Goal: Task Accomplishment & Management: Complete application form

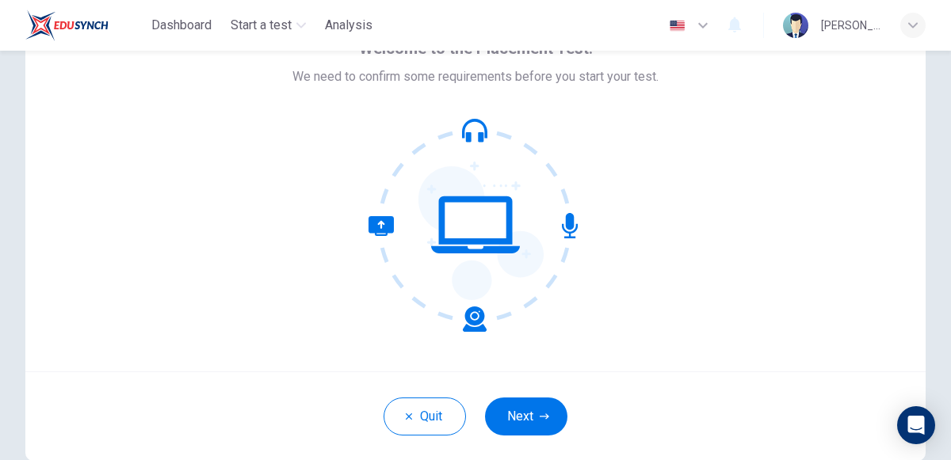
scroll to position [95, 0]
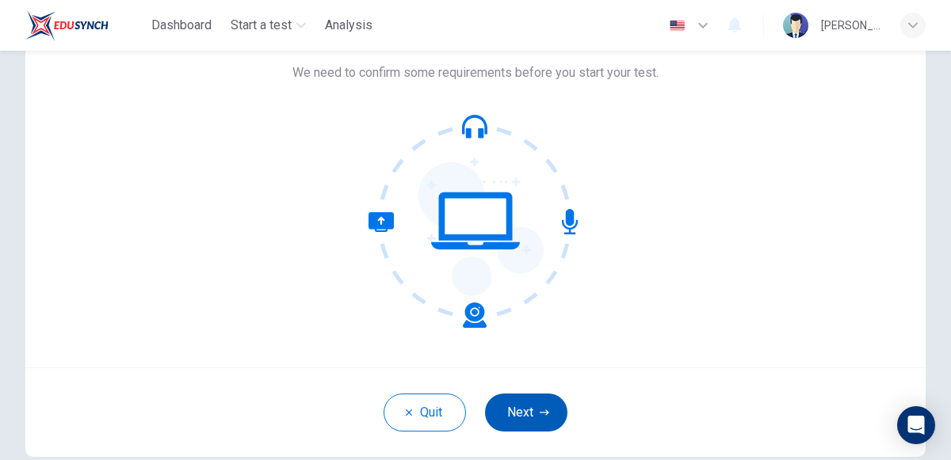
click at [553, 403] on button "Next" at bounding box center [526, 413] width 82 height 38
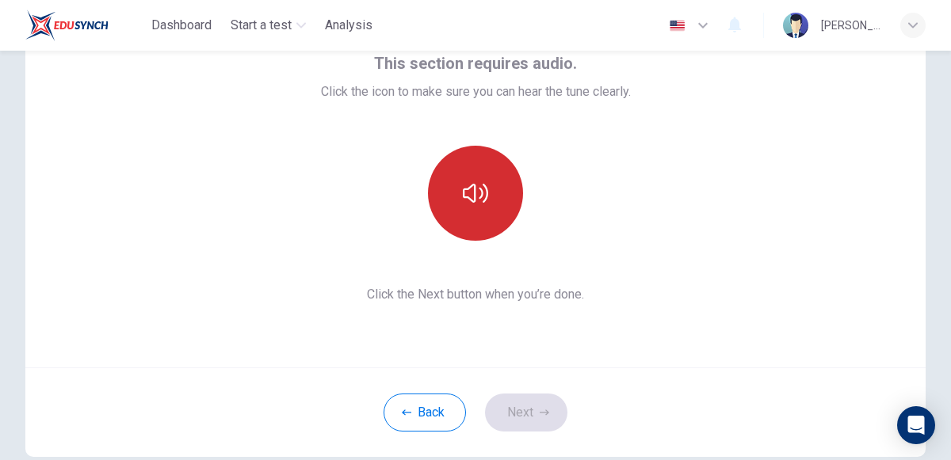
click at [473, 192] on icon "button" at bounding box center [475, 193] width 25 height 25
click at [470, 170] on button "button" at bounding box center [475, 193] width 95 height 95
click at [470, 168] on button "button" at bounding box center [475, 193] width 95 height 95
click at [476, 211] on button "button" at bounding box center [475, 193] width 95 height 95
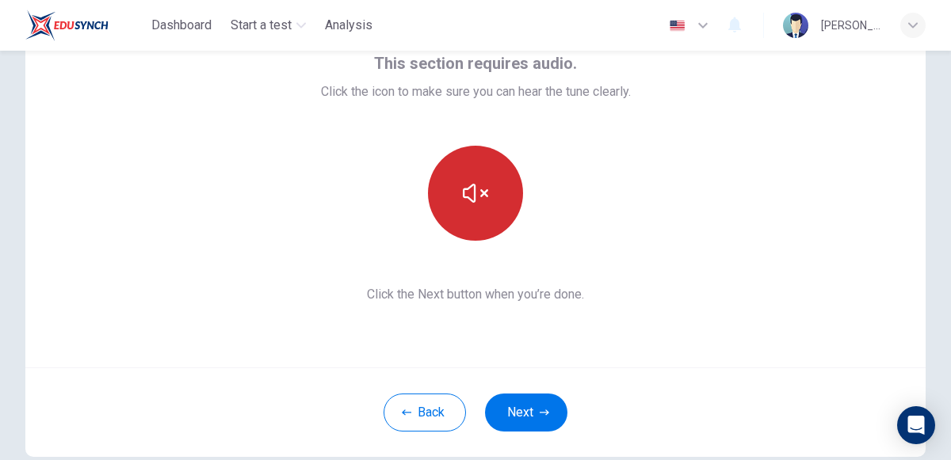
click at [476, 211] on button "button" at bounding box center [475, 193] width 95 height 95
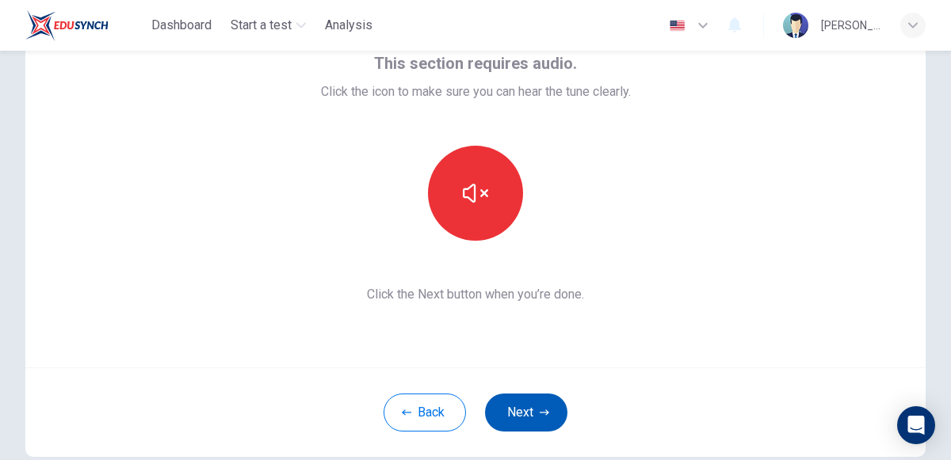
click at [536, 424] on button "Next" at bounding box center [526, 413] width 82 height 38
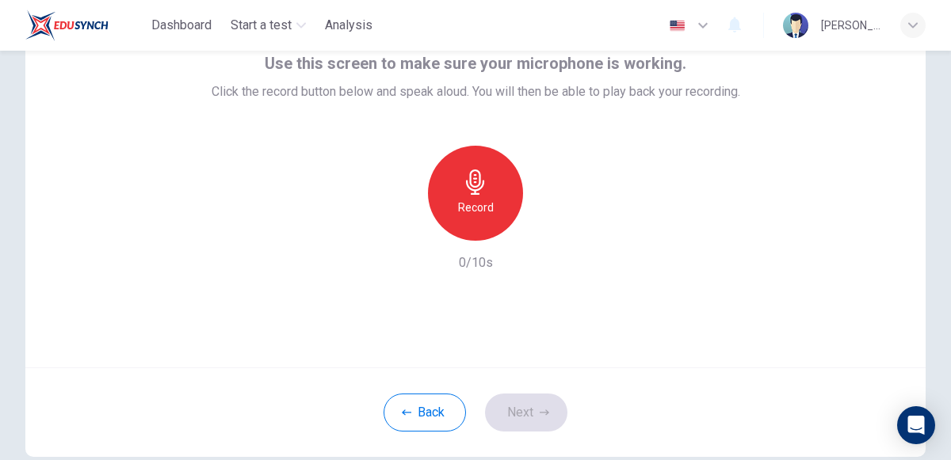
click at [480, 212] on h6 "Record" at bounding box center [476, 207] width 36 height 19
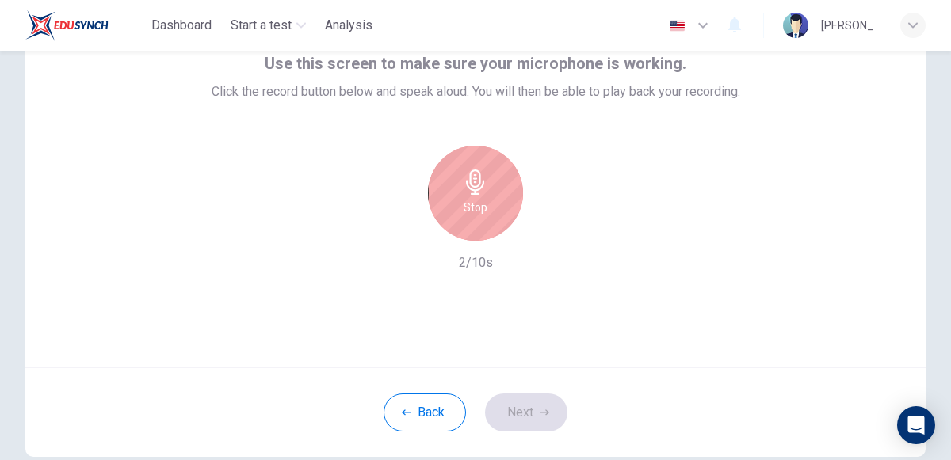
click at [480, 212] on h6 "Stop" at bounding box center [476, 207] width 24 height 19
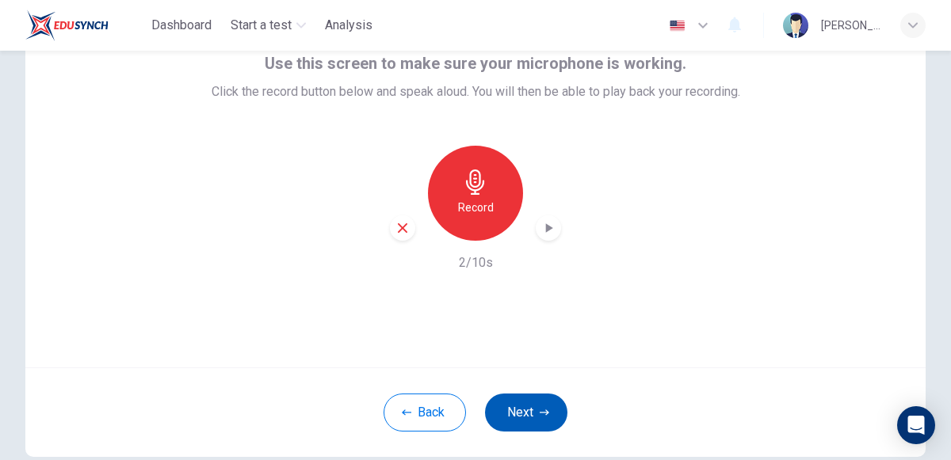
click at [541, 401] on button "Next" at bounding box center [526, 413] width 82 height 38
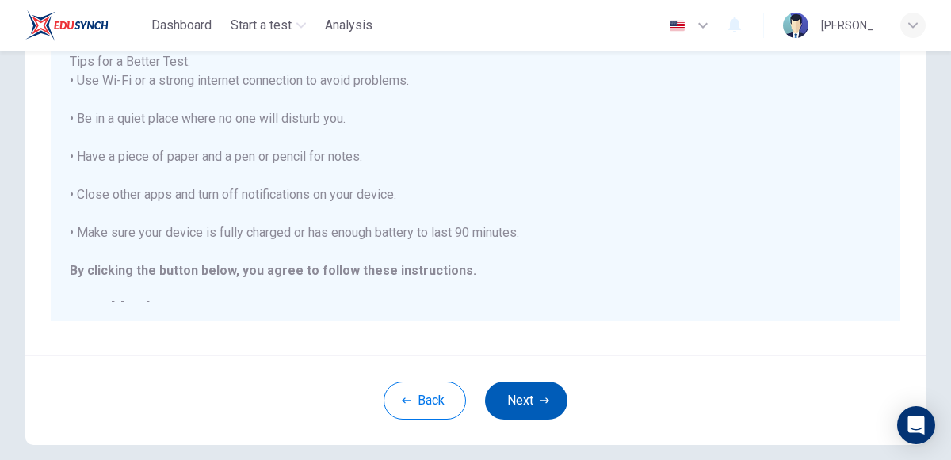
scroll to position [317, 0]
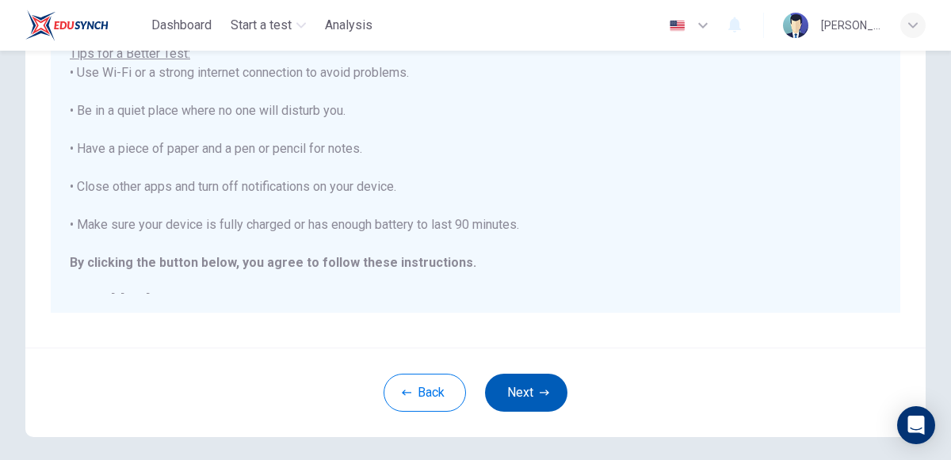
click at [516, 401] on button "Next" at bounding box center [526, 393] width 82 height 38
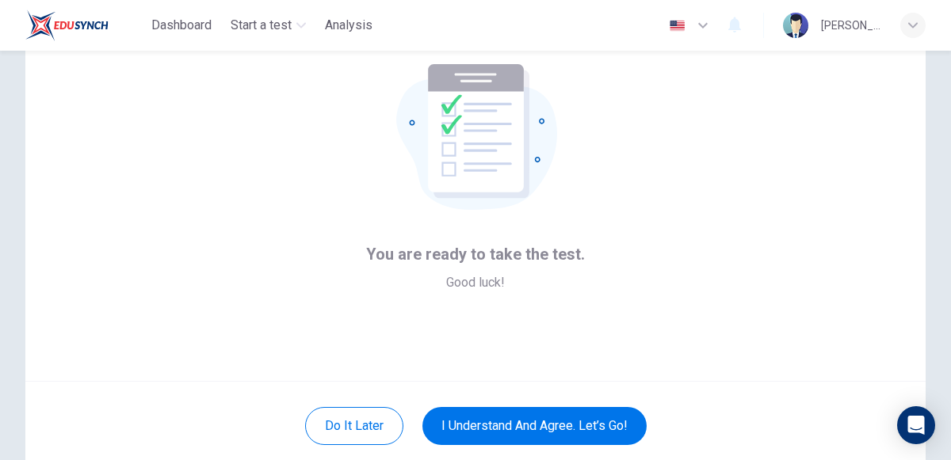
scroll to position [83, 0]
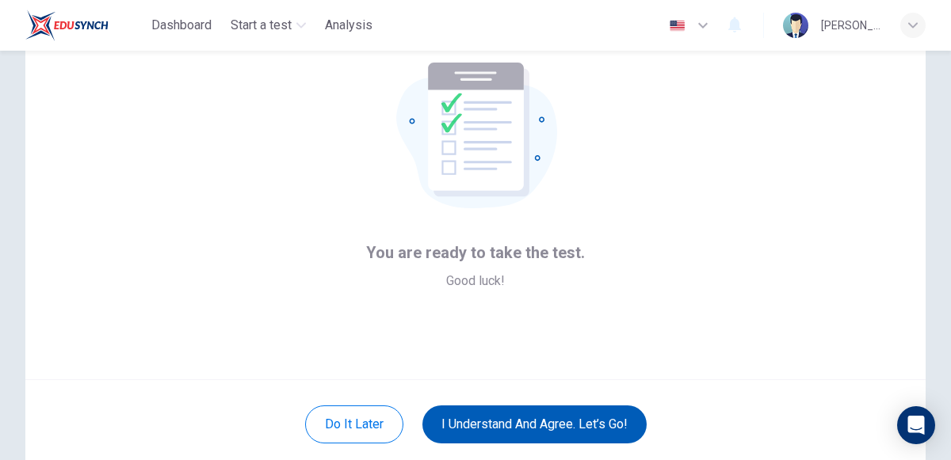
click at [571, 410] on button "I understand and agree. Let’s go!" at bounding box center [534, 425] width 224 height 38
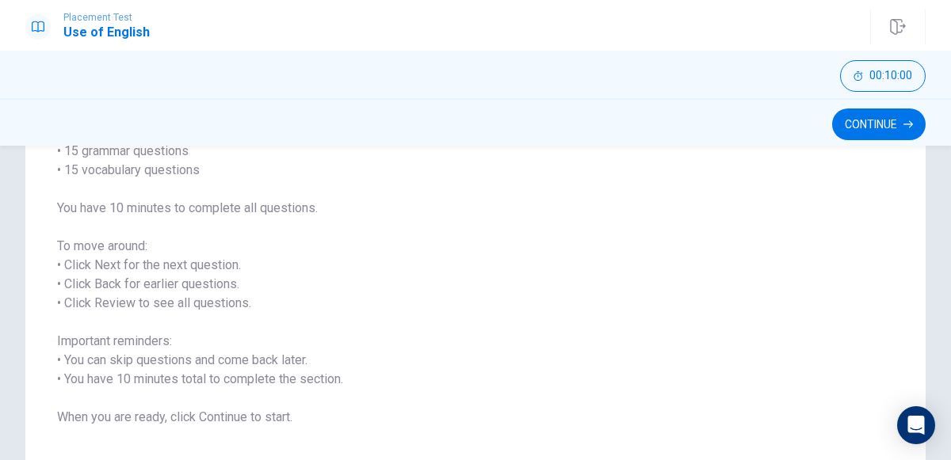
scroll to position [159, 0]
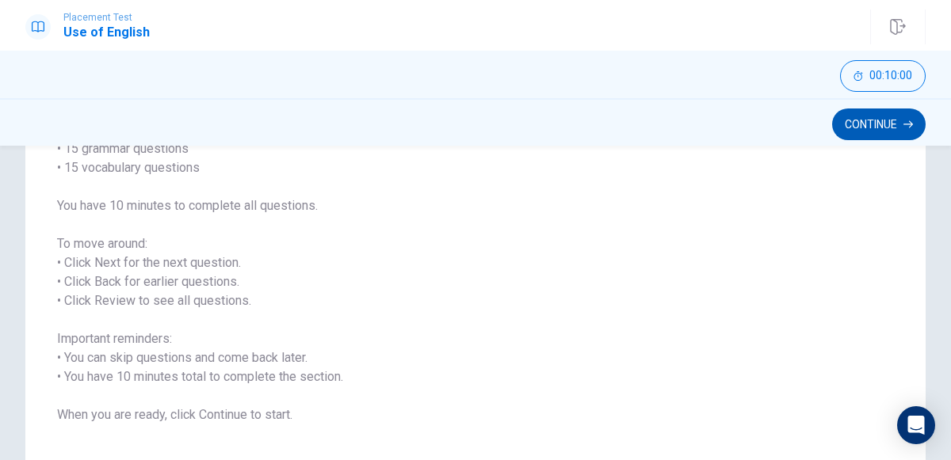
click at [907, 124] on icon "button" at bounding box center [908, 124] width 10 height 7
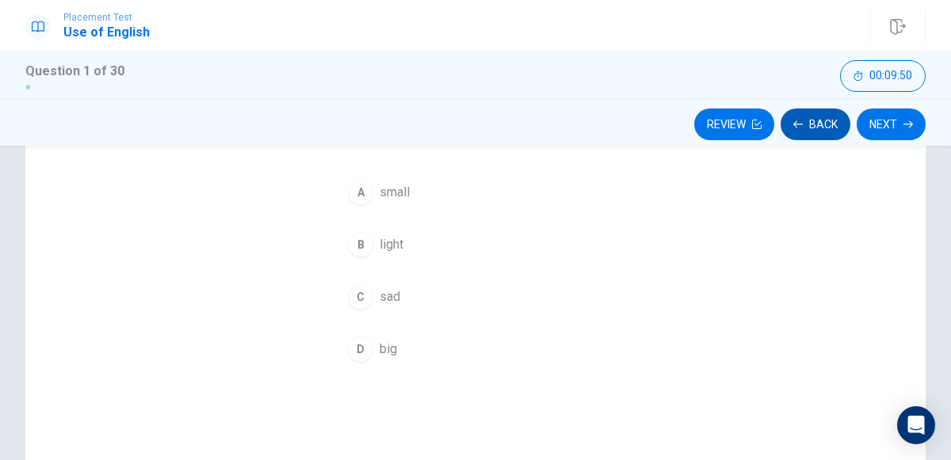
click at [801, 124] on icon "button" at bounding box center [798, 124] width 10 height 7
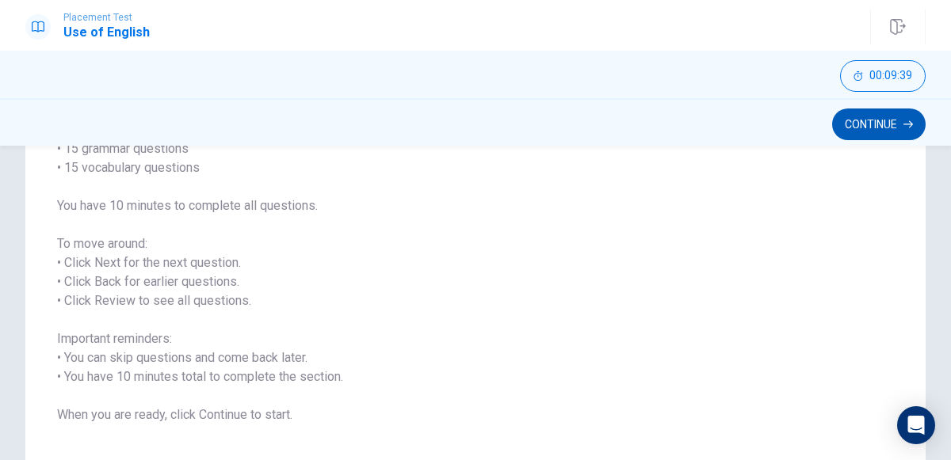
click at [907, 124] on icon "button" at bounding box center [908, 124] width 10 height 7
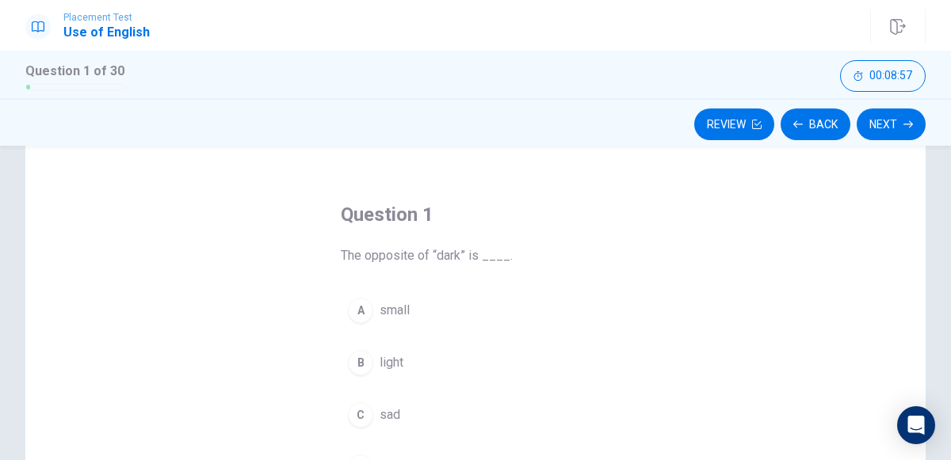
scroll to position [40, 0]
click at [360, 357] on div "B" at bounding box center [360, 362] width 25 height 25
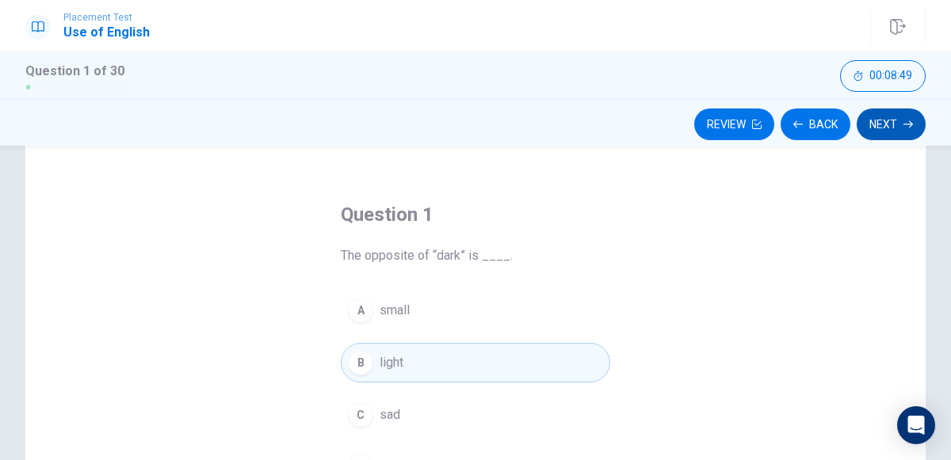
click at [903, 124] on icon "button" at bounding box center [908, 124] width 10 height 7
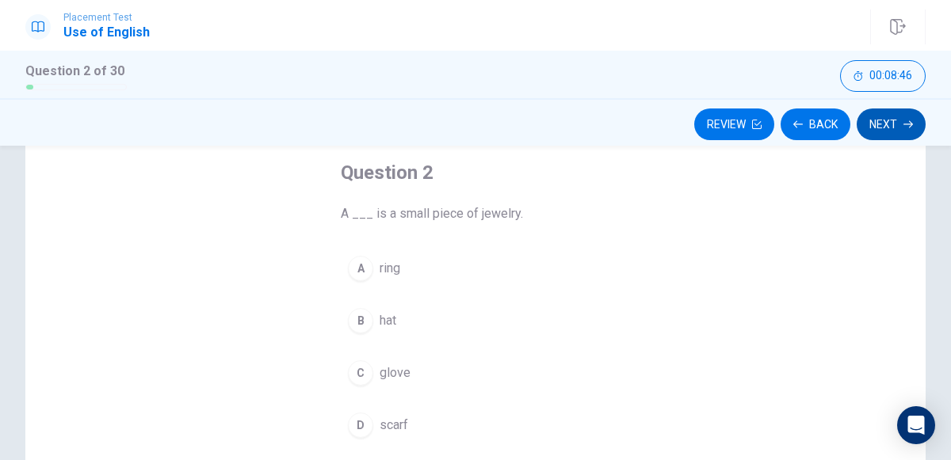
scroll to position [90, 0]
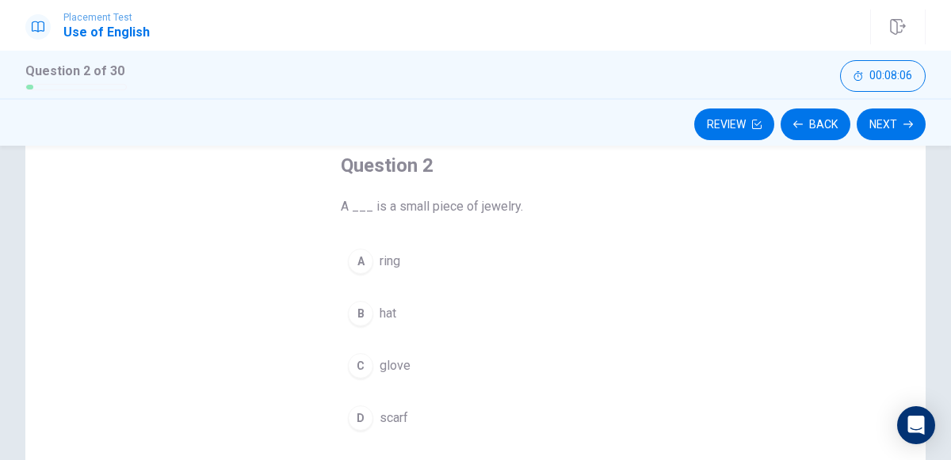
click at [384, 370] on span "glove" at bounding box center [395, 366] width 31 height 19
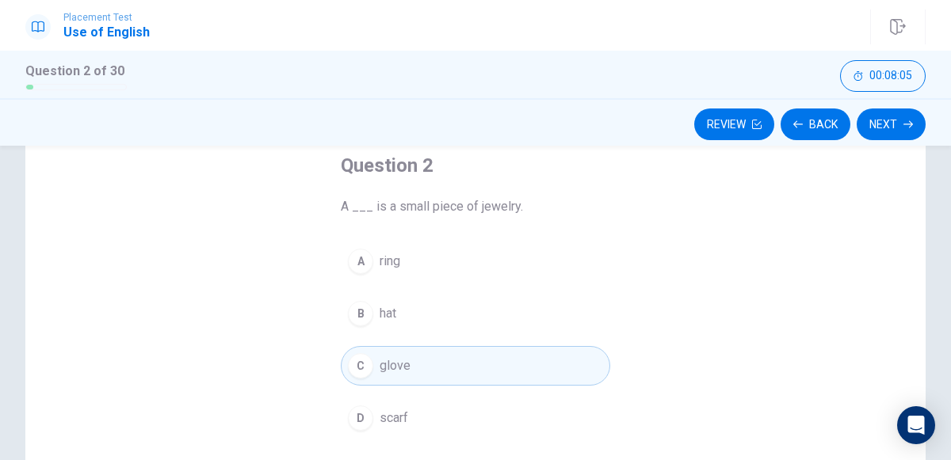
click at [420, 418] on button "D scarf" at bounding box center [475, 419] width 269 height 40
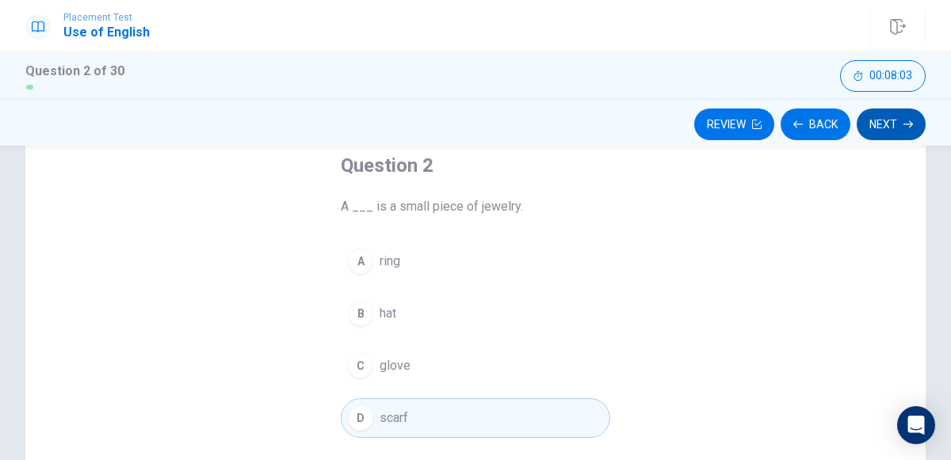
click at [908, 120] on icon "button" at bounding box center [908, 125] width 10 height 10
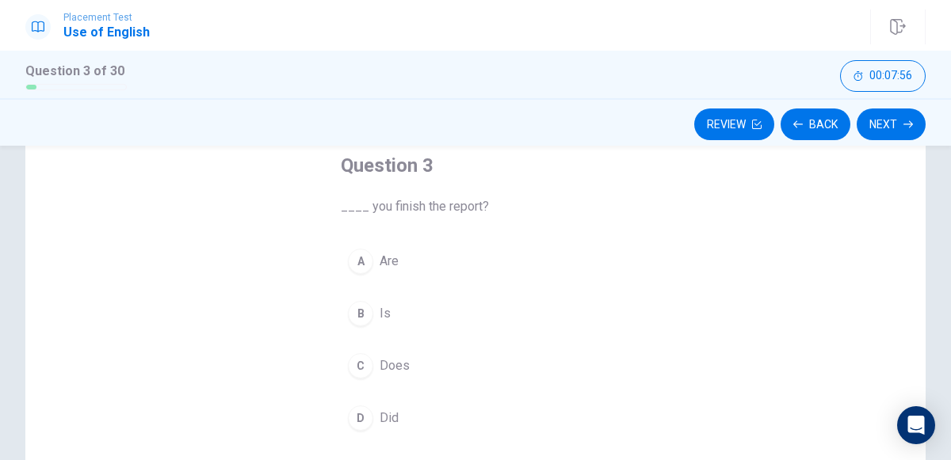
click at [397, 263] on span "Are" at bounding box center [389, 261] width 19 height 19
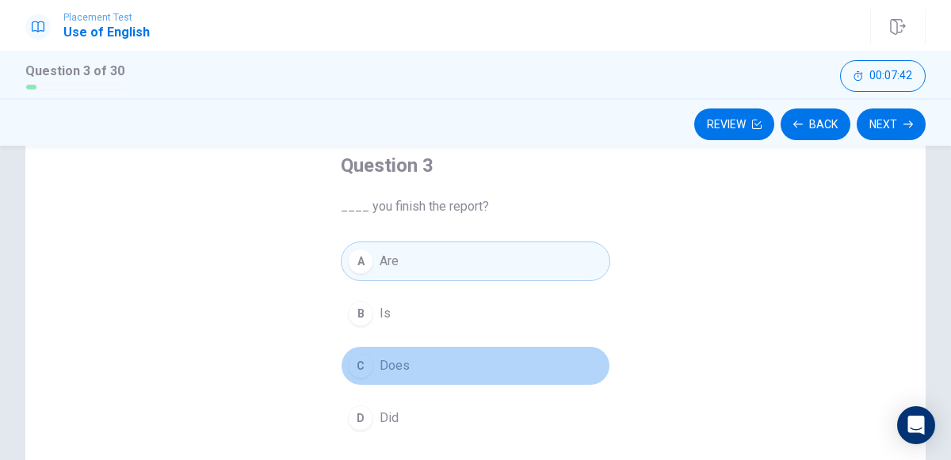
click at [492, 355] on button "C Does" at bounding box center [475, 366] width 269 height 40
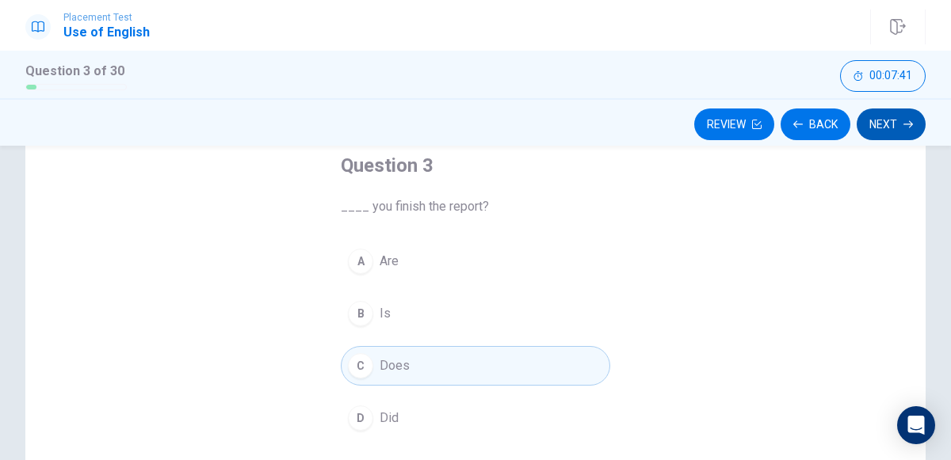
click at [888, 130] on button "Next" at bounding box center [891, 125] width 69 height 32
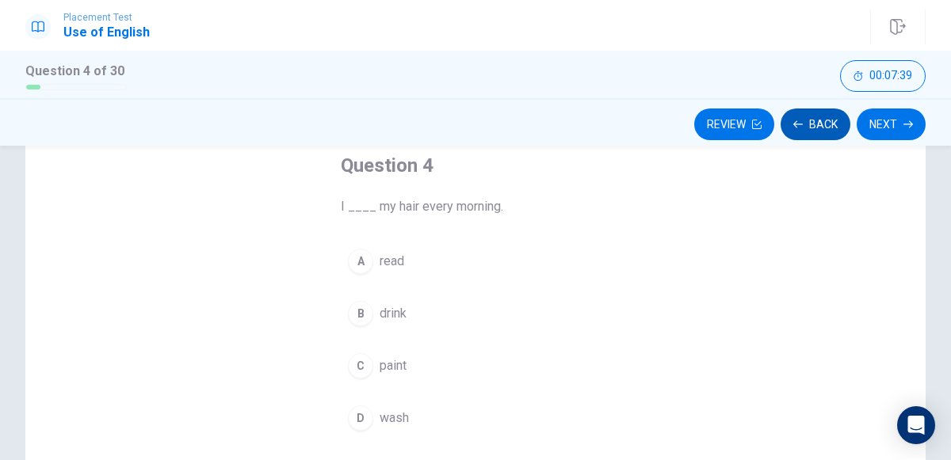
click at [826, 125] on button "Back" at bounding box center [816, 125] width 70 height 32
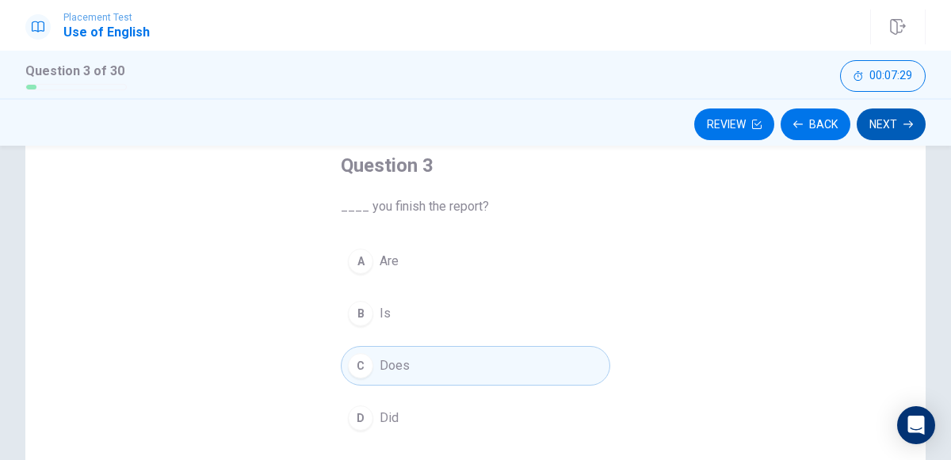
click at [908, 128] on icon "button" at bounding box center [908, 125] width 10 height 10
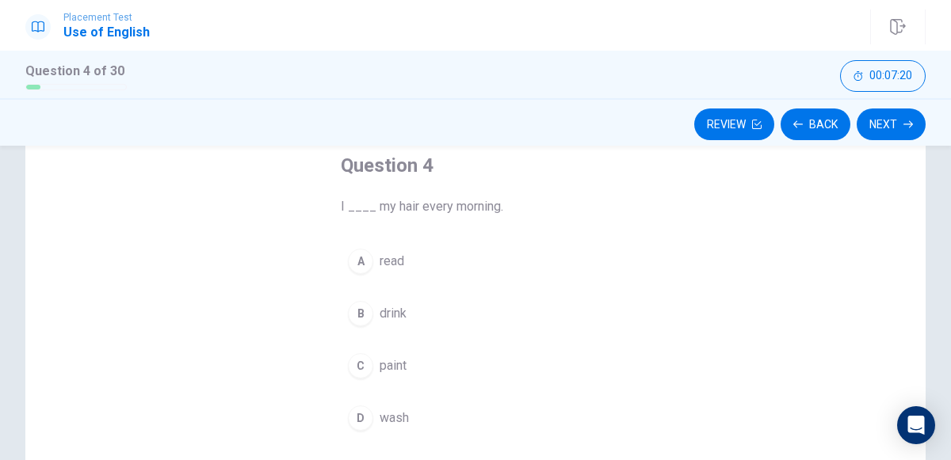
click at [396, 418] on span "wash" at bounding box center [394, 418] width 29 height 19
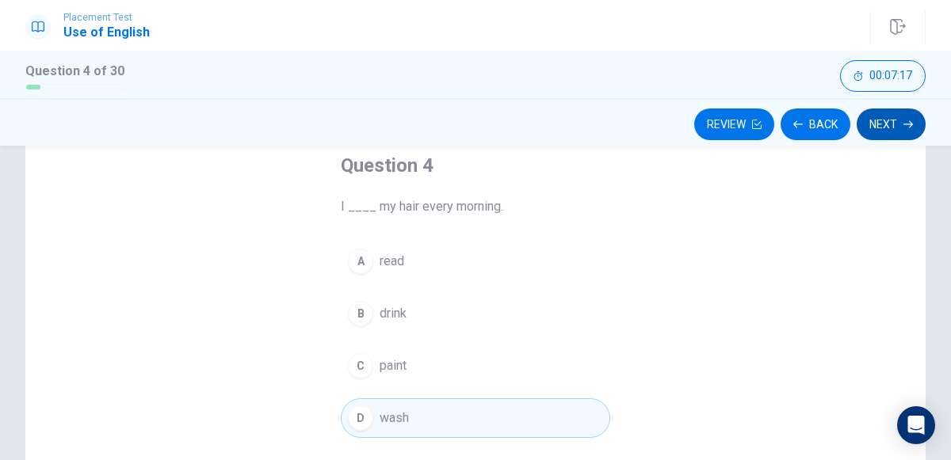
click at [903, 124] on icon "button" at bounding box center [908, 124] width 10 height 7
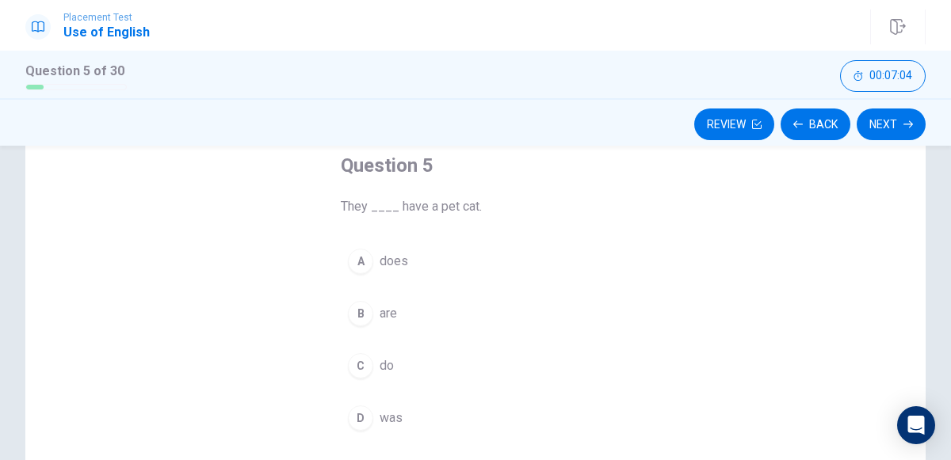
click at [400, 261] on span "does" at bounding box center [394, 261] width 29 height 19
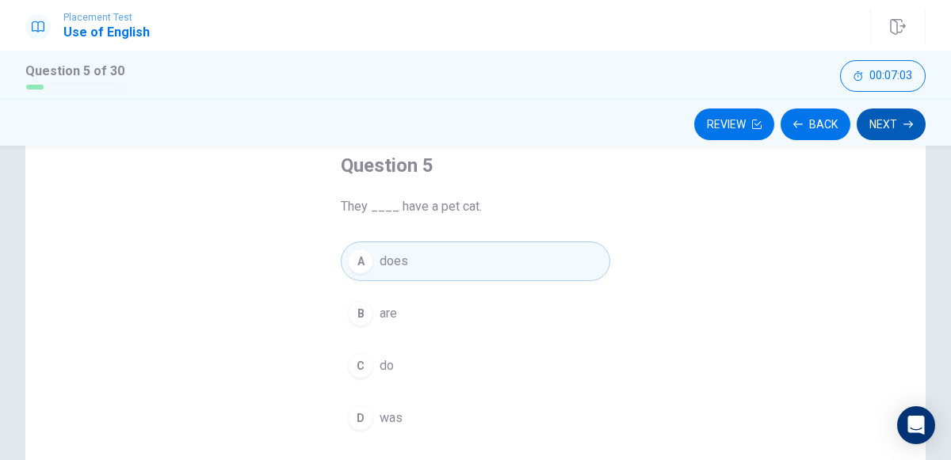
click at [904, 124] on icon "button" at bounding box center [908, 124] width 10 height 7
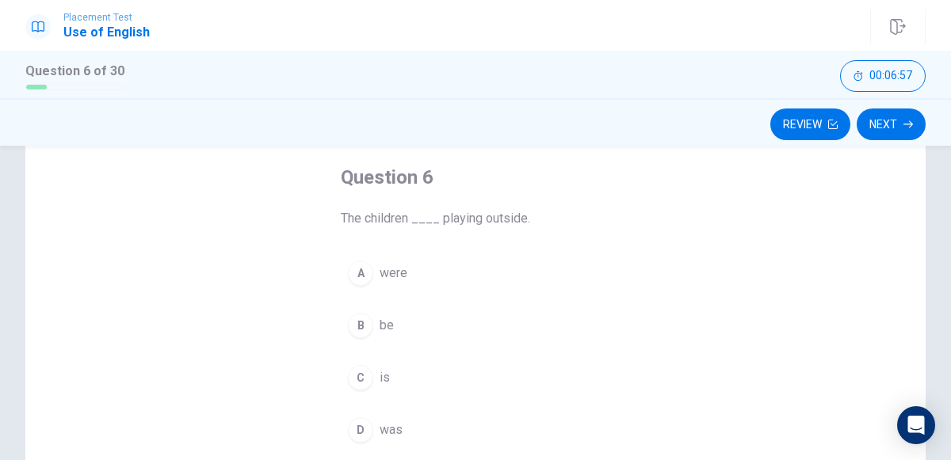
scroll to position [78, 0]
click at [397, 429] on span "was" at bounding box center [391, 429] width 23 height 19
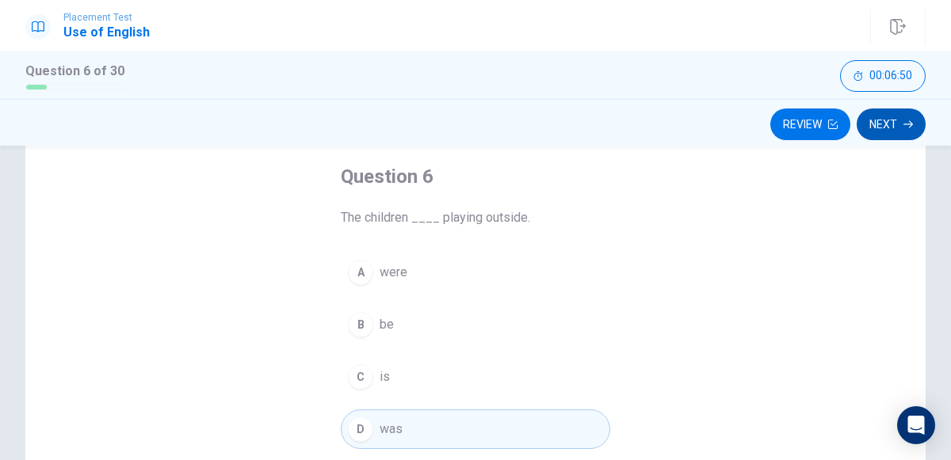
click at [884, 129] on button "Next" at bounding box center [891, 125] width 69 height 32
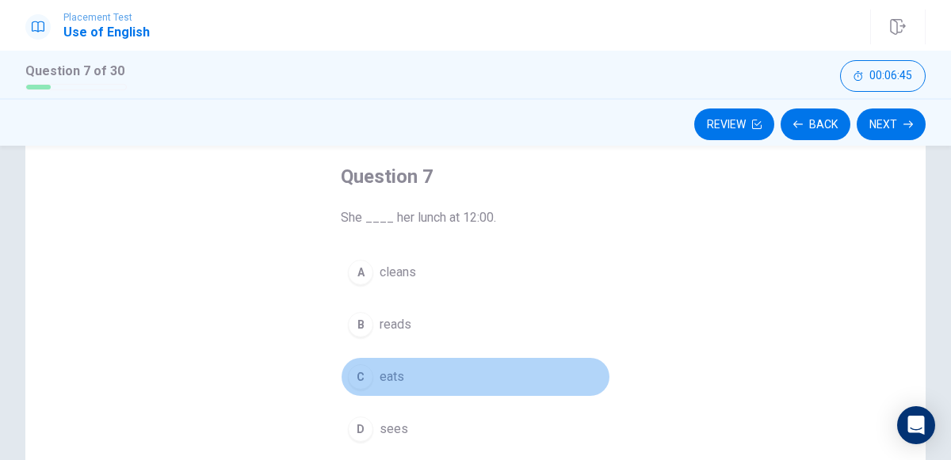
click at [397, 375] on span "eats" at bounding box center [392, 377] width 25 height 19
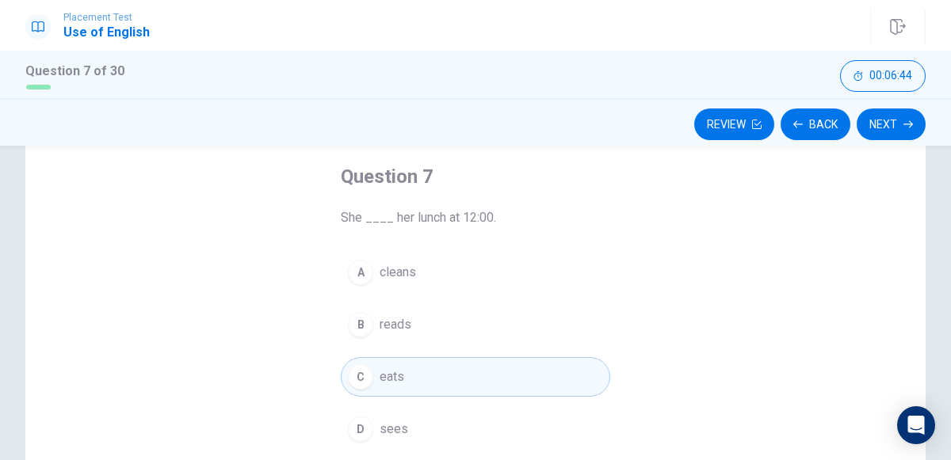
click at [919, 139] on div "Review Back Next" at bounding box center [475, 124] width 900 height 30
click at [908, 125] on icon "button" at bounding box center [908, 125] width 10 height 10
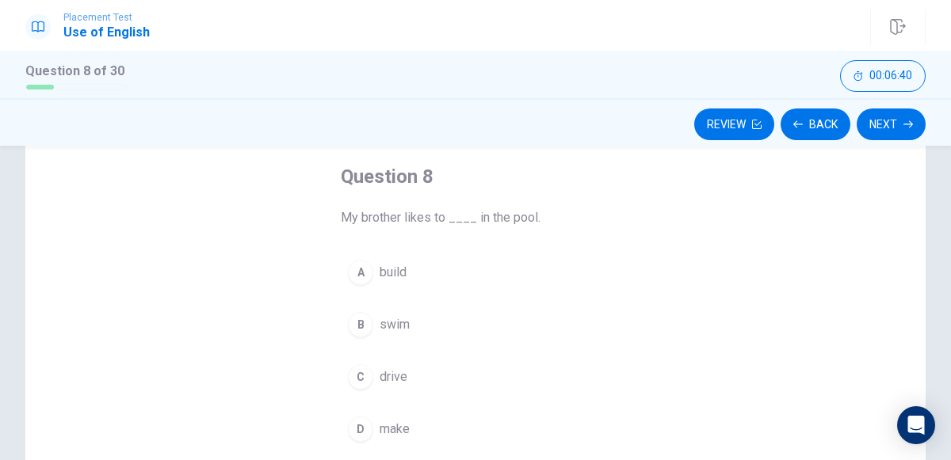
click at [417, 339] on button "B swim" at bounding box center [475, 325] width 269 height 40
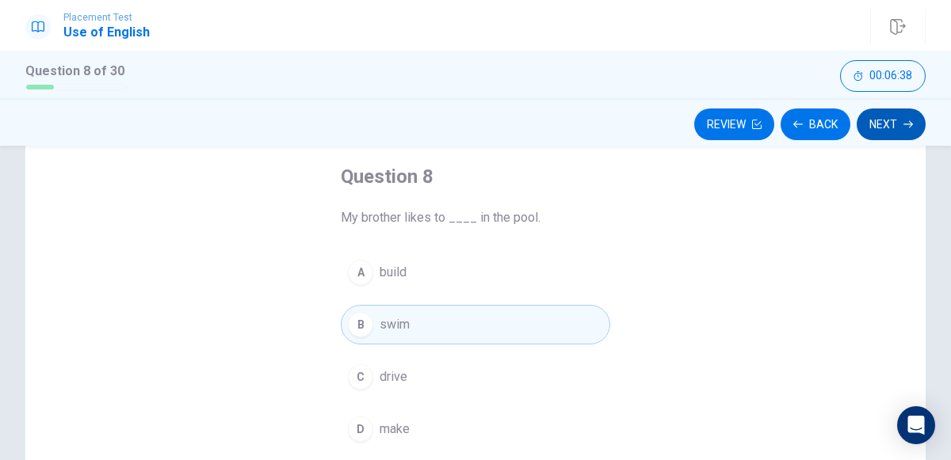
click at [908, 128] on icon "button" at bounding box center [908, 125] width 10 height 10
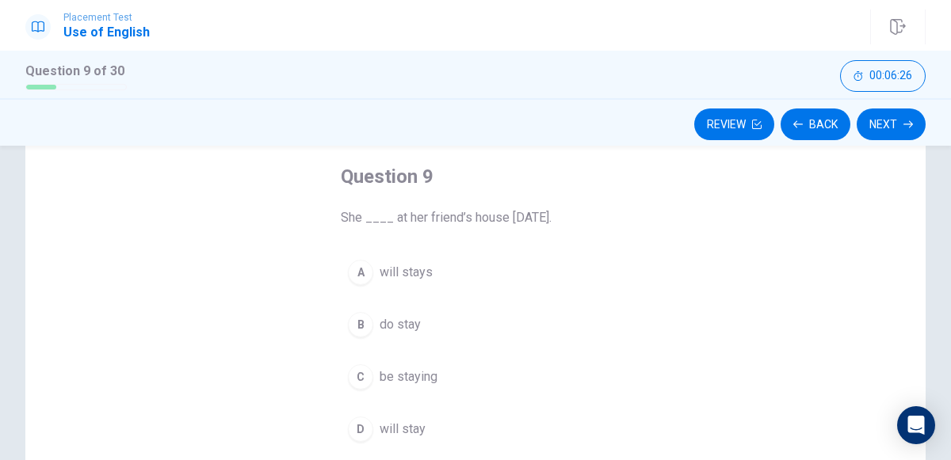
click at [448, 281] on button "A will stays" at bounding box center [475, 273] width 269 height 40
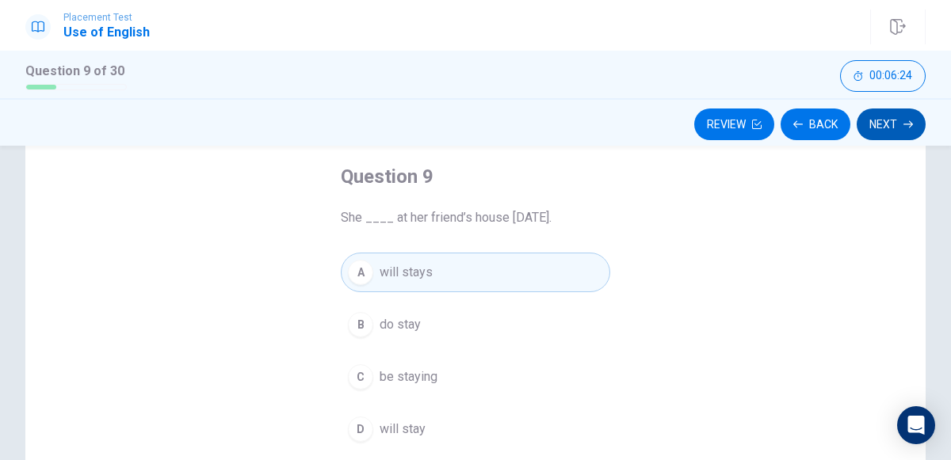
click at [884, 131] on button "Next" at bounding box center [891, 125] width 69 height 32
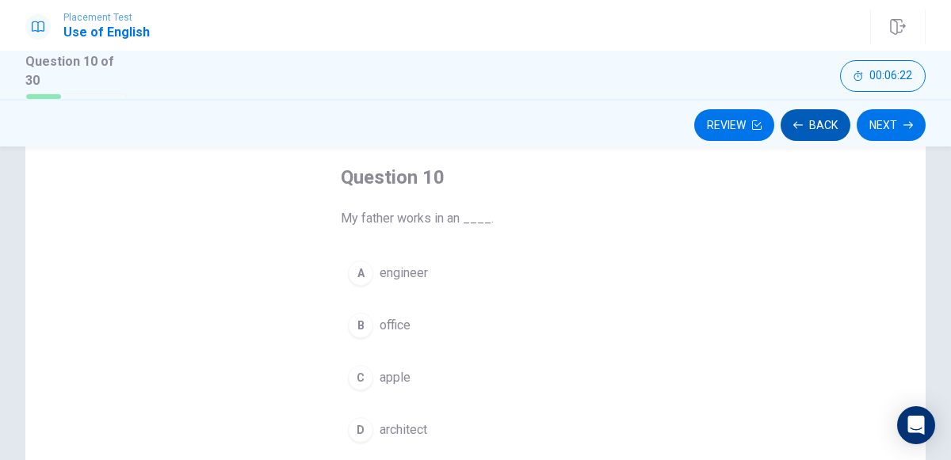
click at [838, 123] on button "Back" at bounding box center [816, 125] width 70 height 32
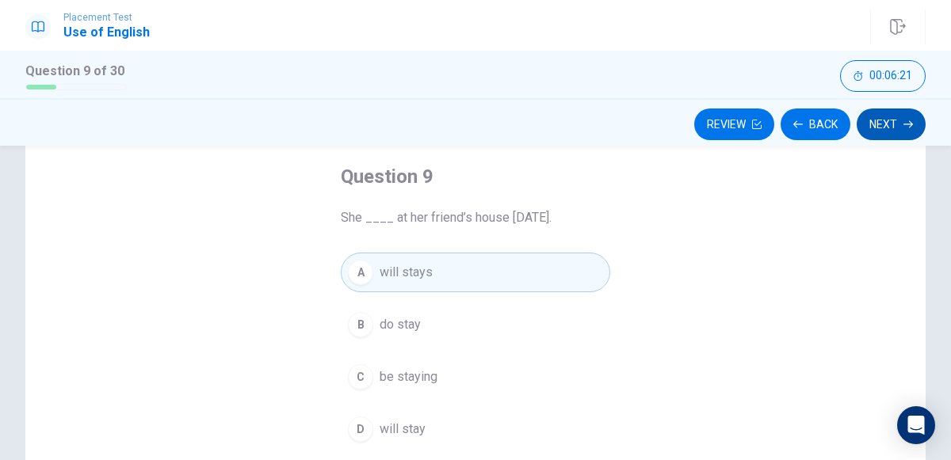
click at [907, 127] on icon "button" at bounding box center [908, 125] width 10 height 10
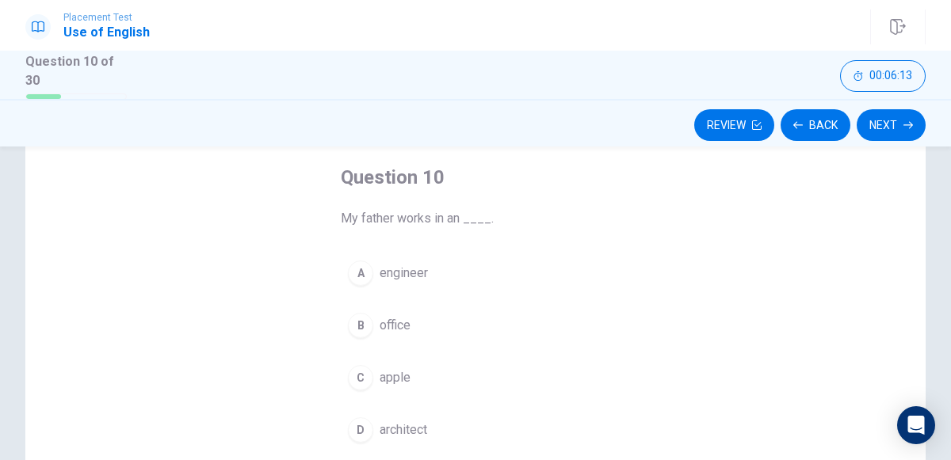
click at [424, 323] on button "B office" at bounding box center [475, 326] width 269 height 40
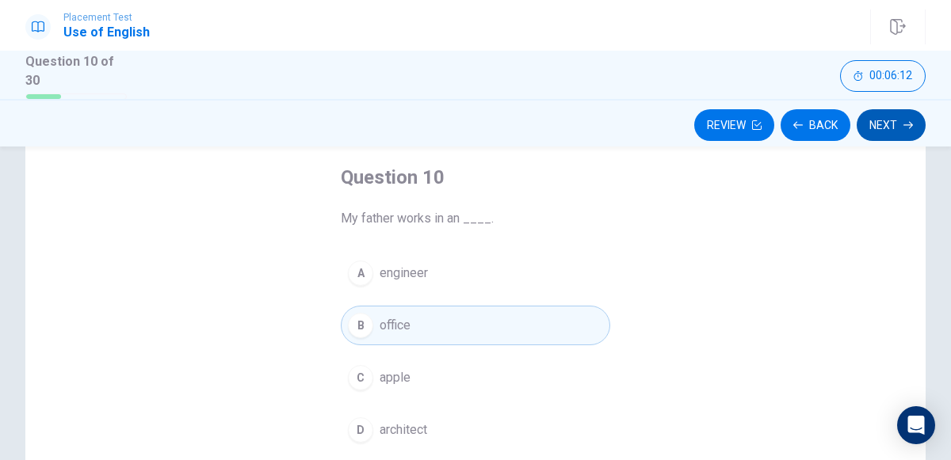
click at [905, 127] on icon "button" at bounding box center [908, 125] width 10 height 10
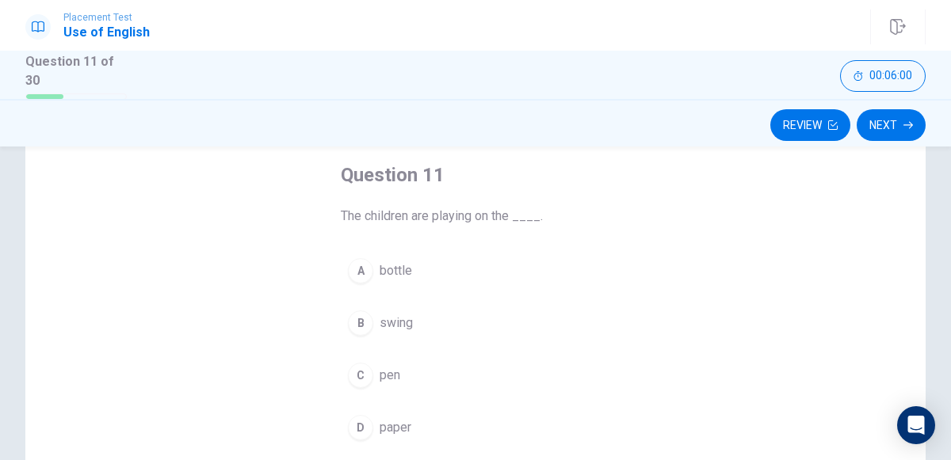
scroll to position [82, 0]
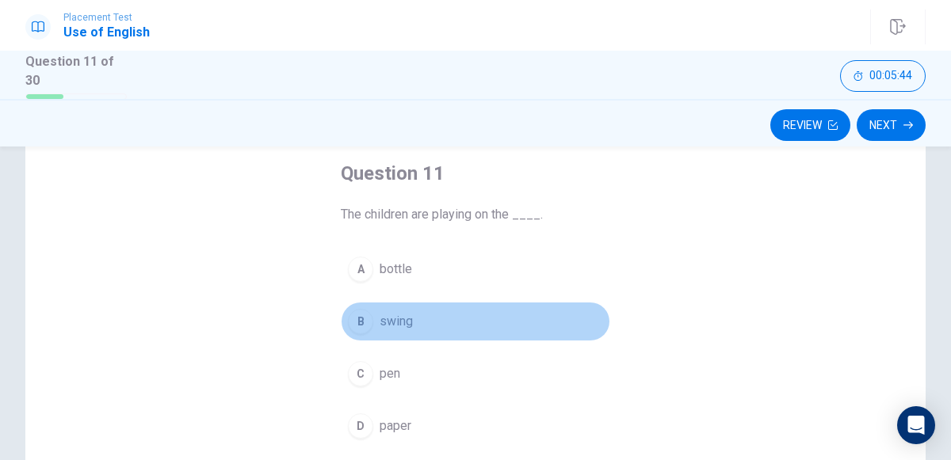
click at [403, 313] on span "swing" at bounding box center [396, 321] width 33 height 19
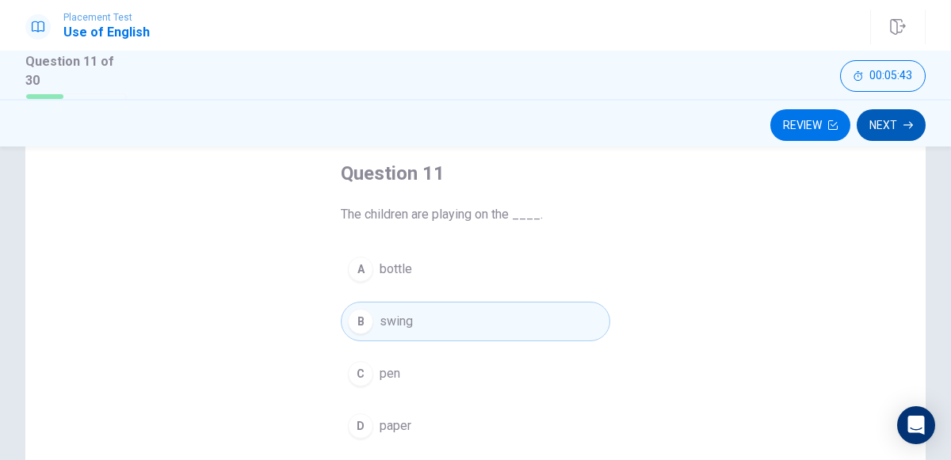
click at [907, 124] on icon "button" at bounding box center [908, 124] width 10 height 7
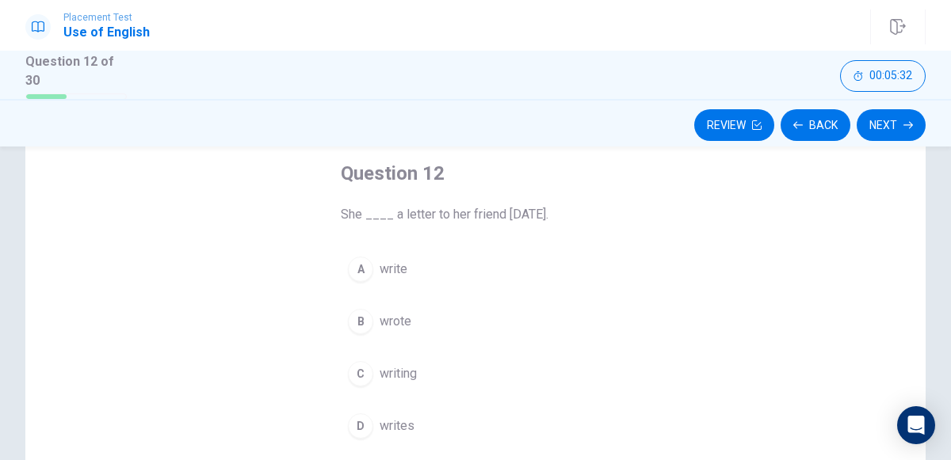
click at [424, 333] on button "B wrote" at bounding box center [475, 322] width 269 height 40
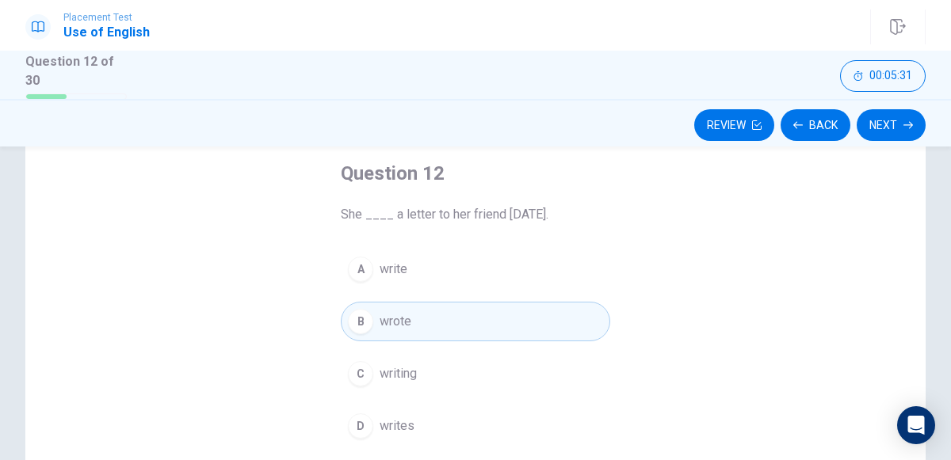
click at [886, 143] on div "Review Back Next" at bounding box center [475, 123] width 951 height 48
click at [907, 124] on icon "button" at bounding box center [908, 124] width 10 height 7
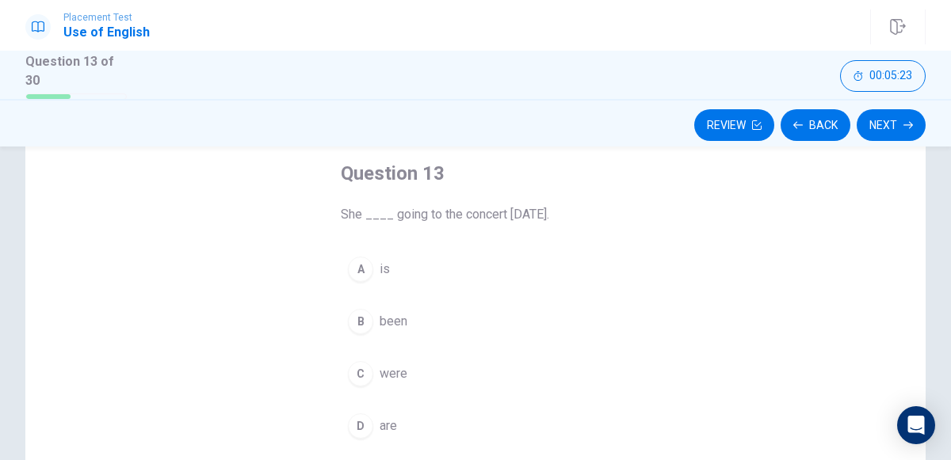
click at [384, 267] on span "is" at bounding box center [385, 269] width 10 height 19
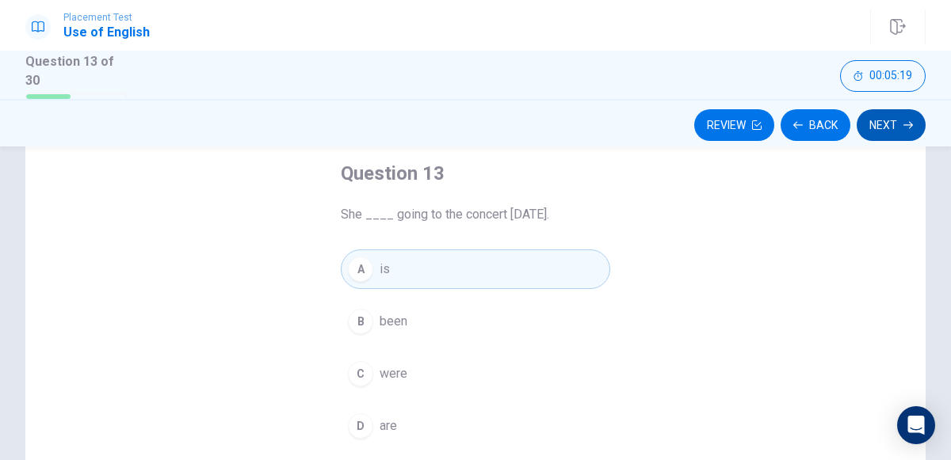
click at [886, 136] on button "Next" at bounding box center [891, 125] width 69 height 32
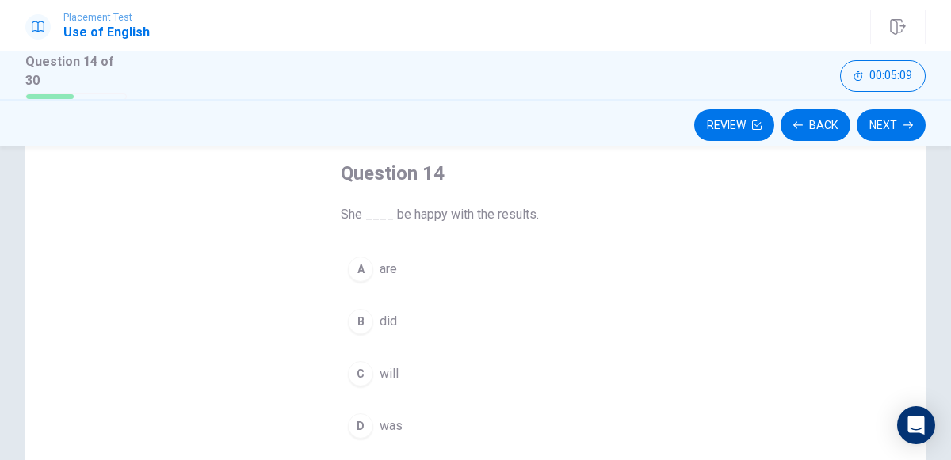
click at [422, 375] on button "C will" at bounding box center [475, 374] width 269 height 40
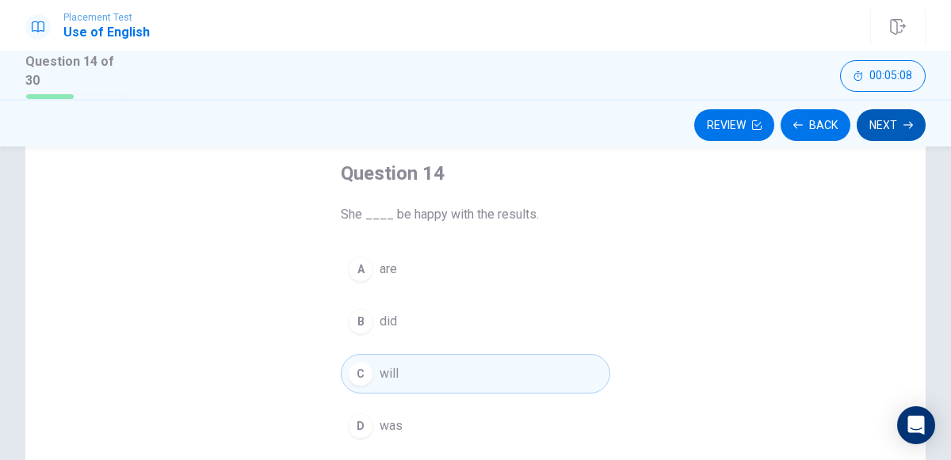
click at [904, 124] on icon "button" at bounding box center [908, 124] width 10 height 7
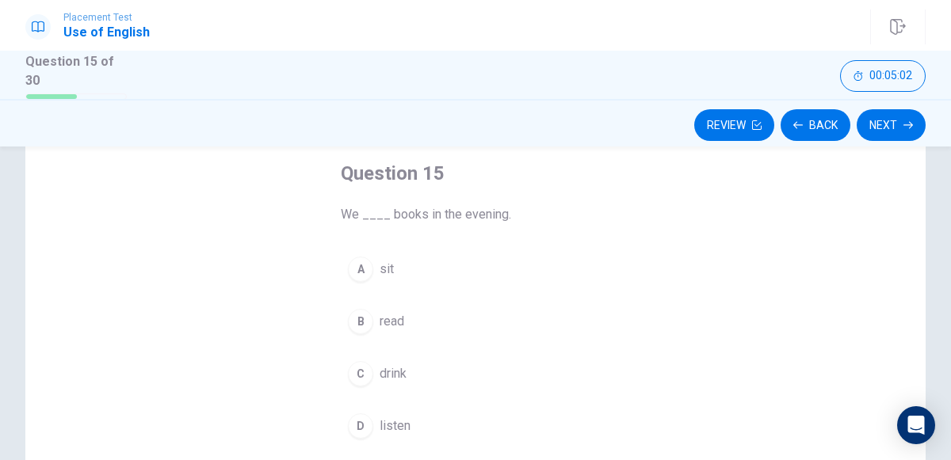
click at [426, 319] on button "B read" at bounding box center [475, 322] width 269 height 40
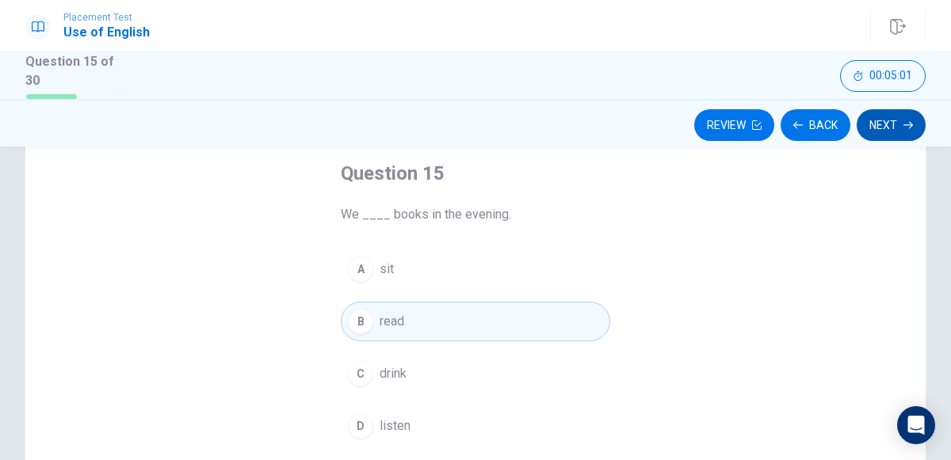
click at [889, 131] on button "Next" at bounding box center [891, 125] width 69 height 32
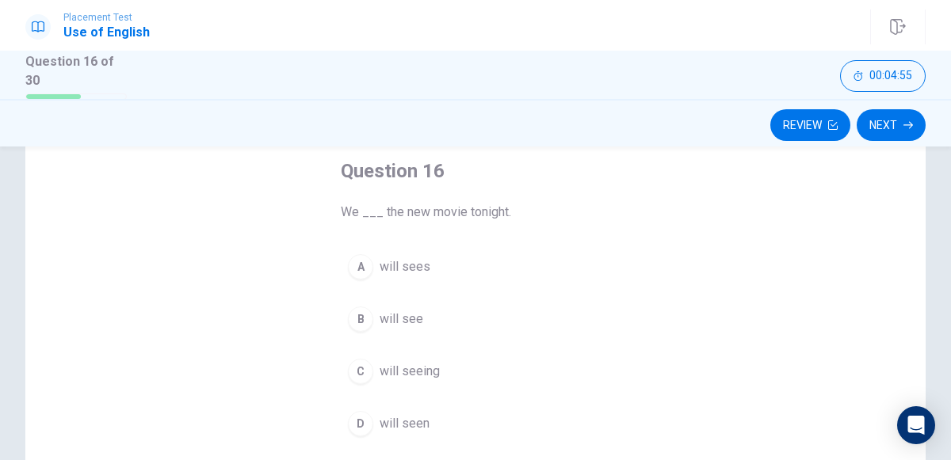
scroll to position [92, 0]
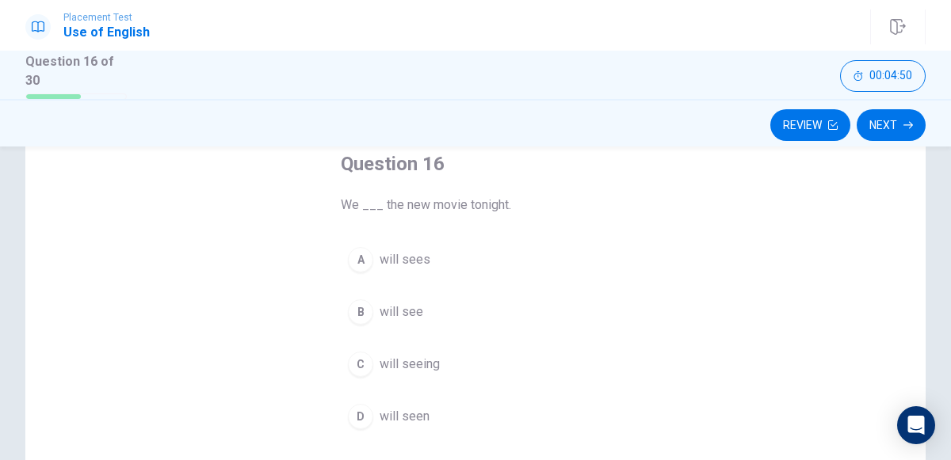
click at [416, 303] on span "will see" at bounding box center [402, 312] width 44 height 19
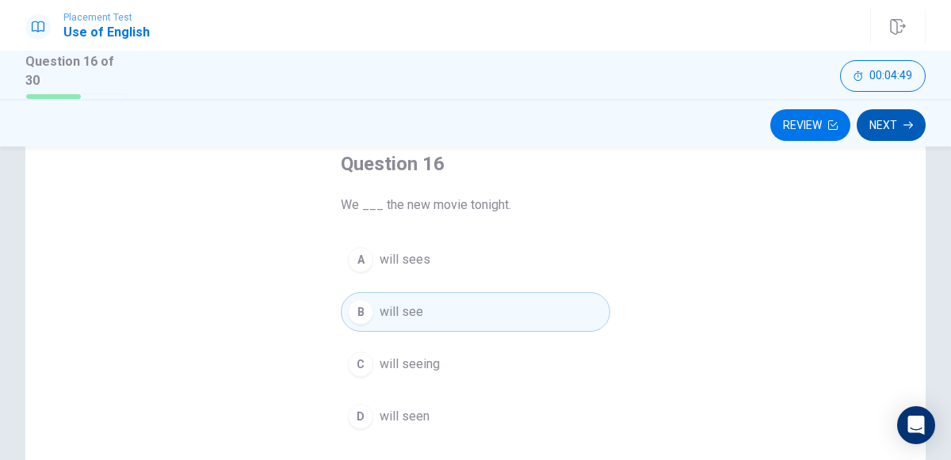
click at [907, 124] on icon "button" at bounding box center [908, 124] width 10 height 7
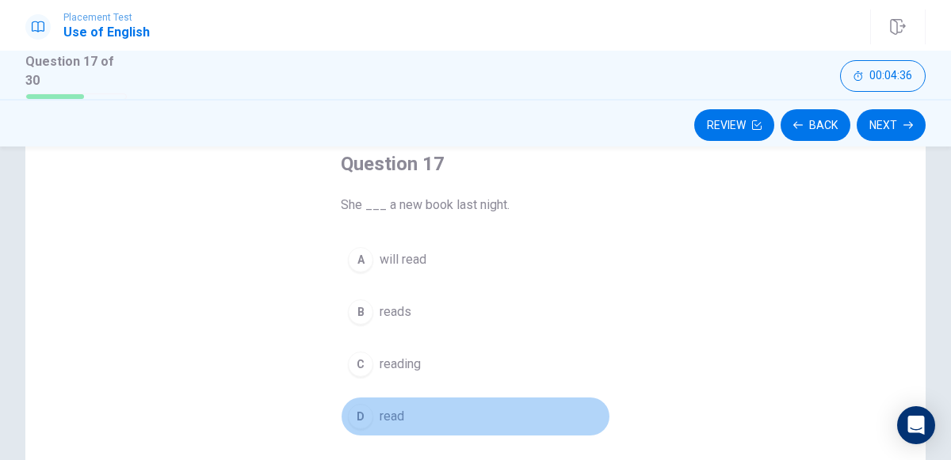
click at [404, 421] on span "read" at bounding box center [392, 416] width 25 height 19
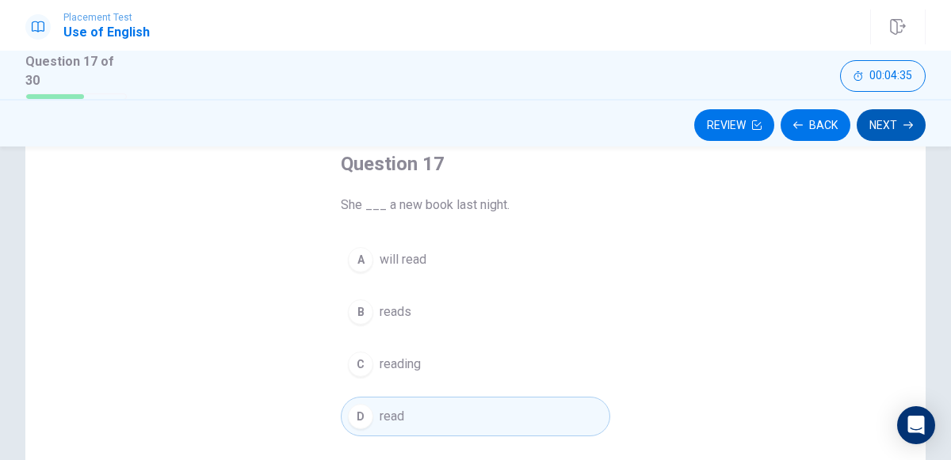
click at [907, 124] on icon "button" at bounding box center [908, 125] width 10 height 10
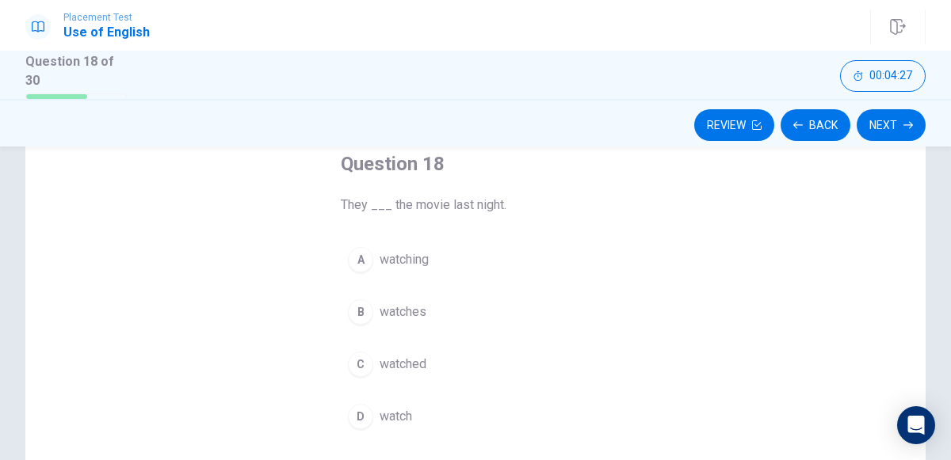
click at [405, 305] on span "watches" at bounding box center [403, 312] width 47 height 19
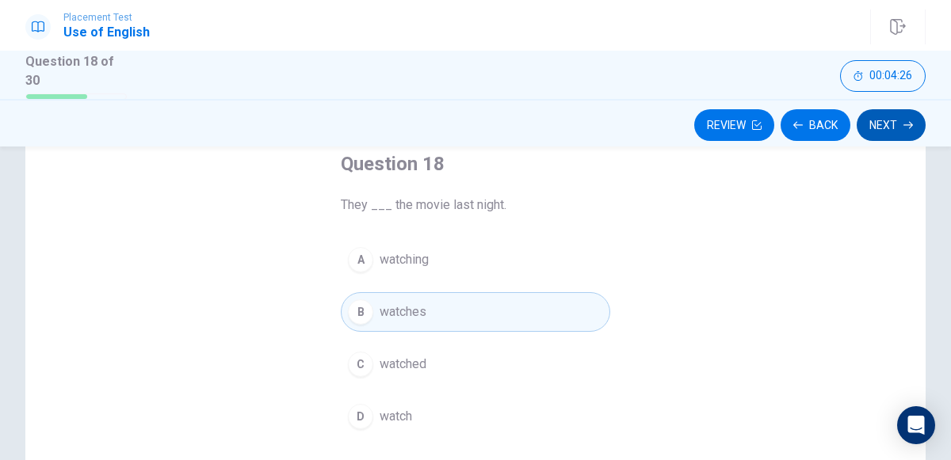
click at [904, 124] on icon "button" at bounding box center [908, 125] width 10 height 10
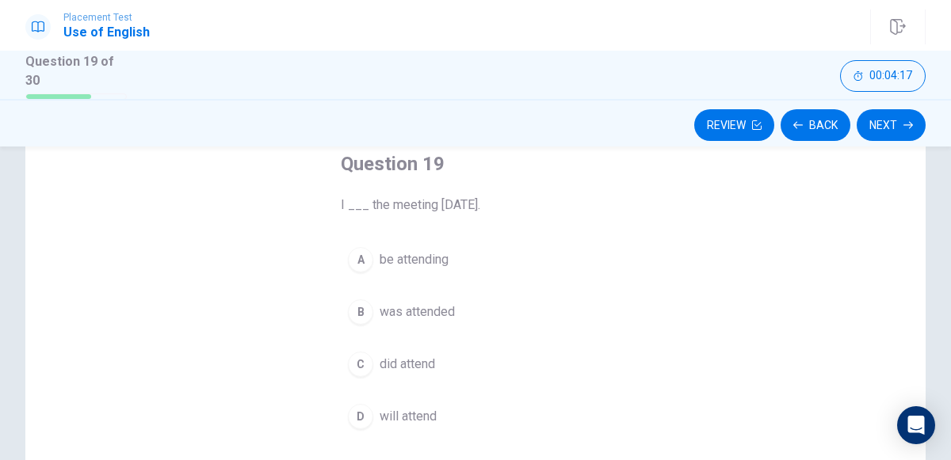
click at [434, 407] on span "will attend" at bounding box center [408, 416] width 57 height 19
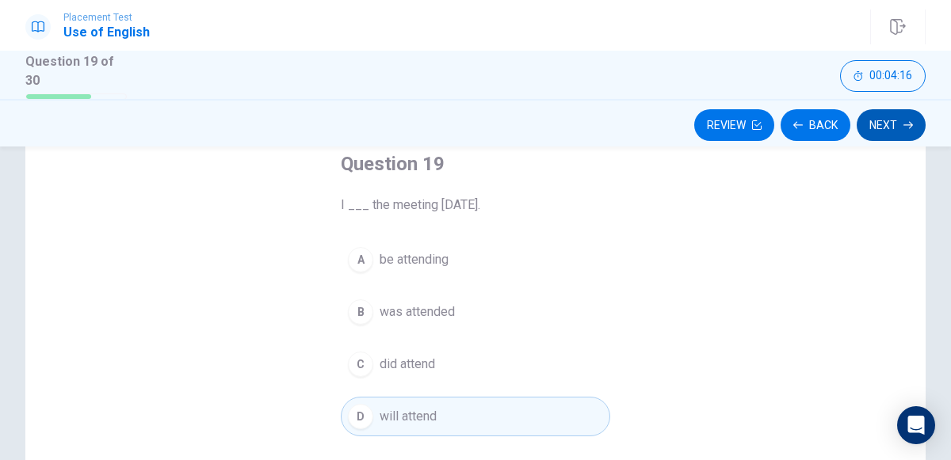
click at [892, 132] on button "Next" at bounding box center [891, 125] width 69 height 32
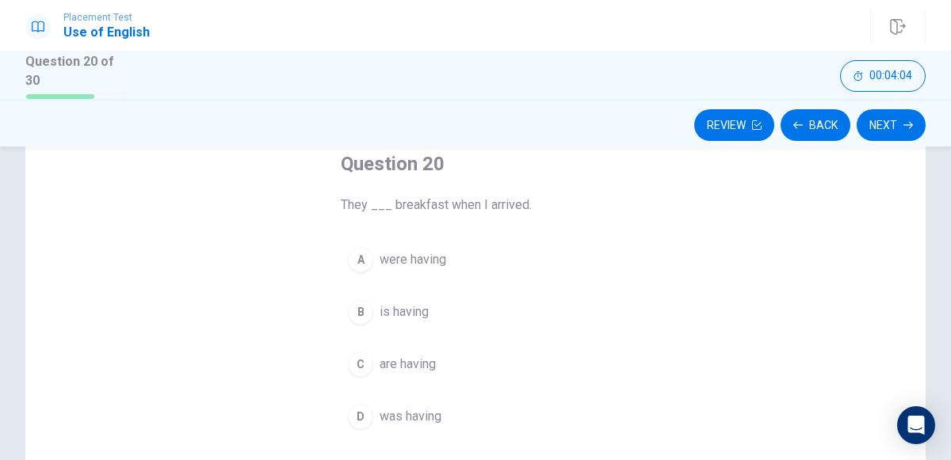
click at [413, 420] on span "was having" at bounding box center [411, 416] width 62 height 19
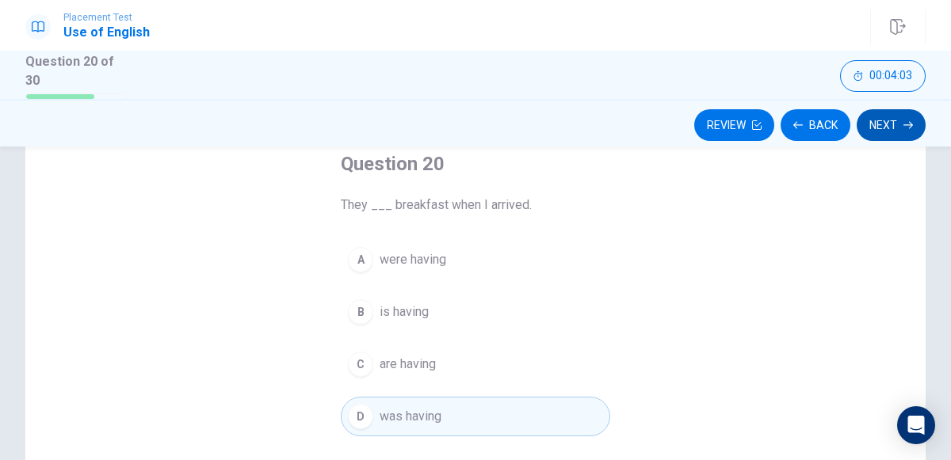
click at [907, 123] on icon "button" at bounding box center [908, 125] width 10 height 10
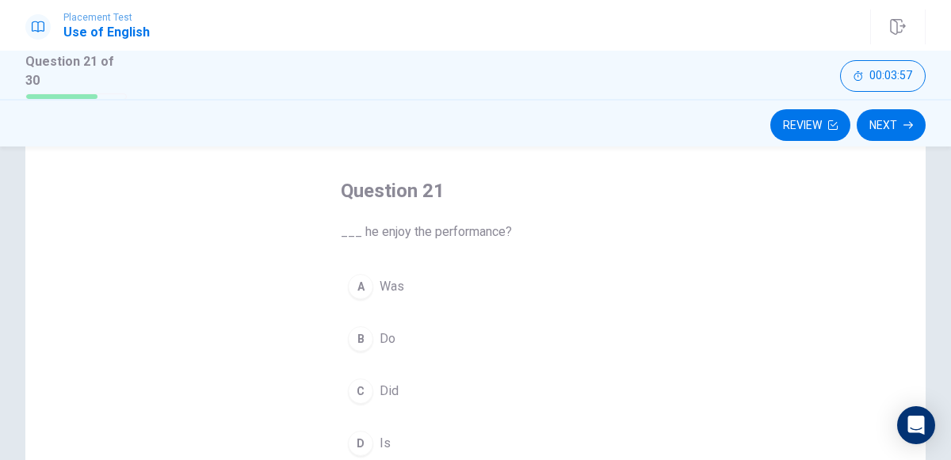
scroll to position [97, 0]
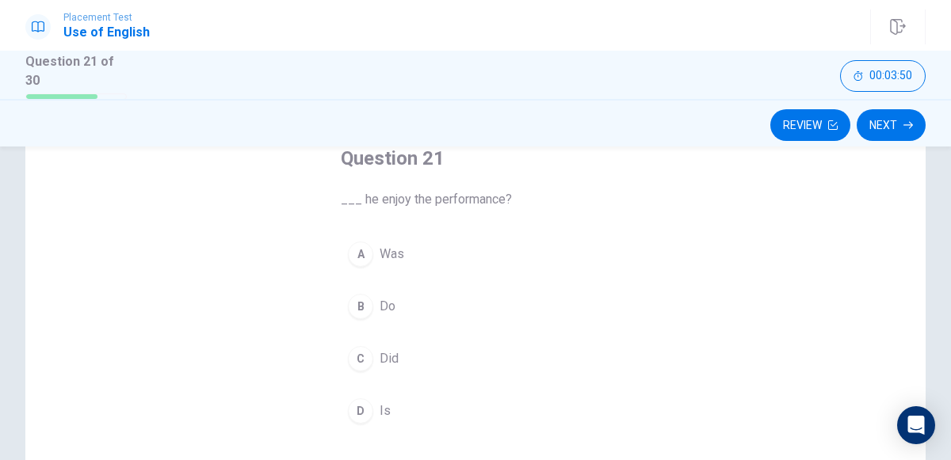
click at [395, 358] on span "Did" at bounding box center [389, 359] width 19 height 19
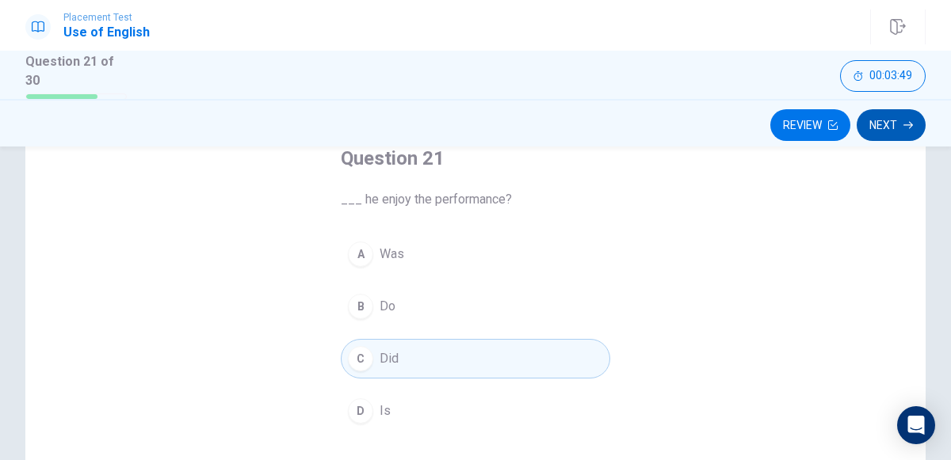
click at [895, 139] on button "Next" at bounding box center [891, 125] width 69 height 32
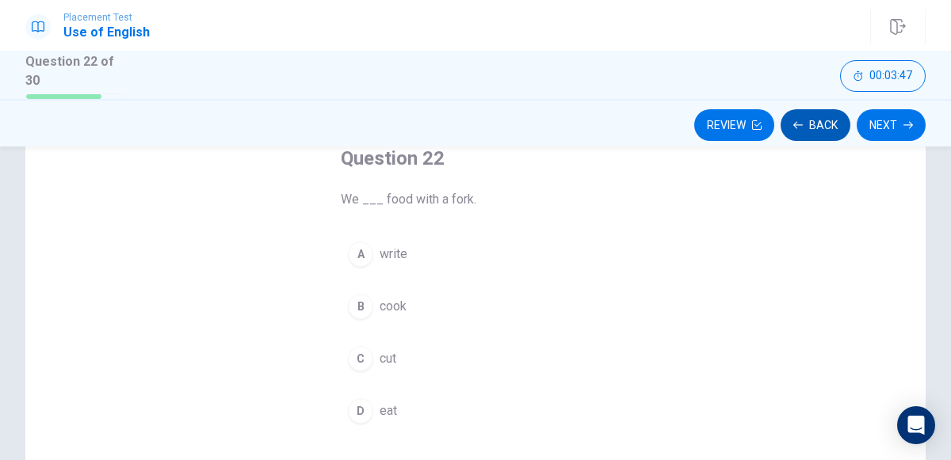
click at [802, 124] on icon "button" at bounding box center [798, 124] width 10 height 7
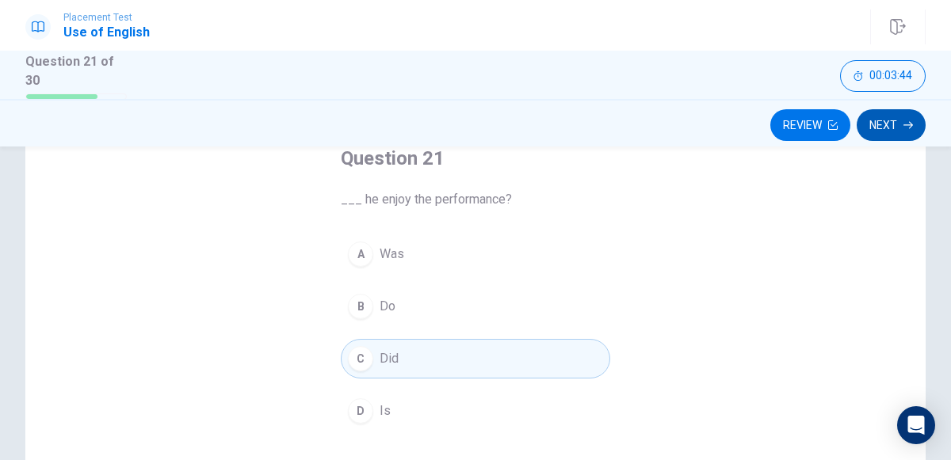
click at [908, 124] on icon "button" at bounding box center [908, 124] width 10 height 7
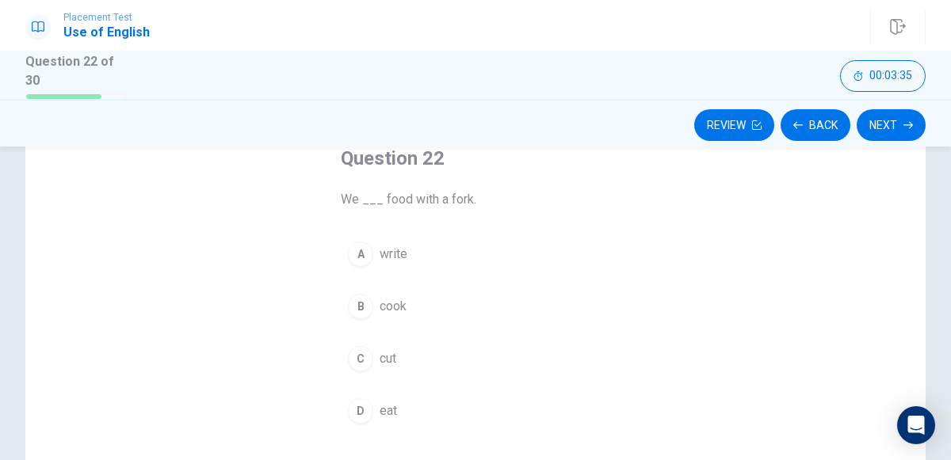
click at [388, 403] on span "eat" at bounding box center [388, 411] width 17 height 19
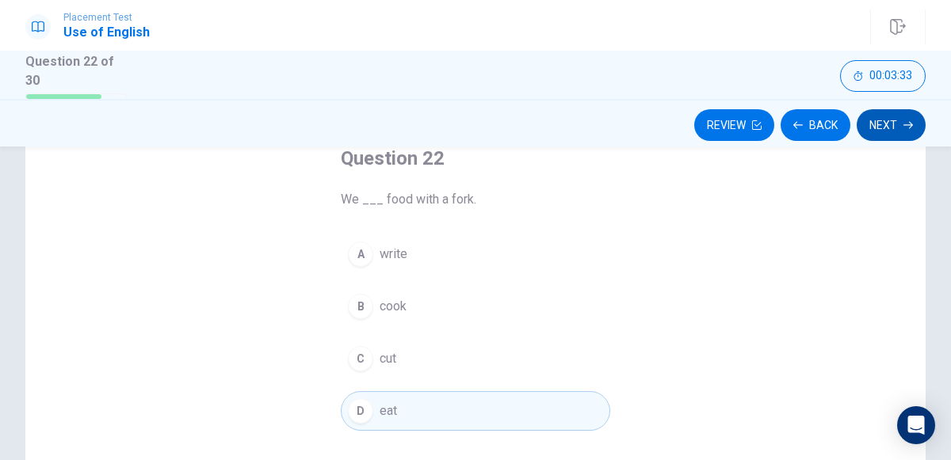
click at [888, 132] on button "Next" at bounding box center [891, 125] width 69 height 32
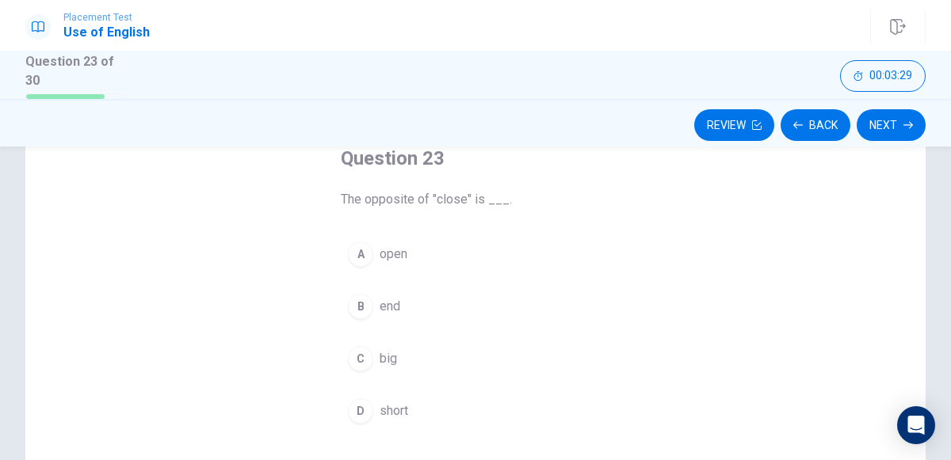
click at [390, 259] on span "open" at bounding box center [394, 254] width 28 height 19
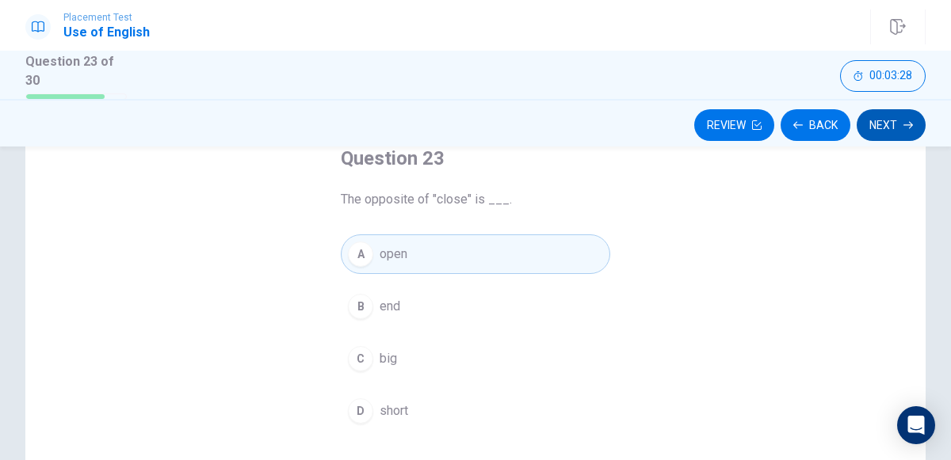
click at [907, 124] on icon "button" at bounding box center [908, 125] width 10 height 10
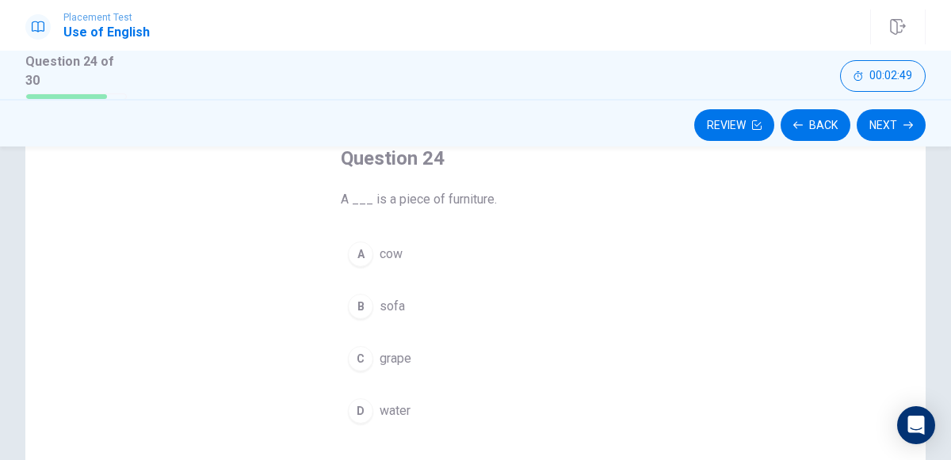
click at [419, 319] on button "B sofa" at bounding box center [475, 307] width 269 height 40
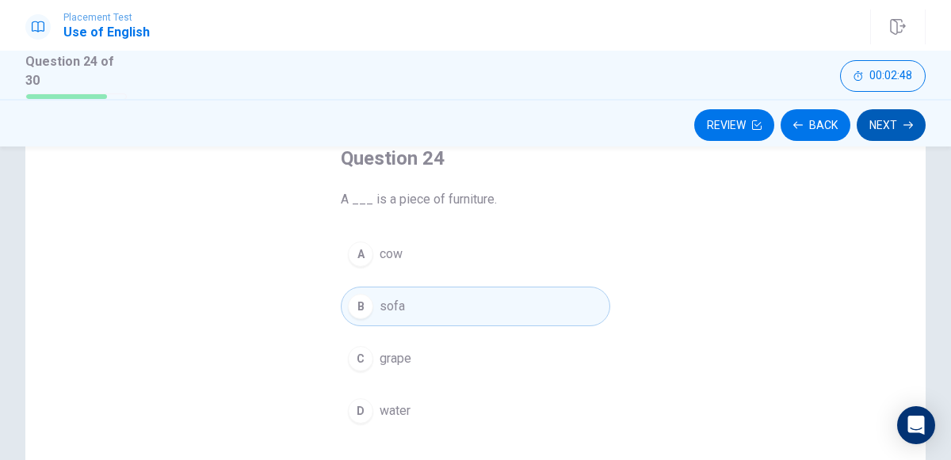
click at [907, 124] on icon "button" at bounding box center [908, 125] width 10 height 10
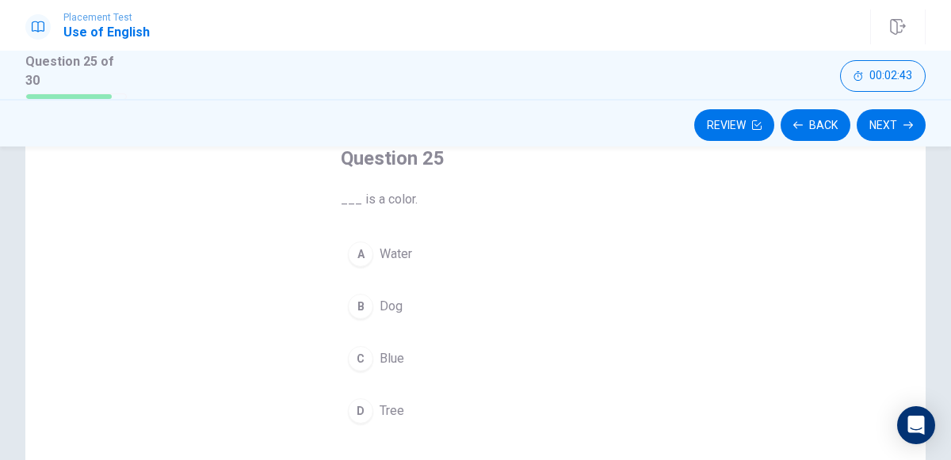
click at [397, 402] on span "Tree" at bounding box center [392, 411] width 25 height 19
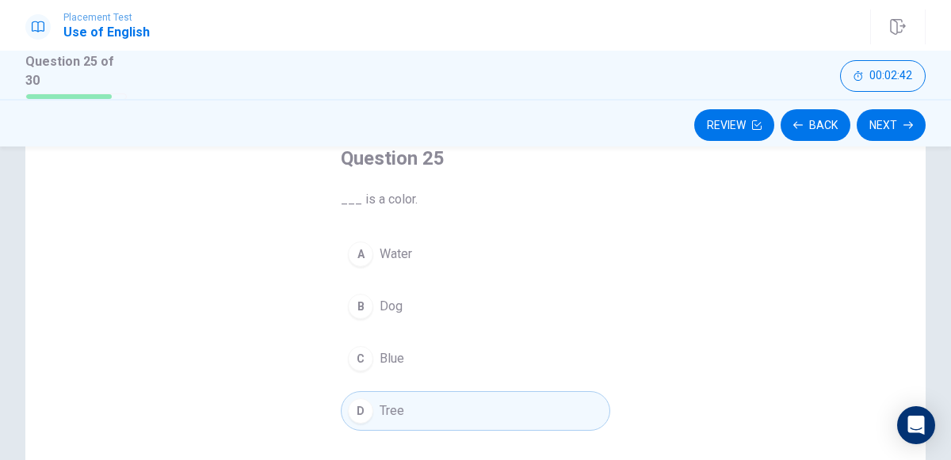
click at [418, 361] on button "C Blue" at bounding box center [475, 359] width 269 height 40
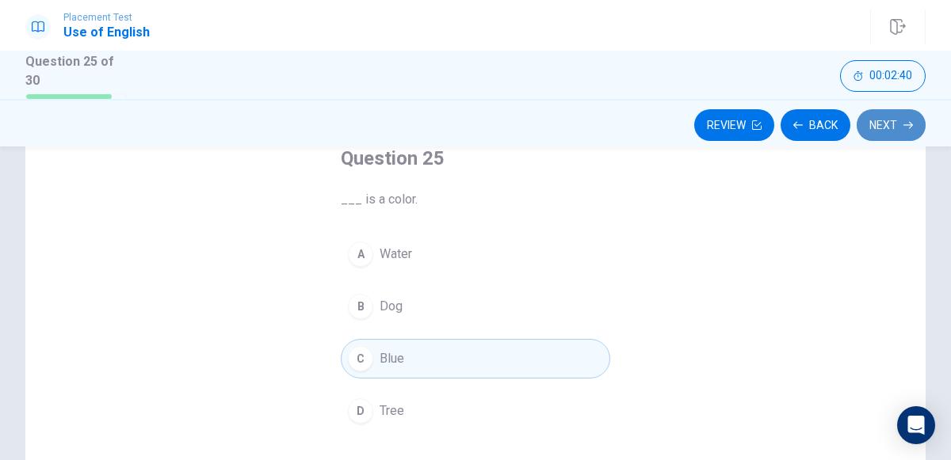
click at [880, 123] on button "Next" at bounding box center [891, 125] width 69 height 32
click at [903, 124] on icon "button" at bounding box center [908, 124] width 10 height 7
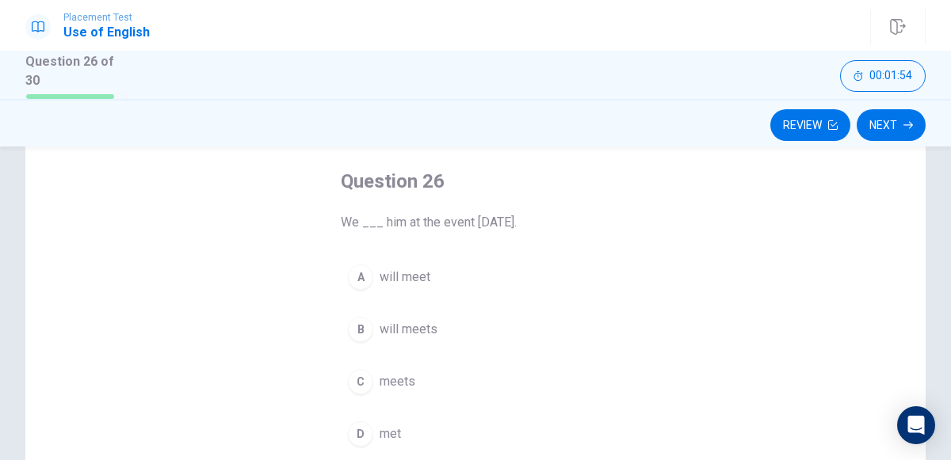
scroll to position [75, 0]
click at [420, 269] on span "will meet" at bounding box center [405, 276] width 51 height 19
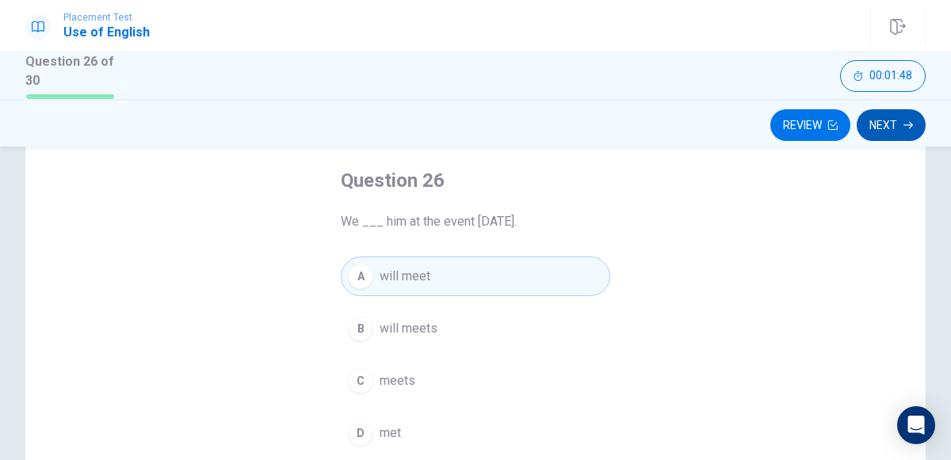
click at [888, 132] on button "Next" at bounding box center [891, 125] width 69 height 32
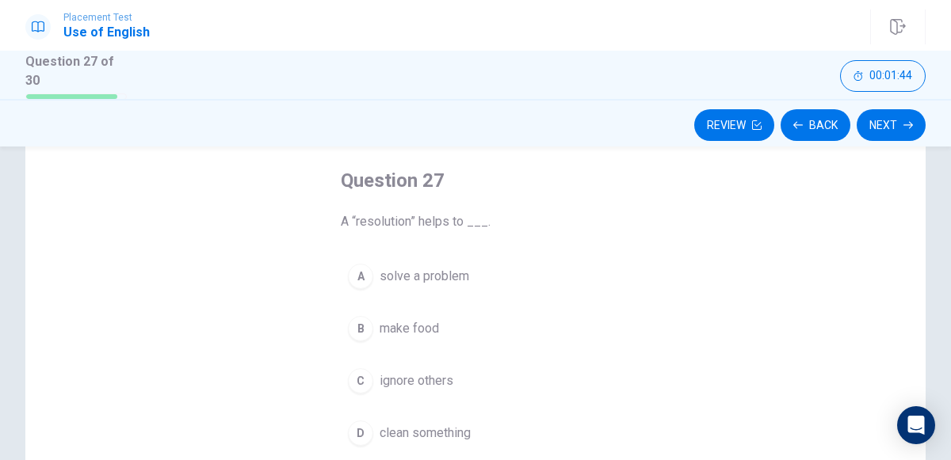
click at [450, 268] on span "solve a problem" at bounding box center [425, 276] width 90 height 19
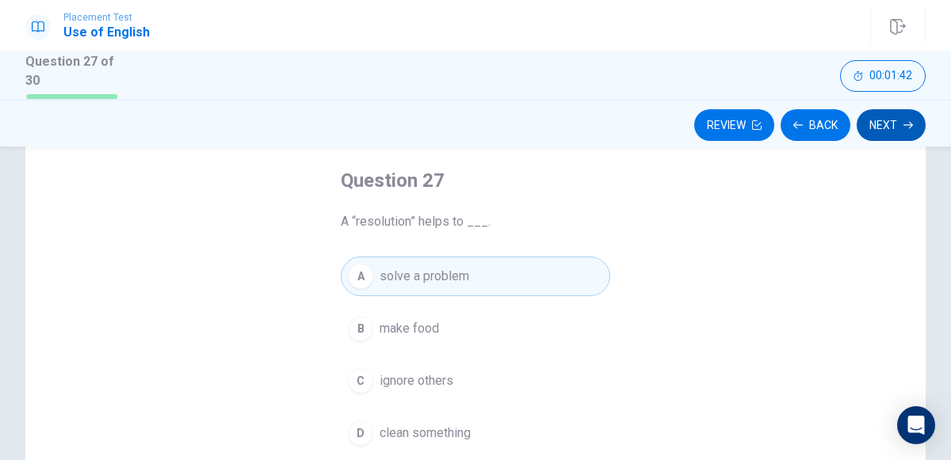
click at [888, 127] on button "Next" at bounding box center [891, 125] width 69 height 32
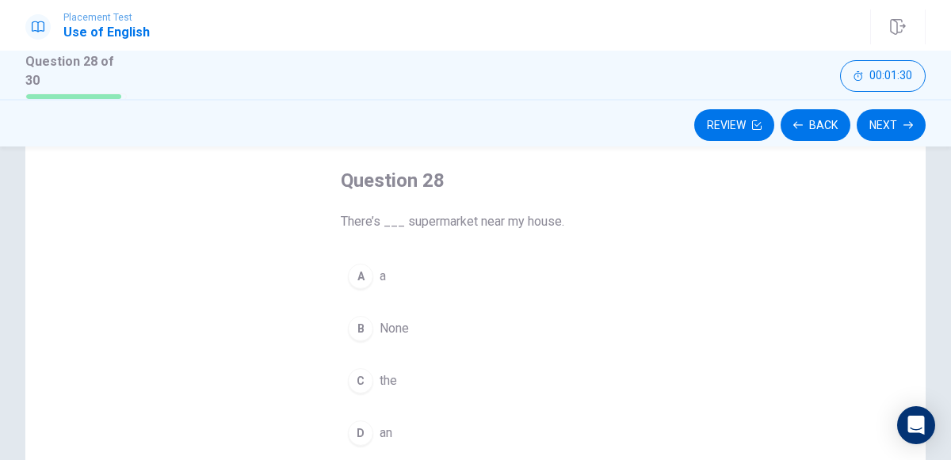
click at [380, 424] on span "an" at bounding box center [386, 433] width 13 height 19
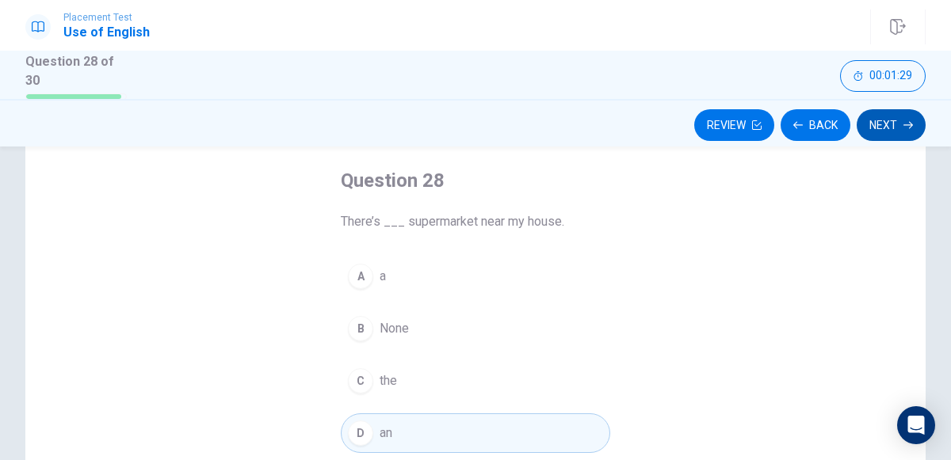
click at [880, 119] on button "Next" at bounding box center [891, 125] width 69 height 32
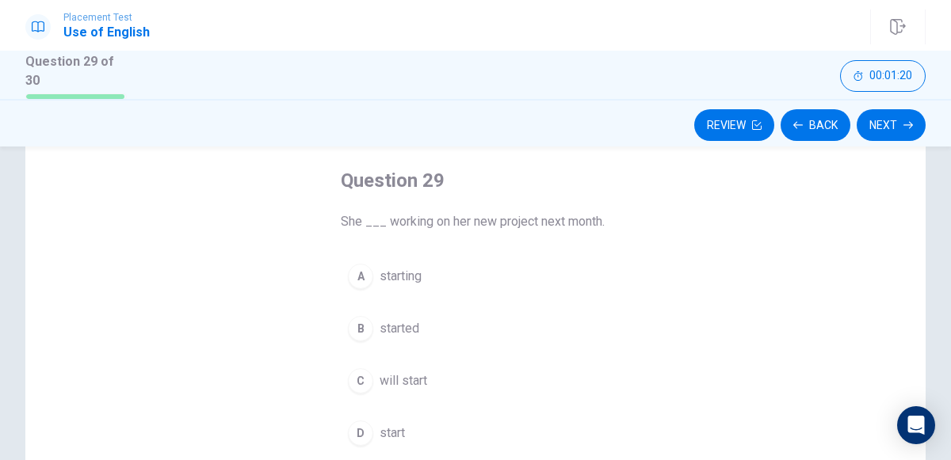
click at [422, 380] on span "will start" at bounding box center [404, 381] width 48 height 19
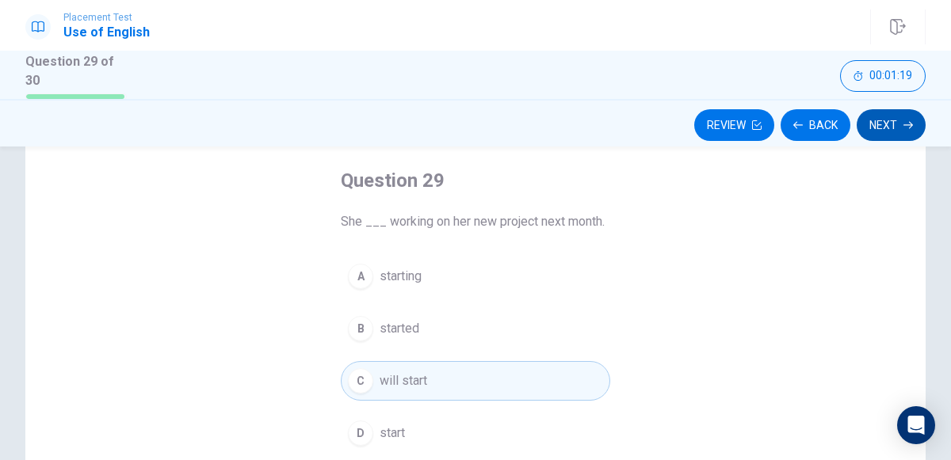
click at [888, 133] on button "Next" at bounding box center [891, 125] width 69 height 32
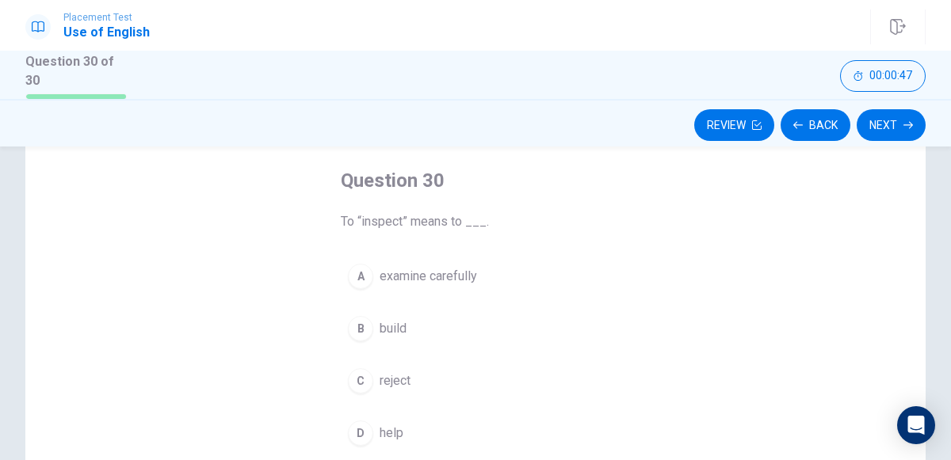
click at [399, 431] on span "help" at bounding box center [392, 433] width 24 height 19
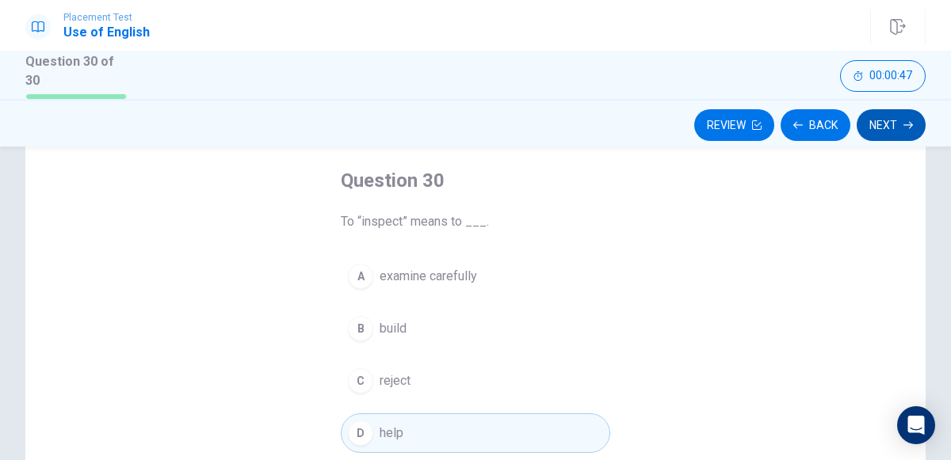
click at [907, 124] on icon "button" at bounding box center [908, 124] width 10 height 7
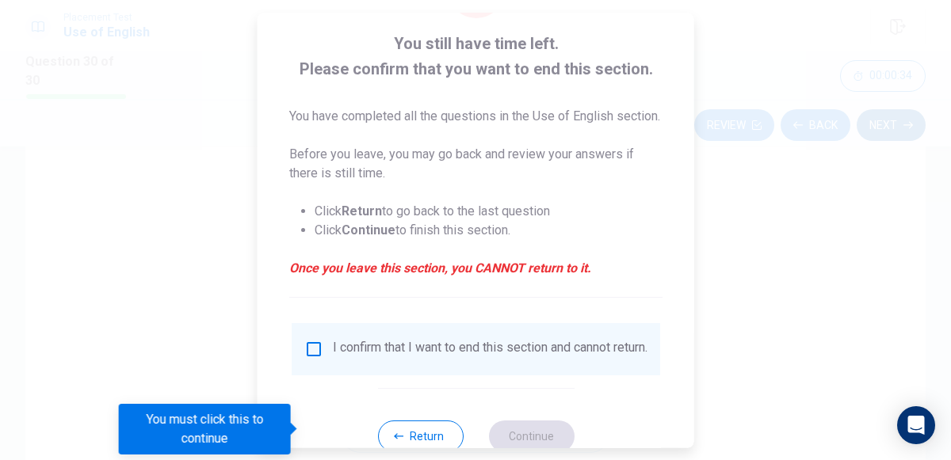
scroll to position [113, 0]
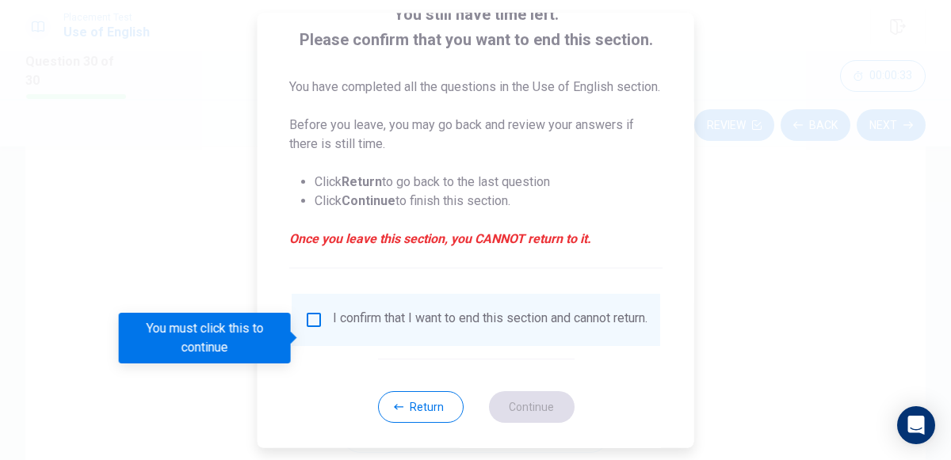
click at [311, 330] on input "You must click this to continue" at bounding box center [313, 320] width 19 height 19
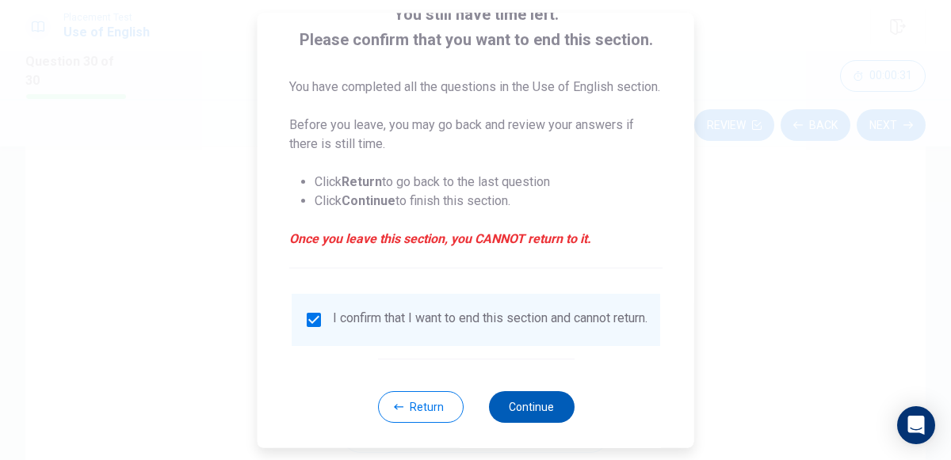
click at [537, 423] on button "Continue" at bounding box center [531, 408] width 86 height 32
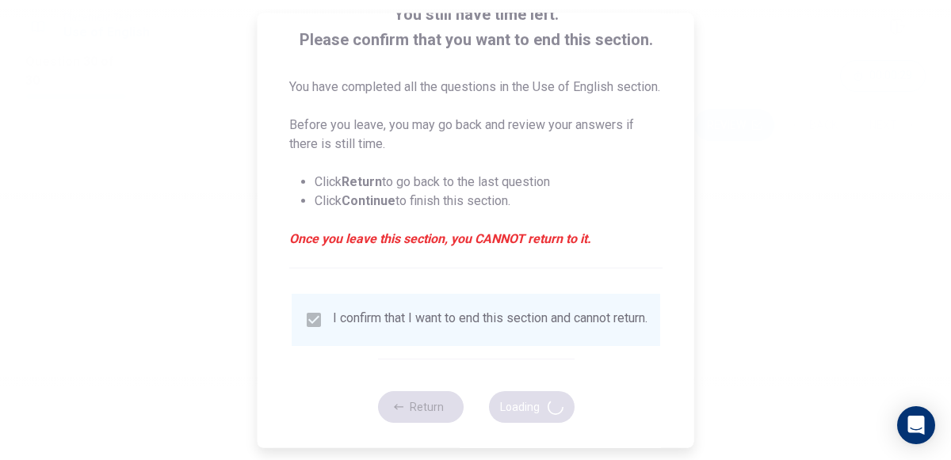
scroll to position [0, 0]
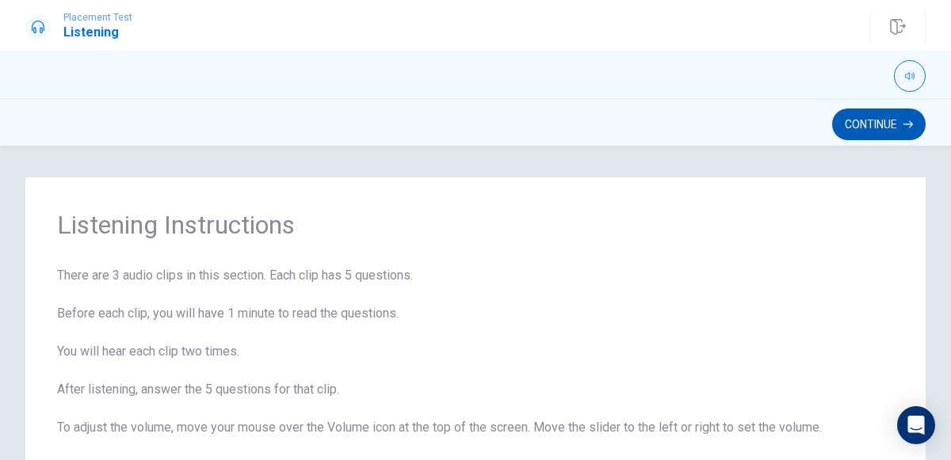
click at [881, 133] on button "Continue" at bounding box center [879, 125] width 94 height 32
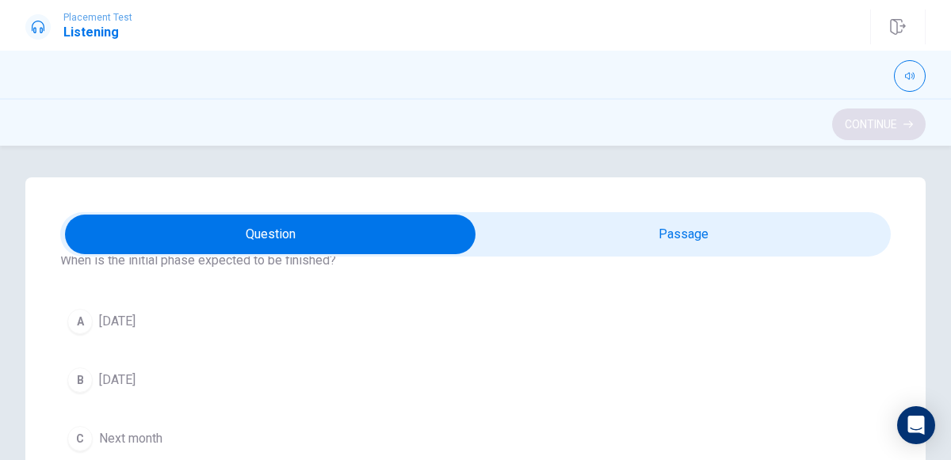
scroll to position [74, 0]
click at [277, 387] on button "B [DATE]" at bounding box center [475, 382] width 831 height 40
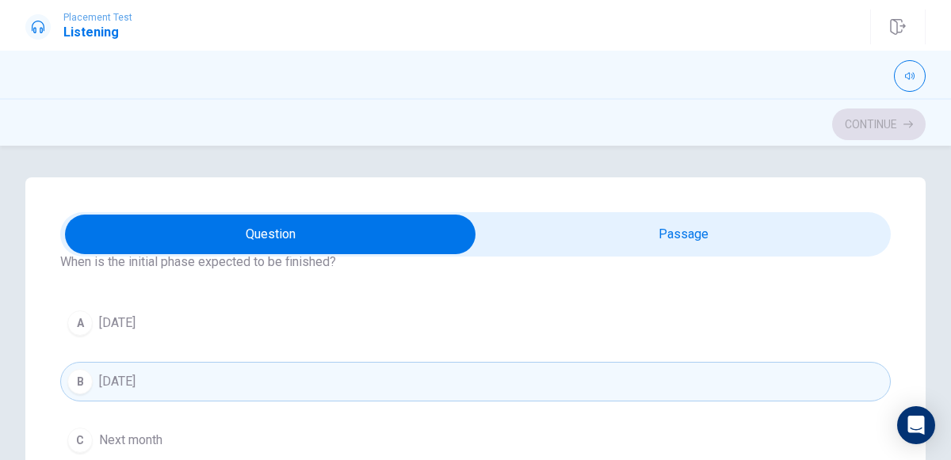
click at [329, 312] on button "A [DATE]" at bounding box center [475, 324] width 831 height 40
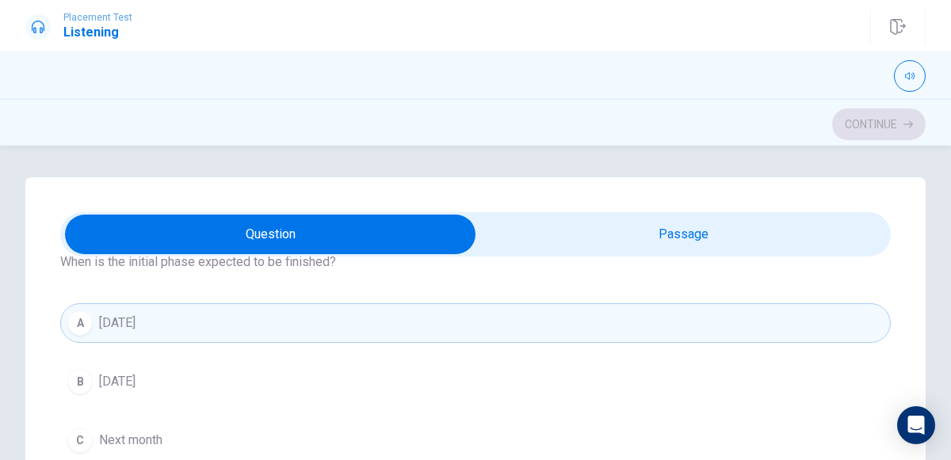
click at [314, 381] on button "B [DATE]" at bounding box center [475, 382] width 831 height 40
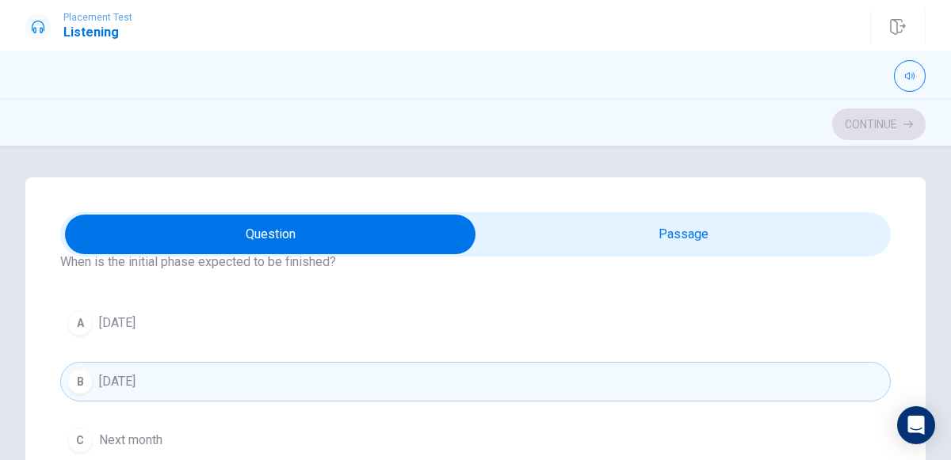
type input "13"
click at [625, 239] on input "checkbox" at bounding box center [270, 235] width 1246 height 40
checkbox input "true"
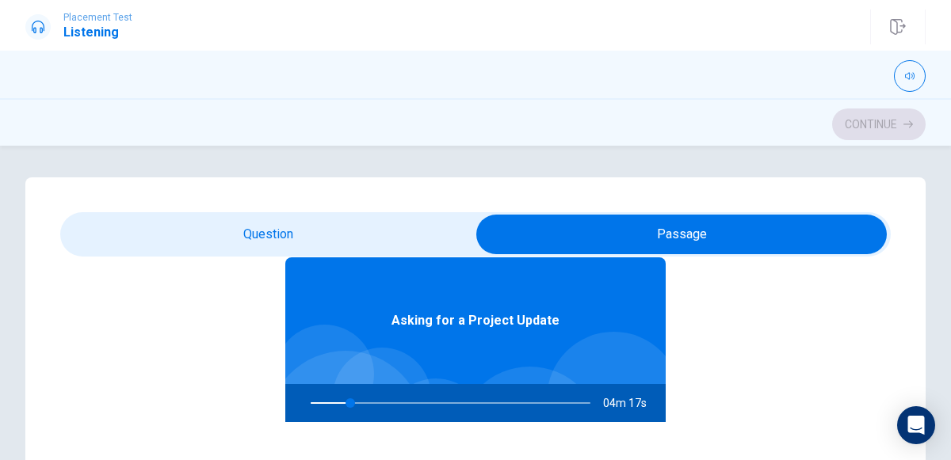
scroll to position [88, 0]
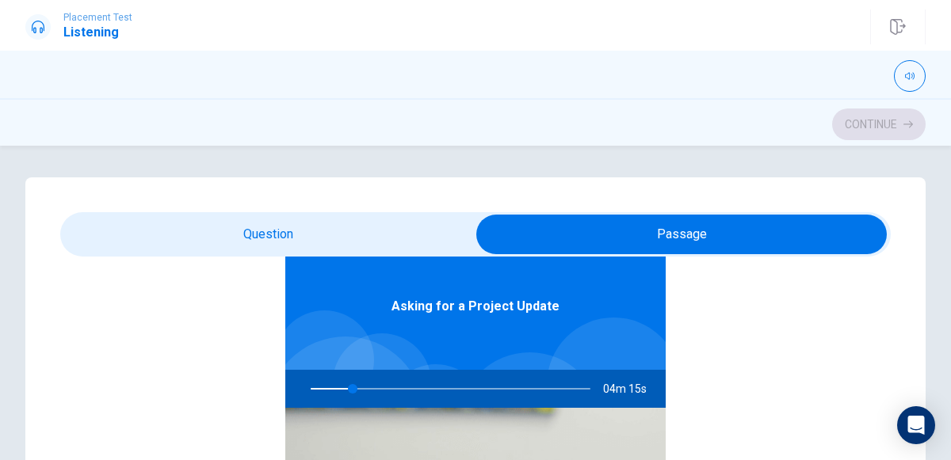
type input "15"
click at [421, 238] on input "checkbox" at bounding box center [682, 235] width 1246 height 40
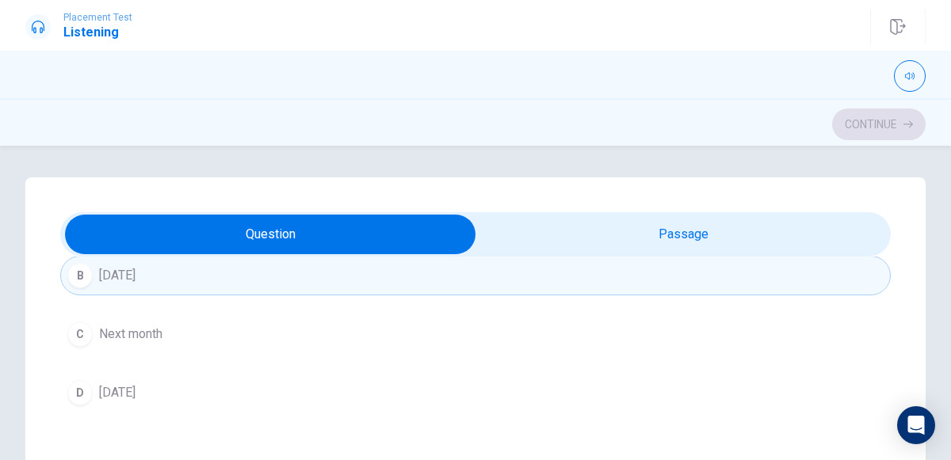
scroll to position [194, 0]
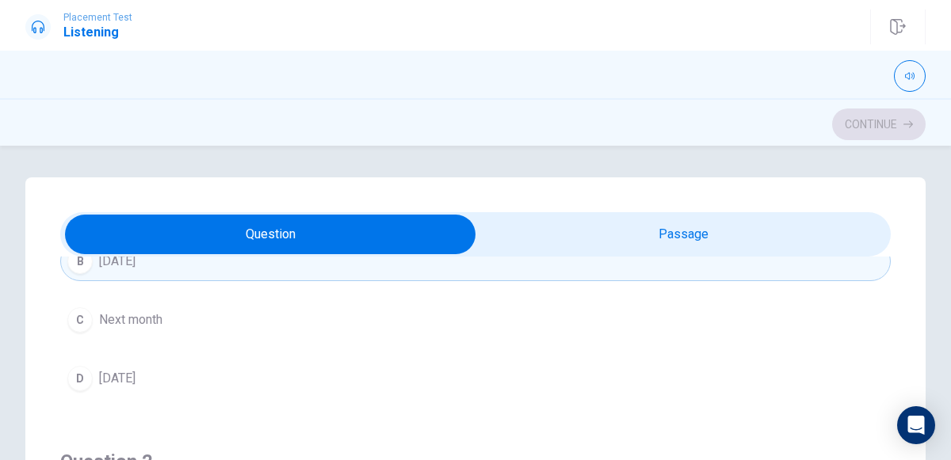
click at [371, 388] on button "D [DATE]" at bounding box center [475, 379] width 831 height 40
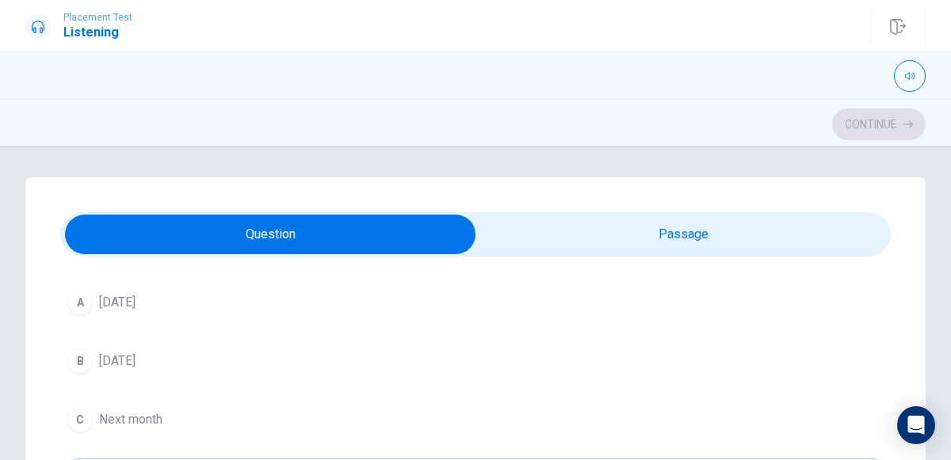
scroll to position [96, 0]
click at [432, 377] on button "B [DATE]" at bounding box center [475, 360] width 831 height 40
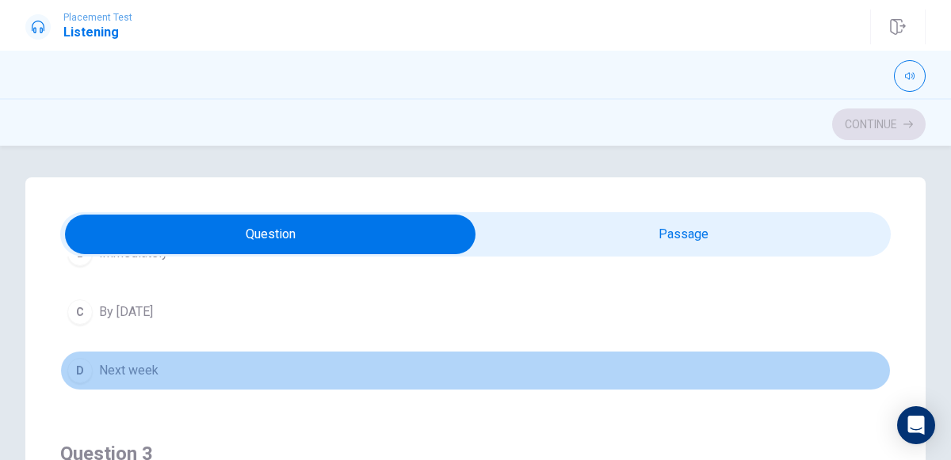
click at [445, 362] on button "D Next week" at bounding box center [475, 371] width 831 height 40
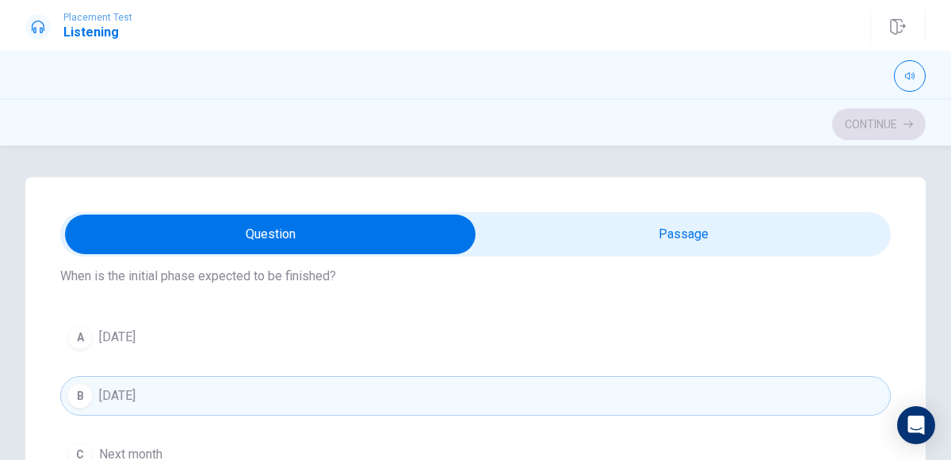
scroll to position [62, 0]
click at [440, 351] on button "A [DATE]" at bounding box center [475, 335] width 831 height 40
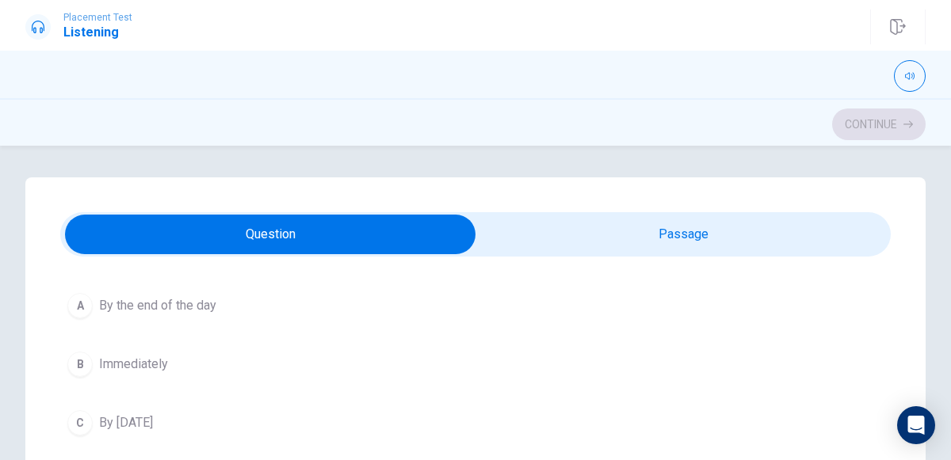
scroll to position [481, 0]
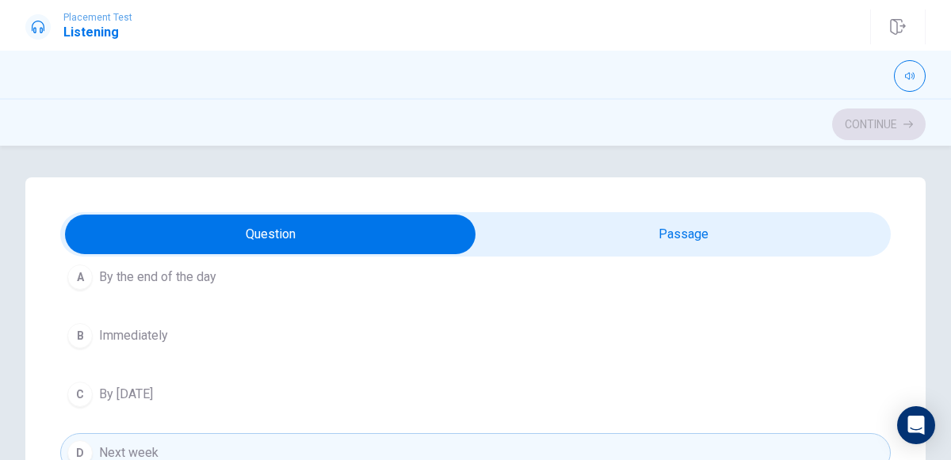
click at [551, 331] on button "B Immediately" at bounding box center [475, 336] width 831 height 40
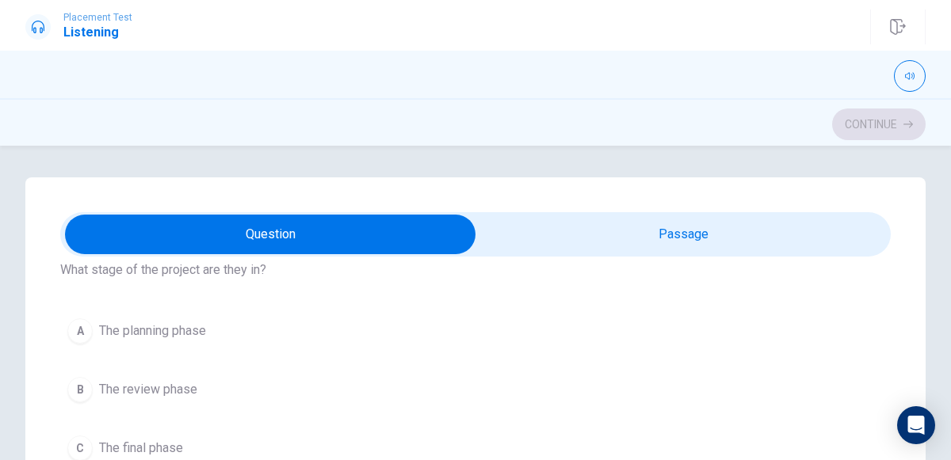
scroll to position [781, 0]
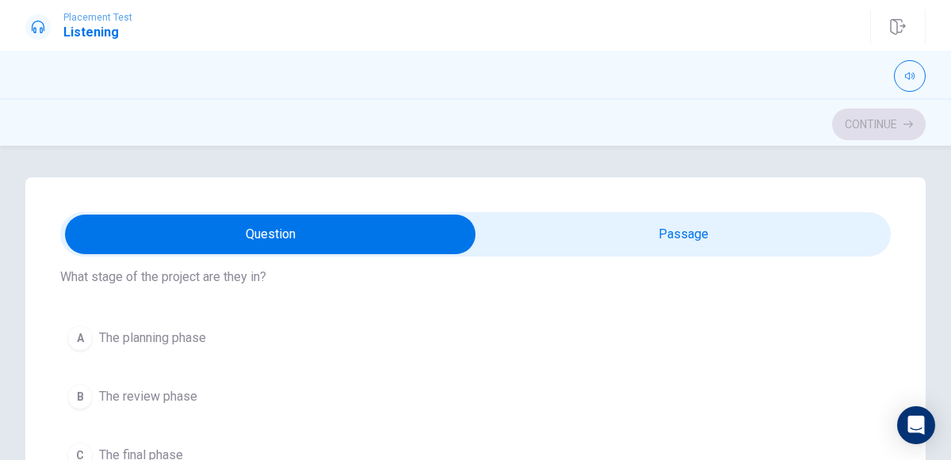
click at [714, 324] on button "A The planning phase" at bounding box center [475, 339] width 831 height 40
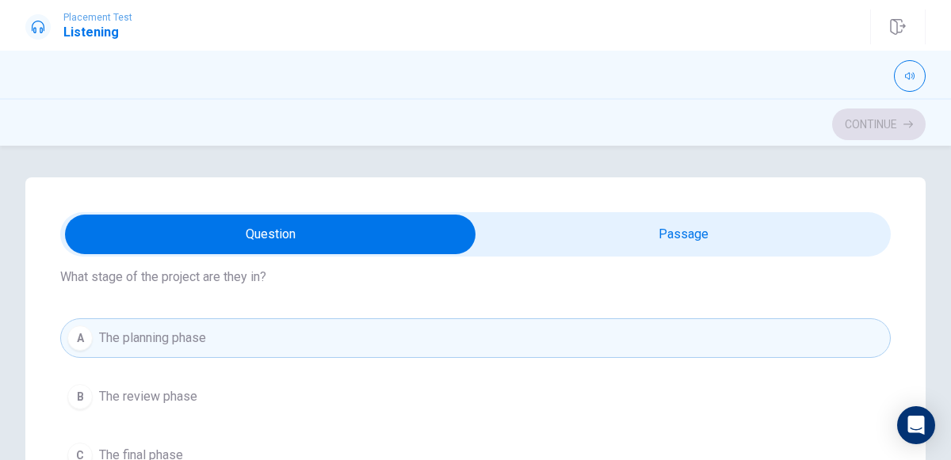
click at [742, 334] on button "A The planning phase" at bounding box center [475, 339] width 831 height 40
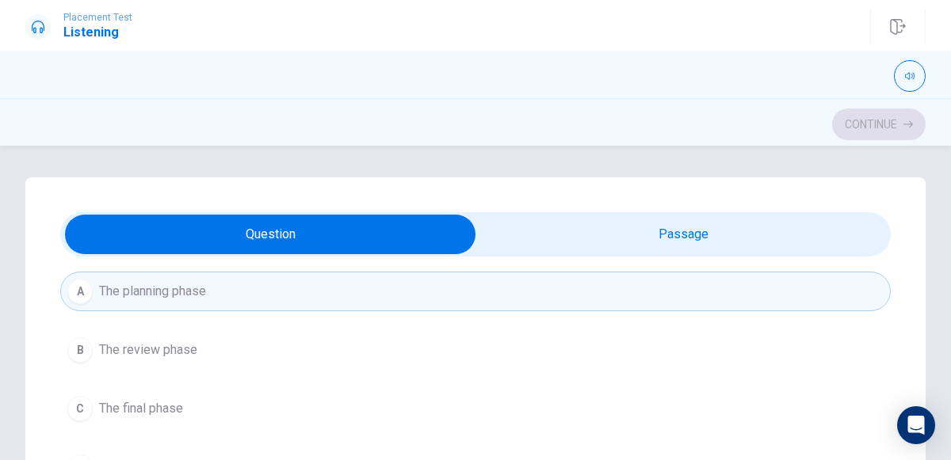
scroll to position [831, 0]
click at [691, 387] on button "C The final phase" at bounding box center [475, 407] width 831 height 40
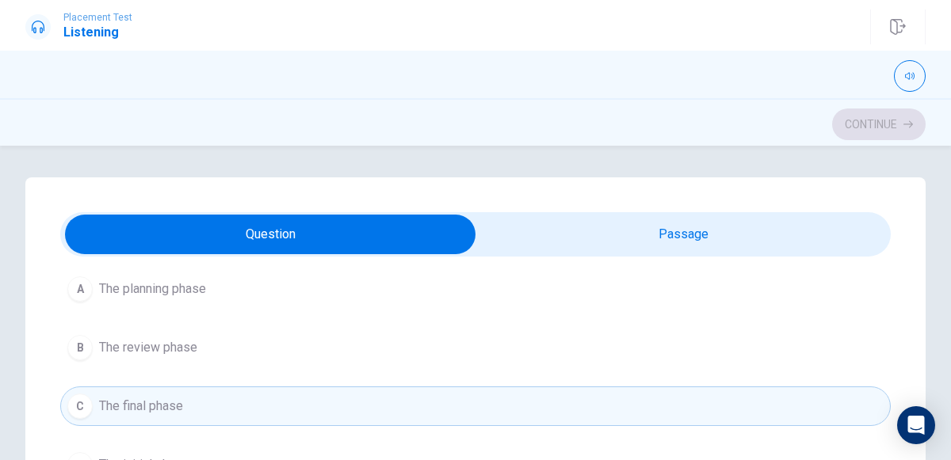
click at [702, 353] on button "B The review phase" at bounding box center [475, 348] width 831 height 40
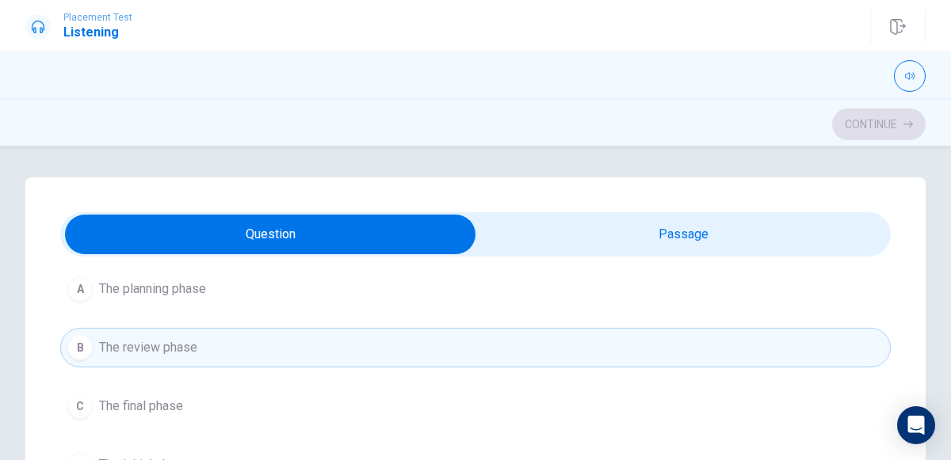
click at [892, 129] on div "Continue" at bounding box center [475, 124] width 900 height 30
click at [898, 131] on div "Continue" at bounding box center [475, 124] width 900 height 30
click at [906, 129] on div "Continue" at bounding box center [475, 124] width 900 height 30
click at [746, 234] on input "checkbox" at bounding box center [270, 235] width 1246 height 40
checkbox input "true"
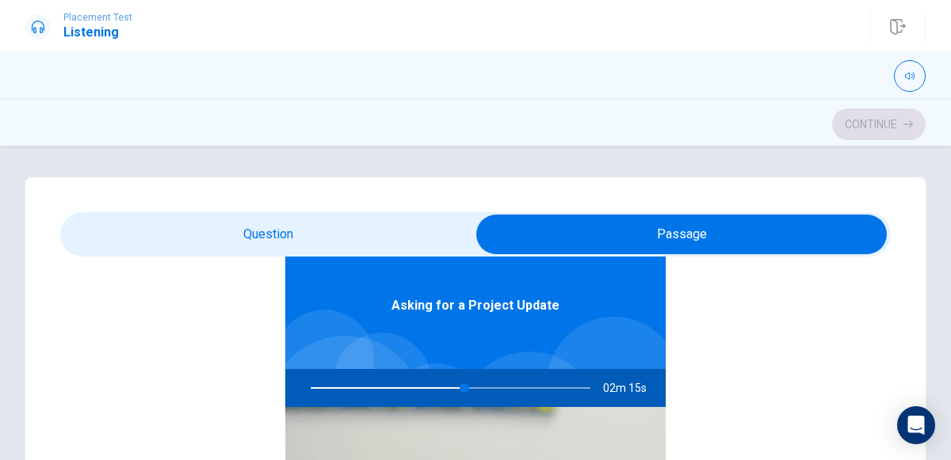
scroll to position [88, 0]
type input "55"
click at [226, 248] on input "checkbox" at bounding box center [682, 235] width 1246 height 40
checkbox input "false"
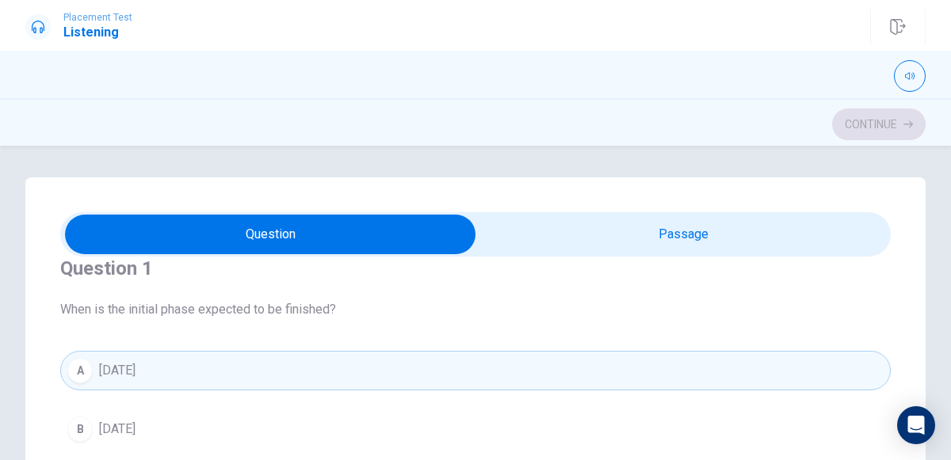
scroll to position [0, 0]
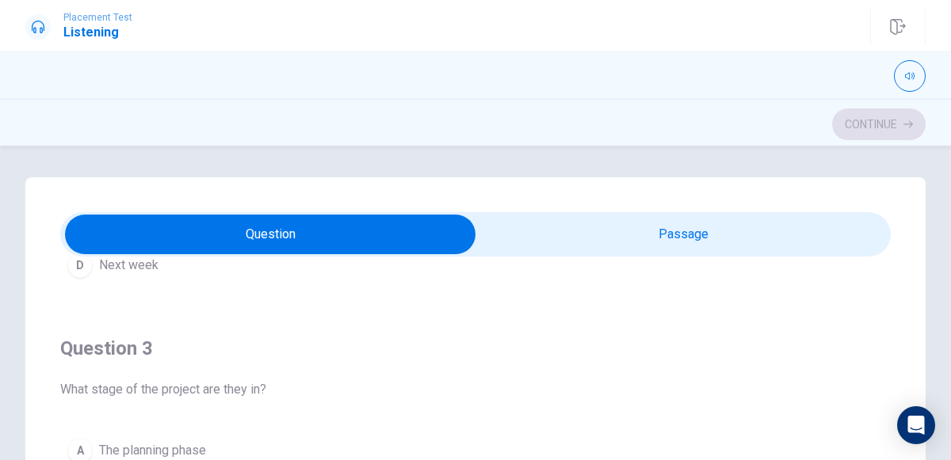
click at [807, 339] on h4 "Question 3" at bounding box center [475, 348] width 831 height 25
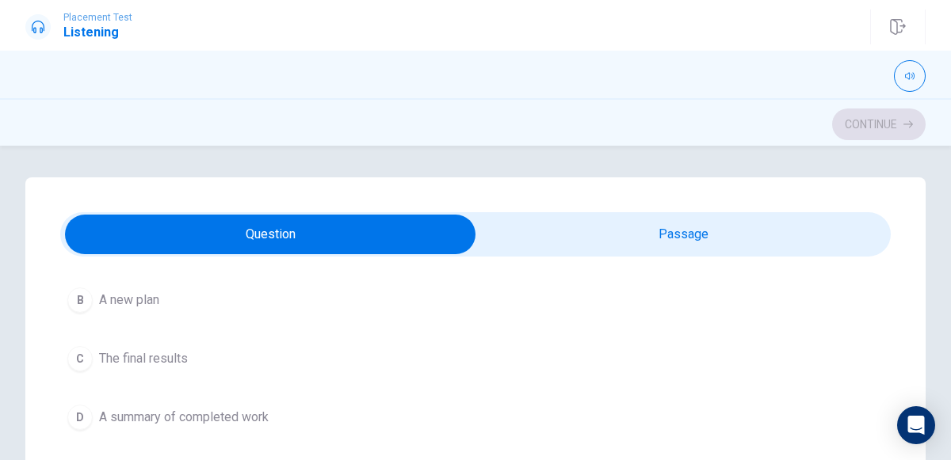
scroll to position [1226, 0]
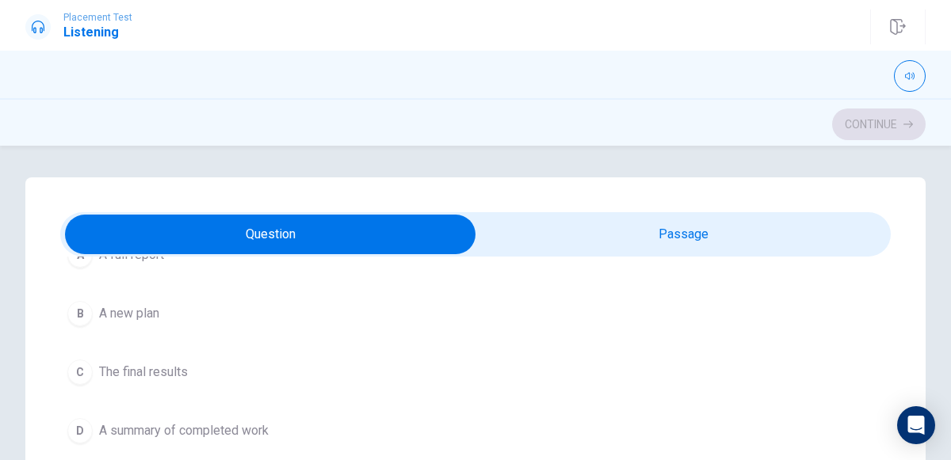
click at [109, 365] on span "The final results" at bounding box center [143, 372] width 89 height 19
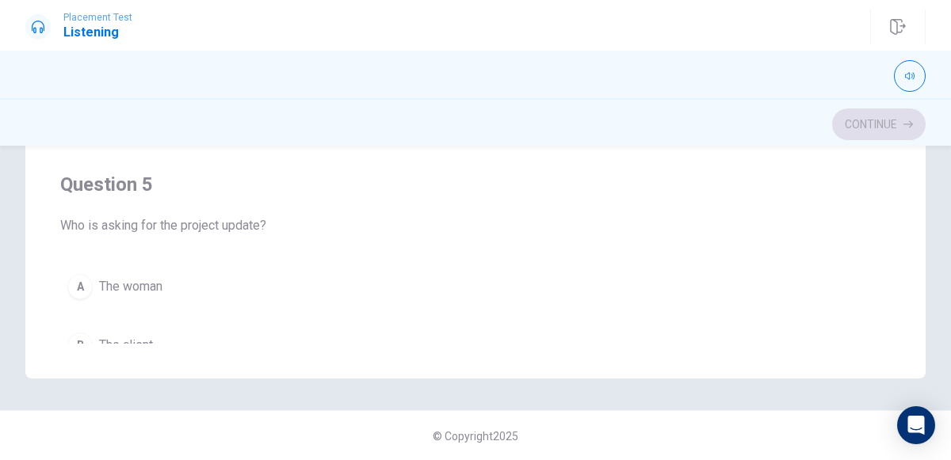
scroll to position [1166, 0]
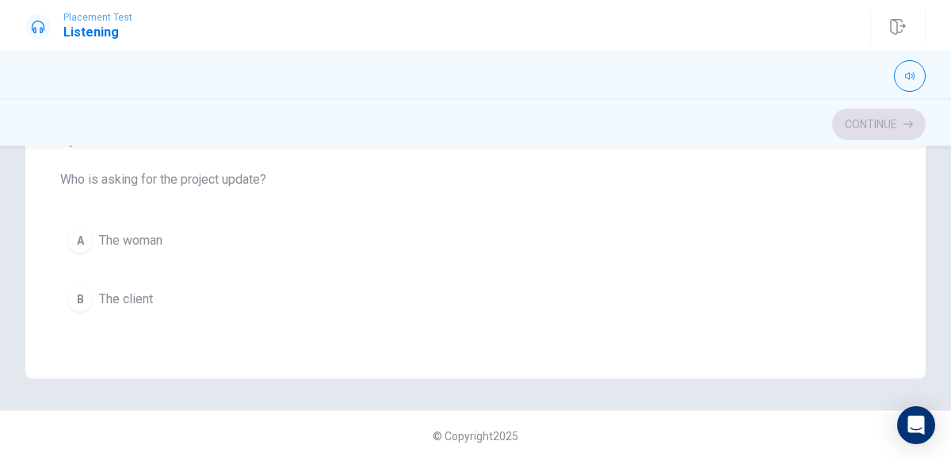
click at [103, 231] on span "The woman" at bounding box center [130, 240] width 63 height 19
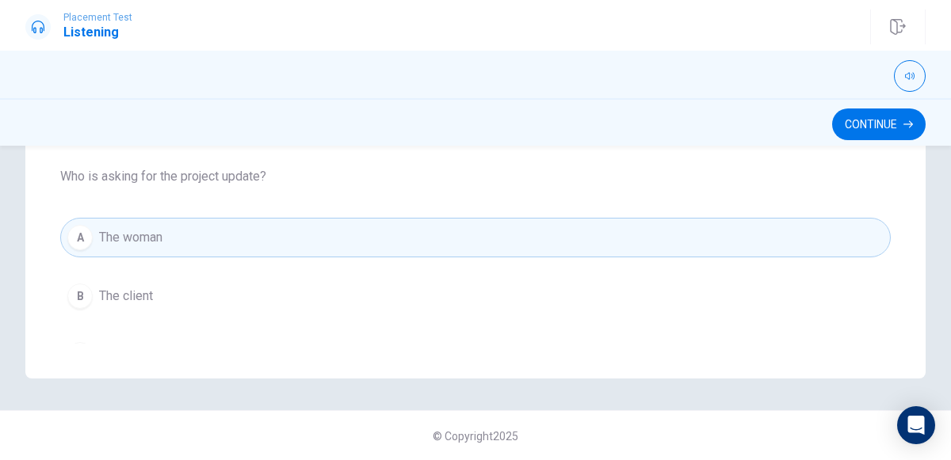
scroll to position [1167, 0]
click at [879, 124] on button "Continue" at bounding box center [879, 125] width 94 height 32
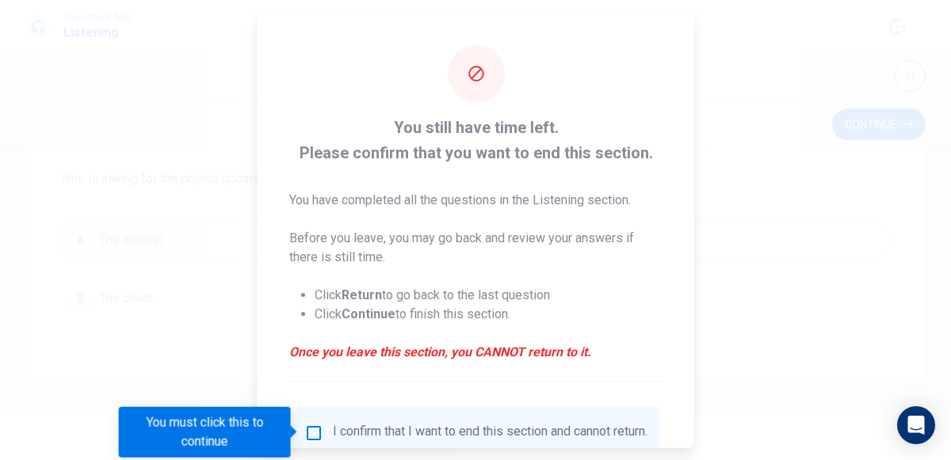
click at [471, 428] on div "I confirm that I want to end this section and cannot return." at bounding box center [490, 432] width 315 height 19
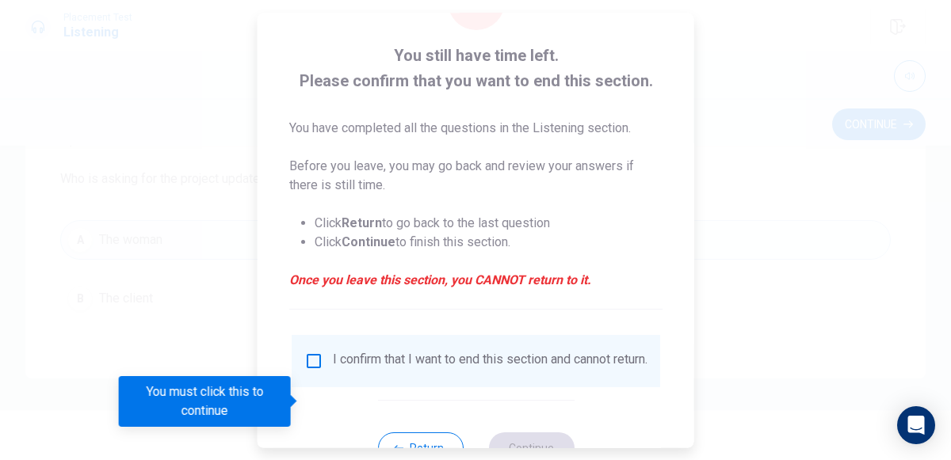
scroll to position [109, 0]
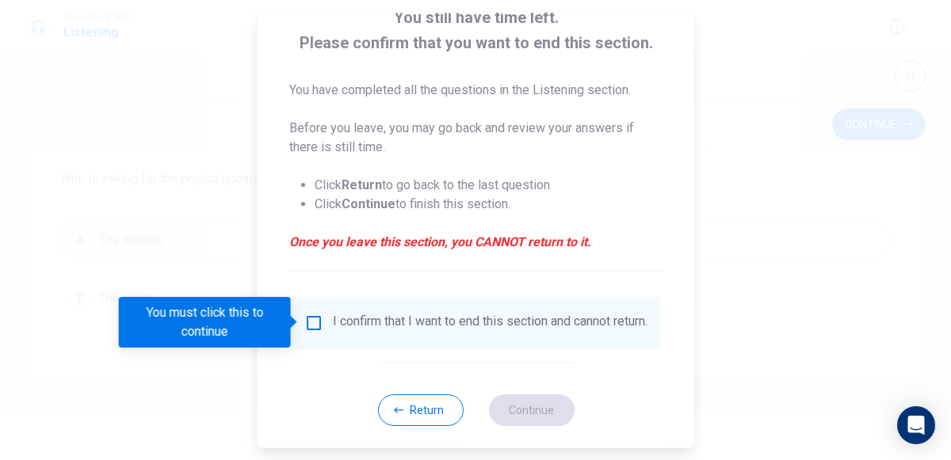
click at [311, 319] on input "You must click this to continue" at bounding box center [313, 323] width 19 height 19
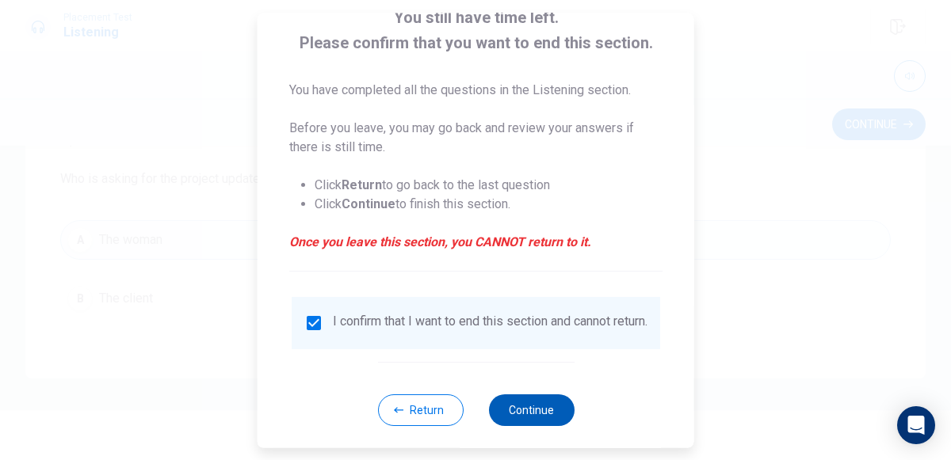
click at [556, 426] on button "Continue" at bounding box center [531, 411] width 86 height 32
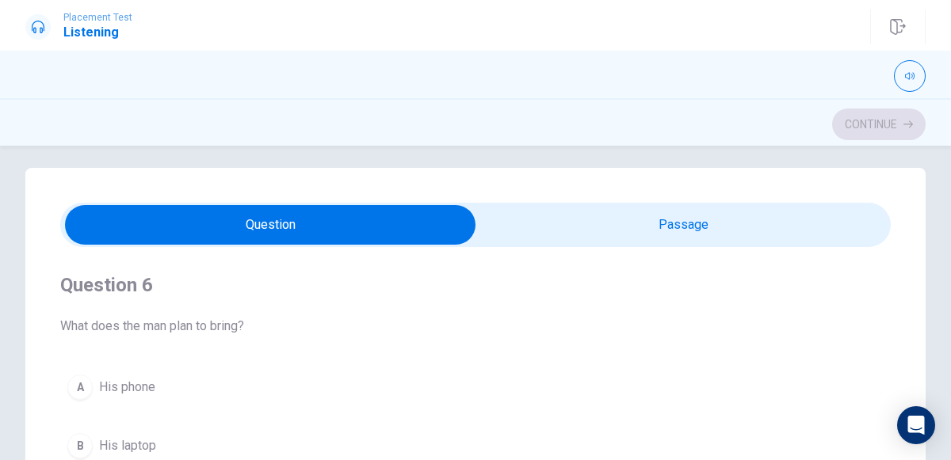
scroll to position [0, 0]
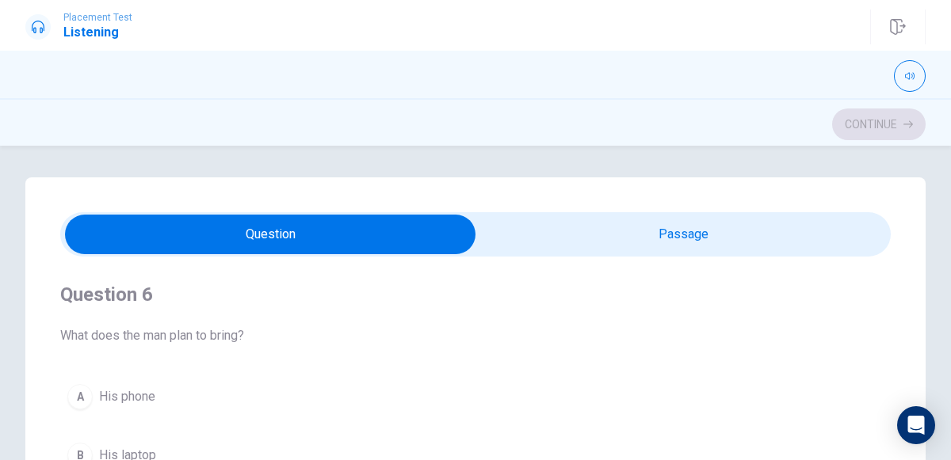
type input "59"
click at [674, 228] on input "checkbox" at bounding box center [270, 235] width 1246 height 40
checkbox input "true"
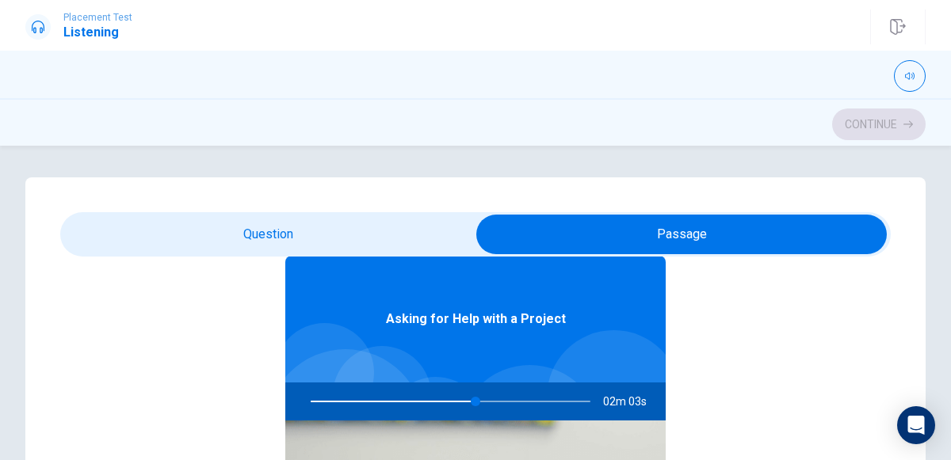
scroll to position [88, 0]
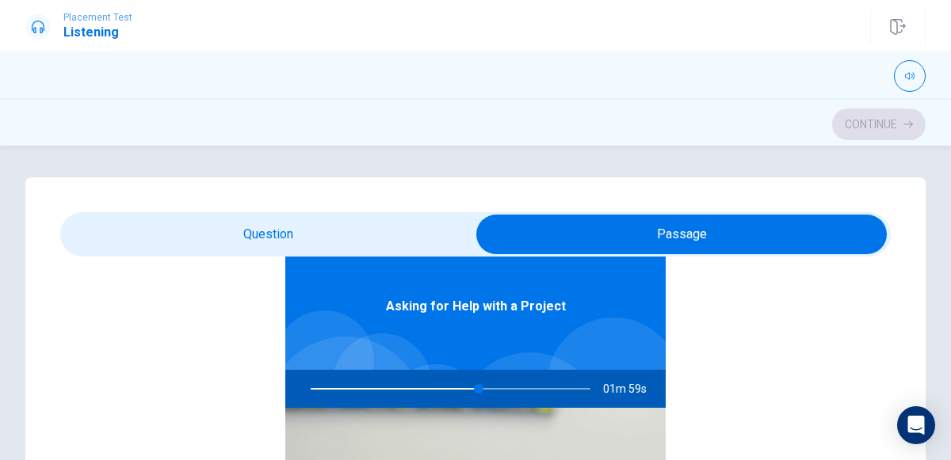
type input "60"
click at [168, 235] on input "checkbox" at bounding box center [682, 235] width 1246 height 40
checkbox input "false"
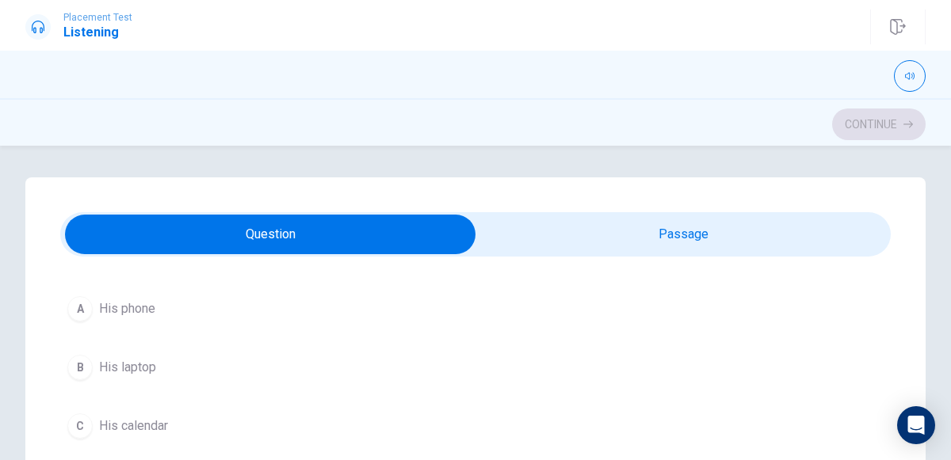
click at [643, 383] on button "B His laptop" at bounding box center [475, 368] width 831 height 40
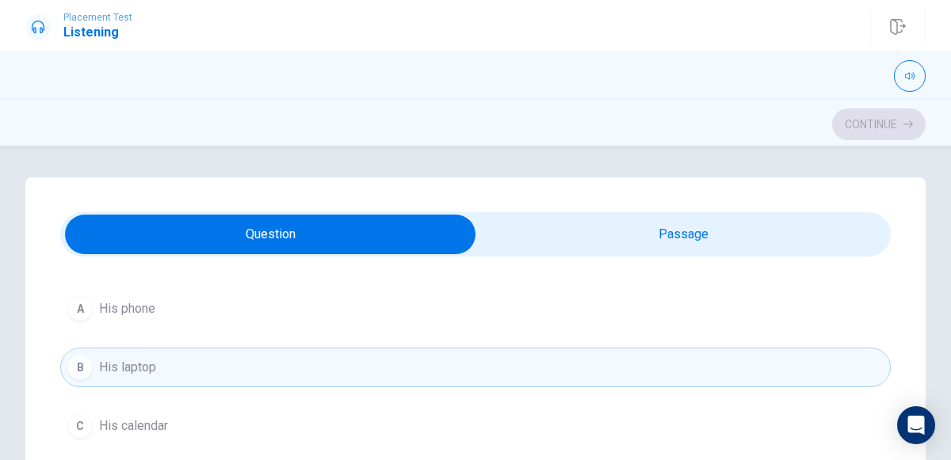
click at [177, 367] on button "B His laptop" at bounding box center [475, 368] width 831 height 40
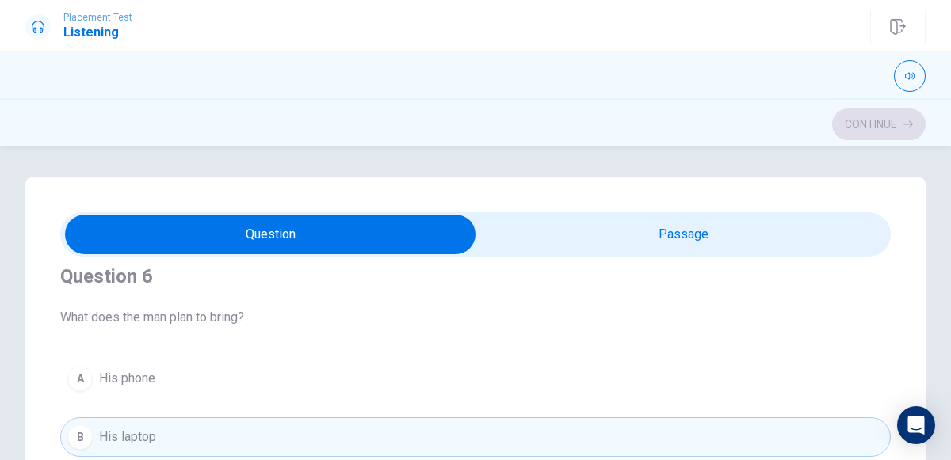
scroll to position [0, 0]
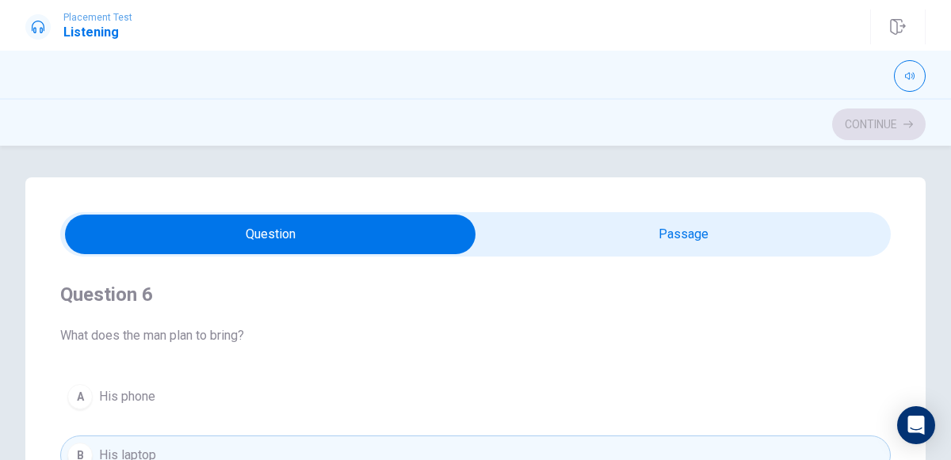
click at [828, 339] on span "What does the man plan to bring?" at bounding box center [475, 336] width 831 height 19
click at [846, 328] on span "What does the man plan to bring?" at bounding box center [475, 336] width 831 height 19
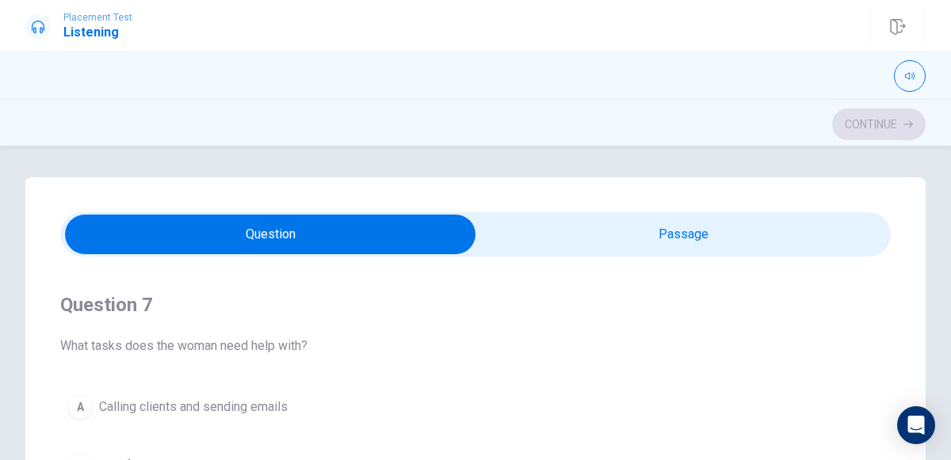
scroll to position [354, 0]
click at [79, 25] on h1 "Listening" at bounding box center [97, 32] width 69 height 19
click at [36, 29] on icon at bounding box center [38, 27] width 13 height 13
click at [41, 21] on icon at bounding box center [38, 27] width 13 height 13
click at [39, 21] on icon at bounding box center [38, 27] width 13 height 13
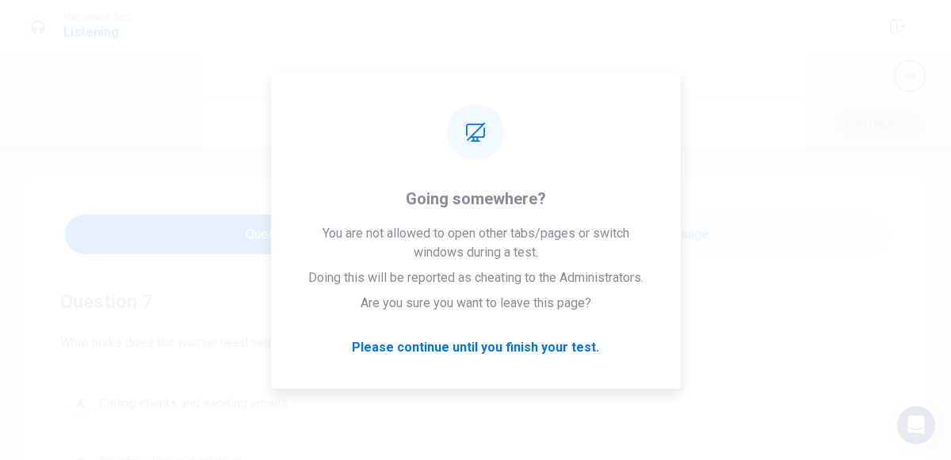
click at [468, 135] on div "Continue" at bounding box center [475, 124] width 900 height 30
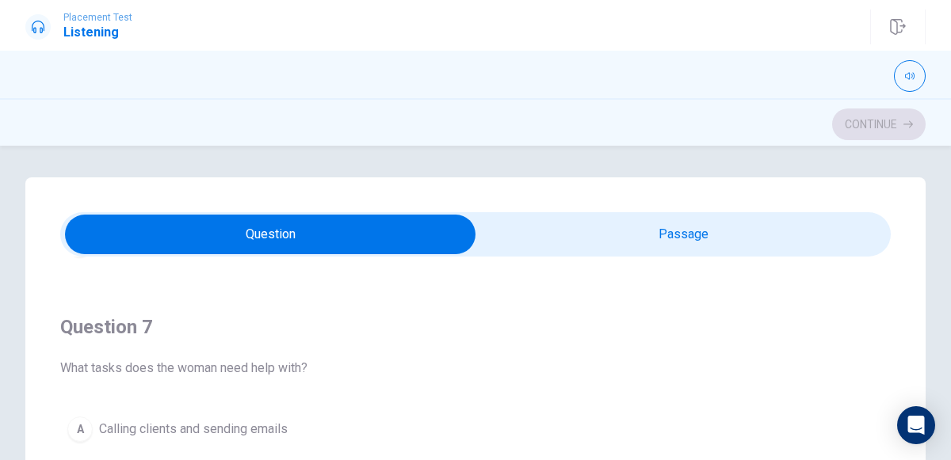
scroll to position [350, 0]
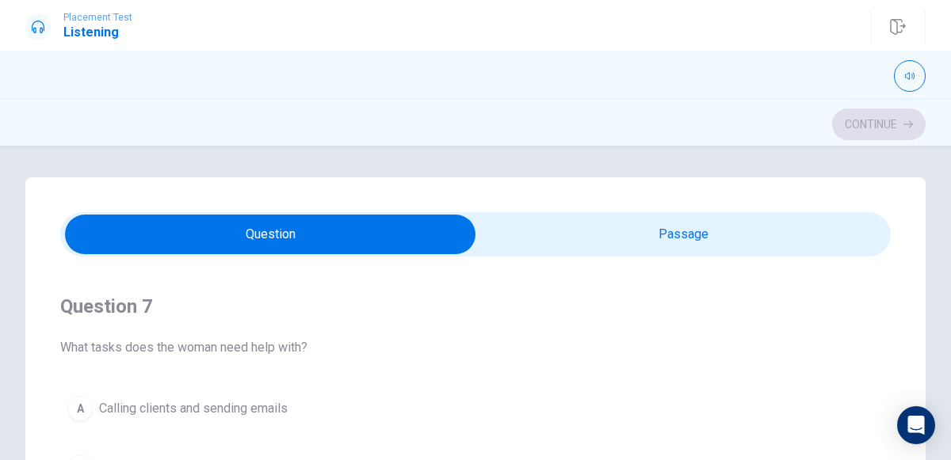
click at [325, 395] on button "A Calling clients and sending emails" at bounding box center [475, 409] width 831 height 40
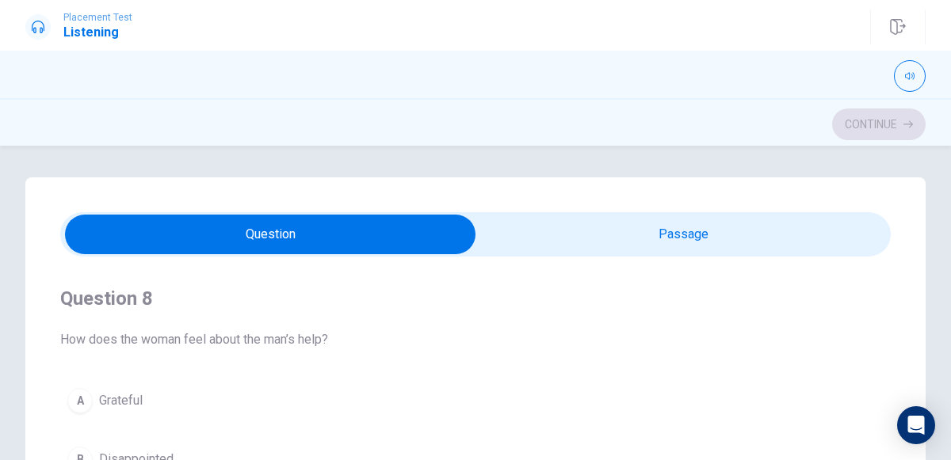
scroll to position [759, 0]
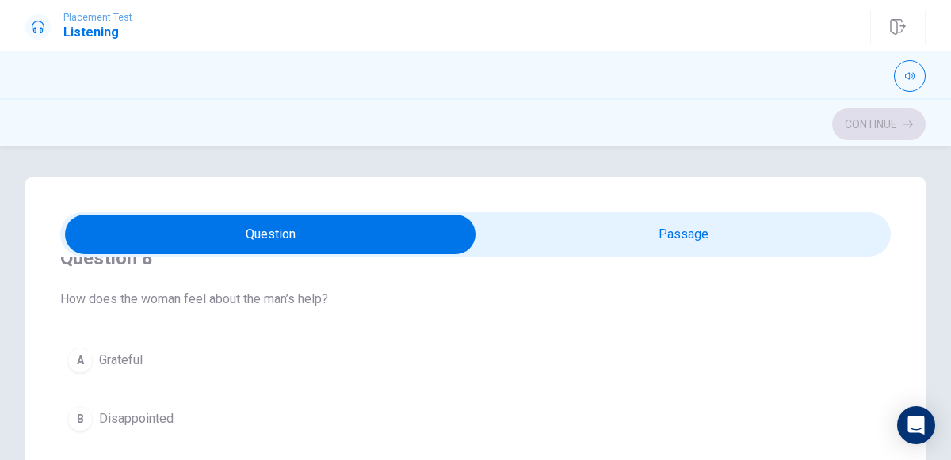
click at [271, 343] on button "A Grateful" at bounding box center [475, 361] width 831 height 40
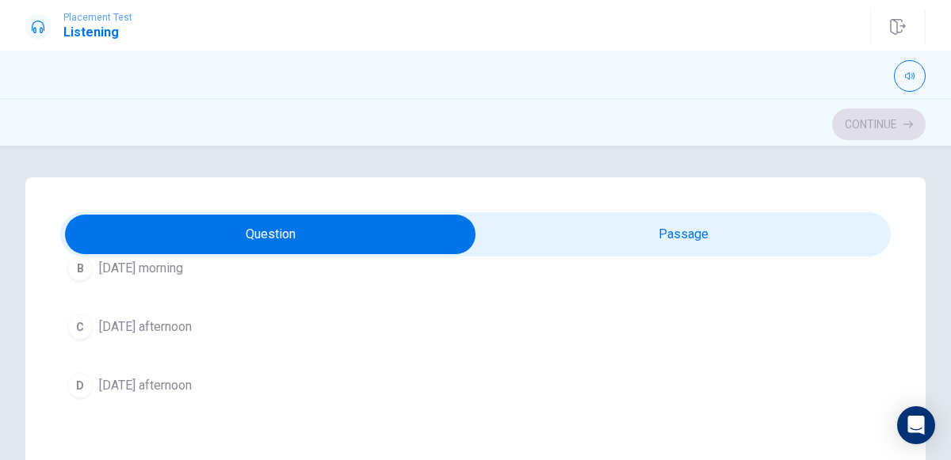
scroll to position [1270, 0]
click at [192, 319] on span "[DATE] afternoon" at bounding box center [145, 328] width 93 height 19
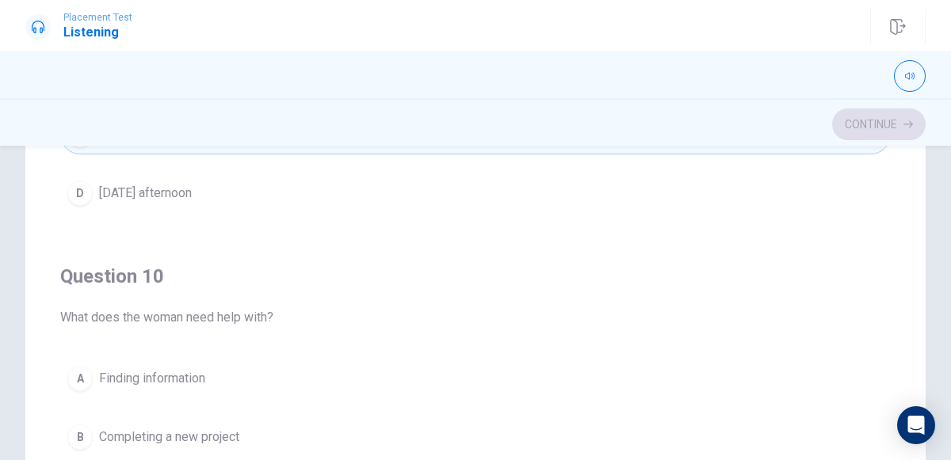
scroll to position [200, 0]
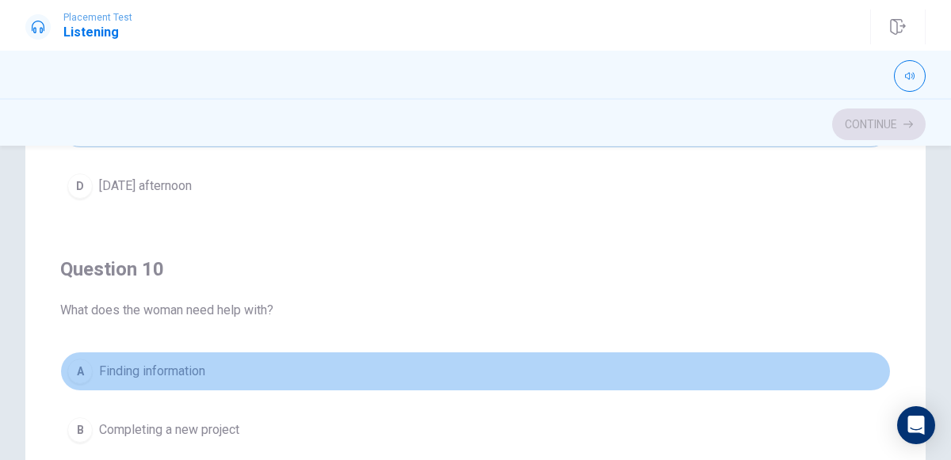
click at [254, 352] on button "A Finding information" at bounding box center [475, 372] width 831 height 40
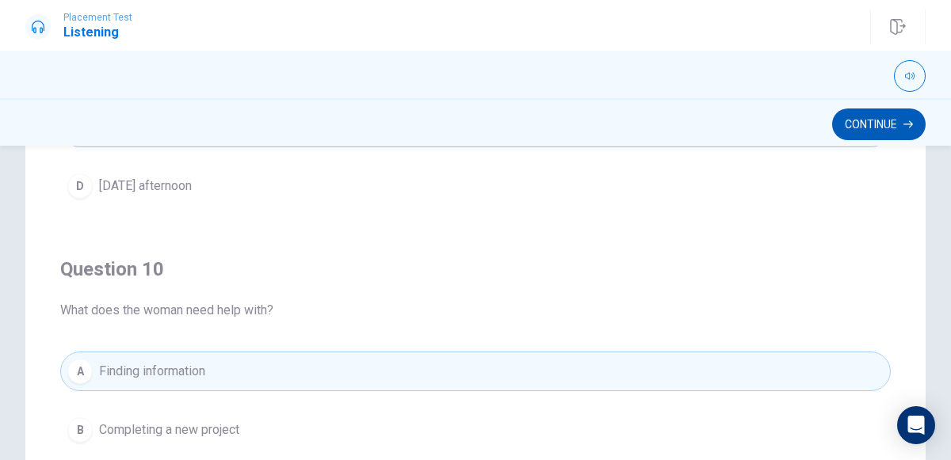
click at [864, 130] on button "Continue" at bounding box center [879, 125] width 94 height 32
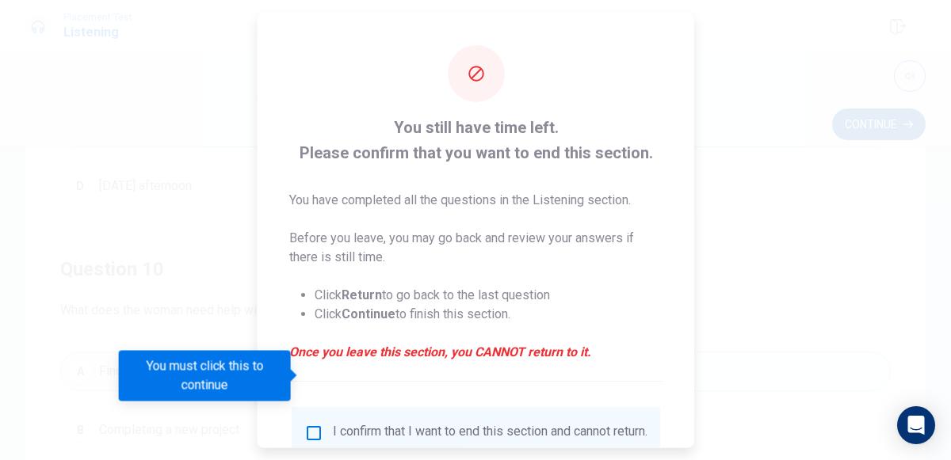
scroll to position [58, 0]
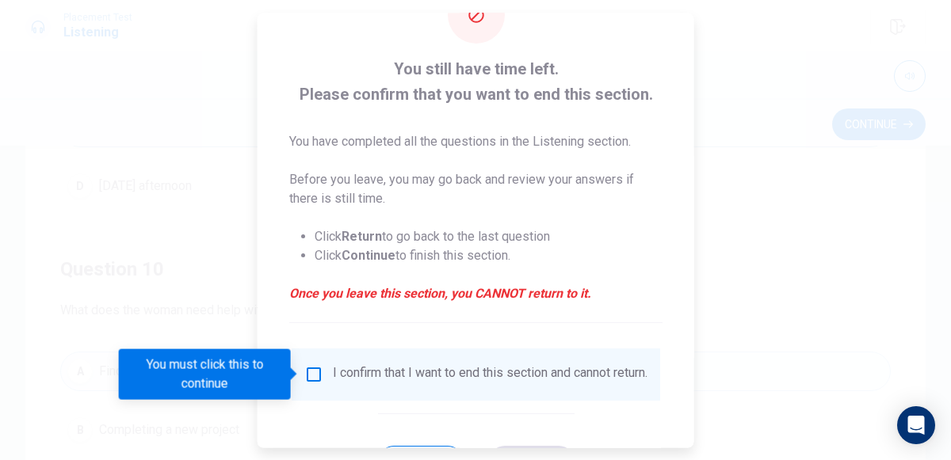
click at [373, 376] on div "I confirm that I want to end this section and cannot return." at bounding box center [490, 374] width 315 height 19
click at [311, 368] on input "You must click this to continue" at bounding box center [313, 374] width 19 height 19
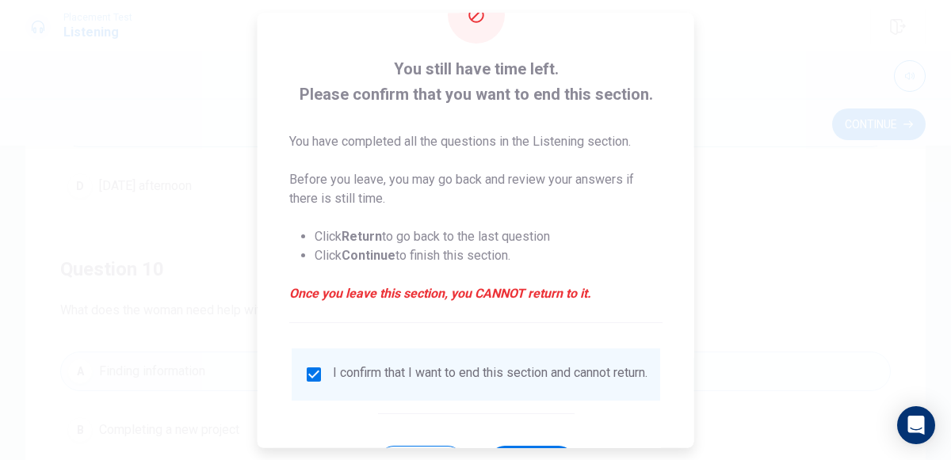
scroll to position [129, 0]
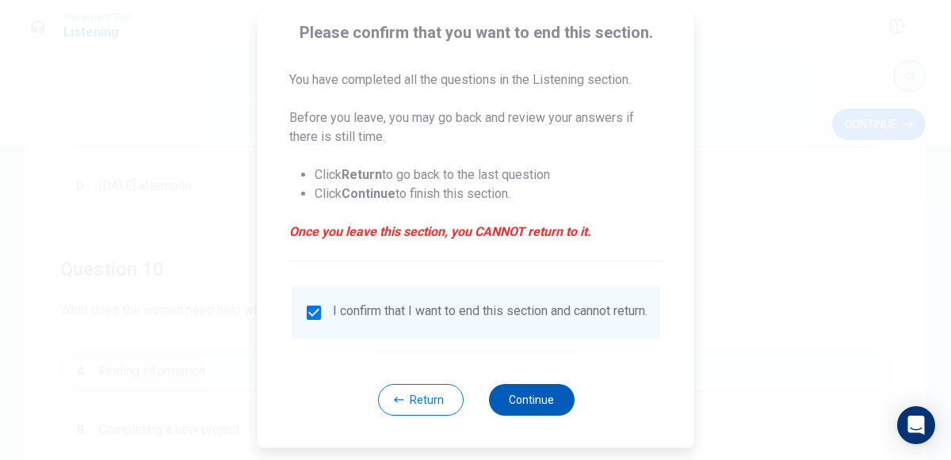
click at [531, 416] on button "Continue" at bounding box center [531, 400] width 86 height 32
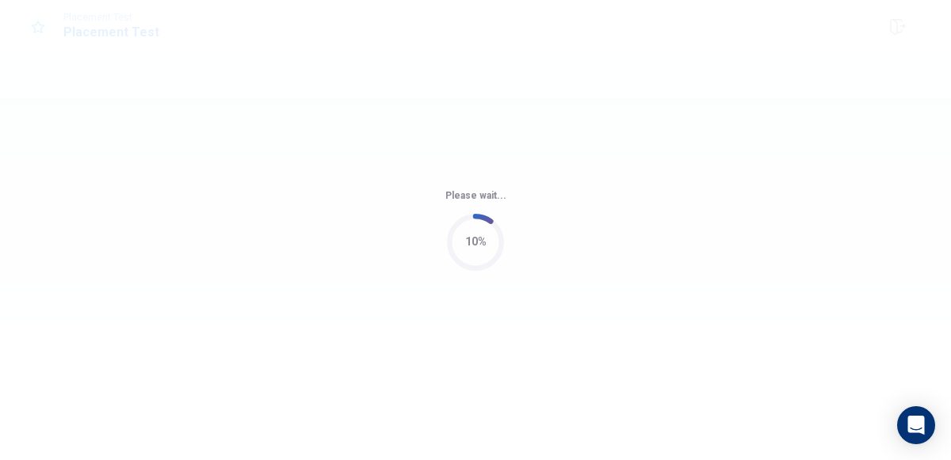
scroll to position [0, 0]
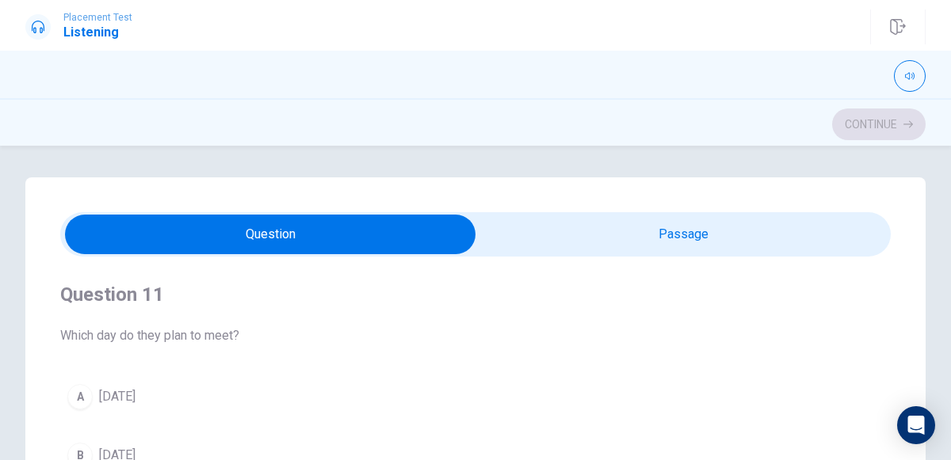
click at [252, 400] on button "A [DATE]" at bounding box center [475, 397] width 831 height 40
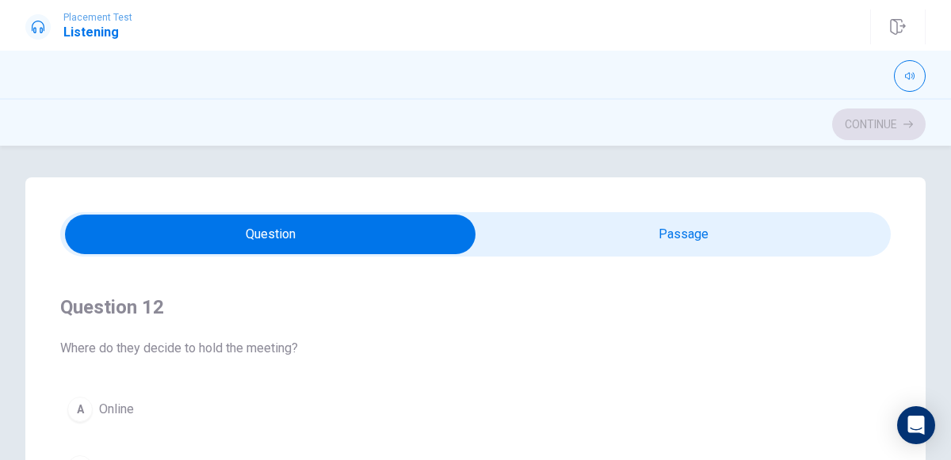
click at [332, 395] on button "A Online" at bounding box center [475, 410] width 831 height 40
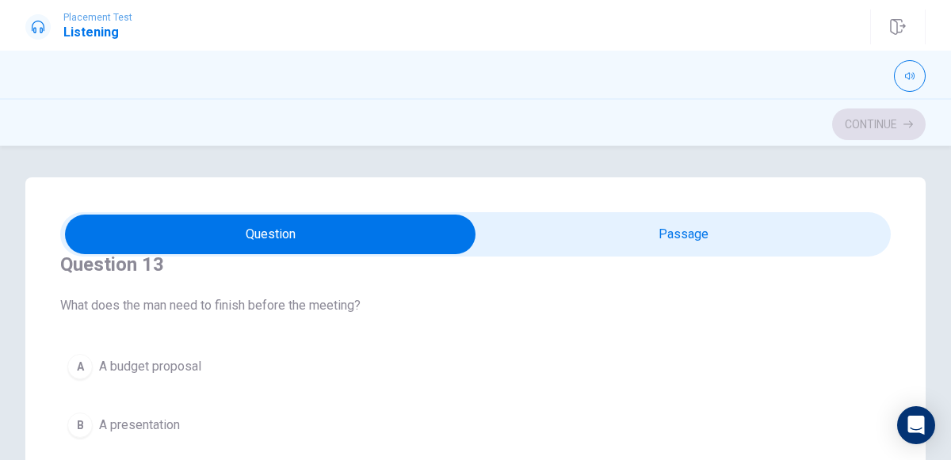
click at [424, 376] on button "A A budget proposal" at bounding box center [475, 367] width 831 height 40
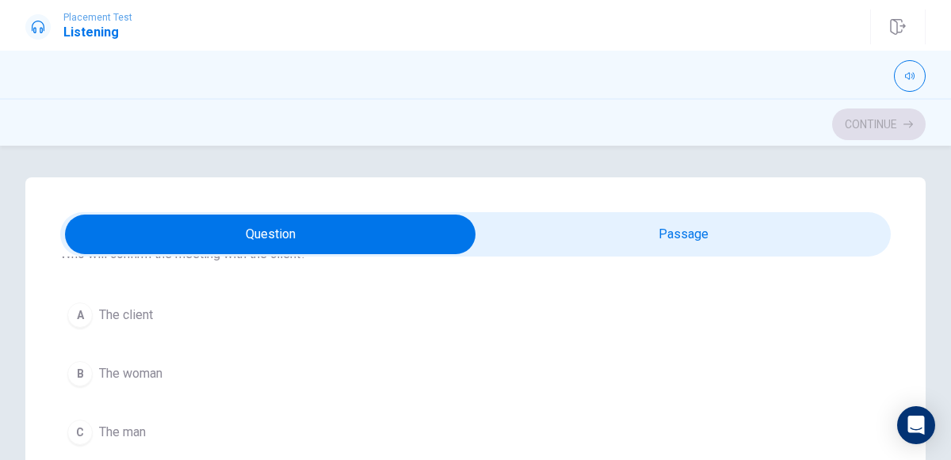
scroll to position [1271, 0]
click at [405, 366] on button "D A secretary" at bounding box center [475, 386] width 831 height 40
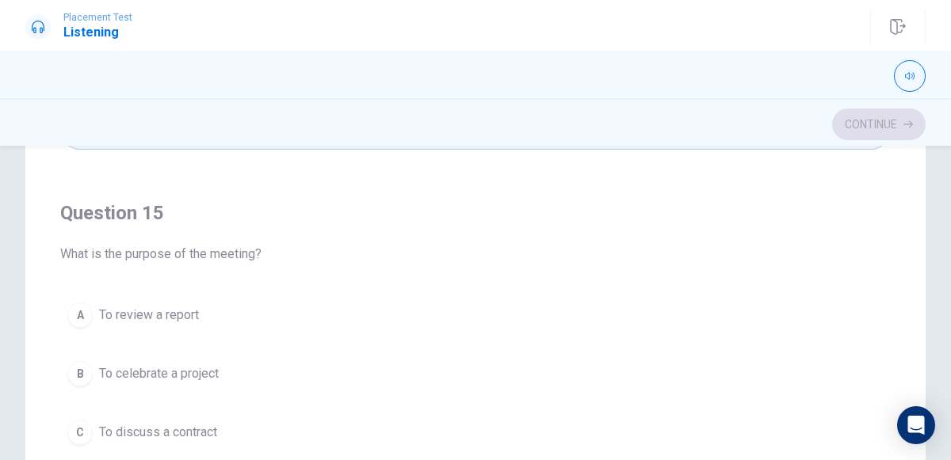
scroll to position [277, 0]
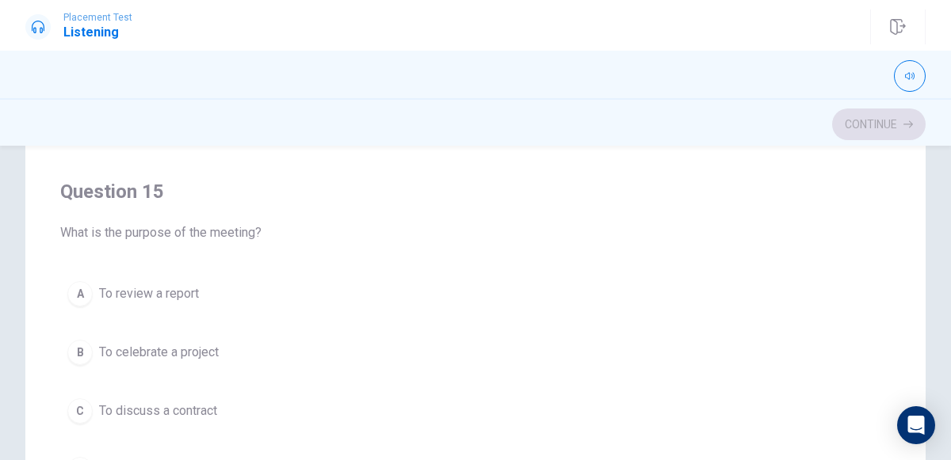
click at [306, 394] on button "C To discuss a contract" at bounding box center [475, 412] width 831 height 40
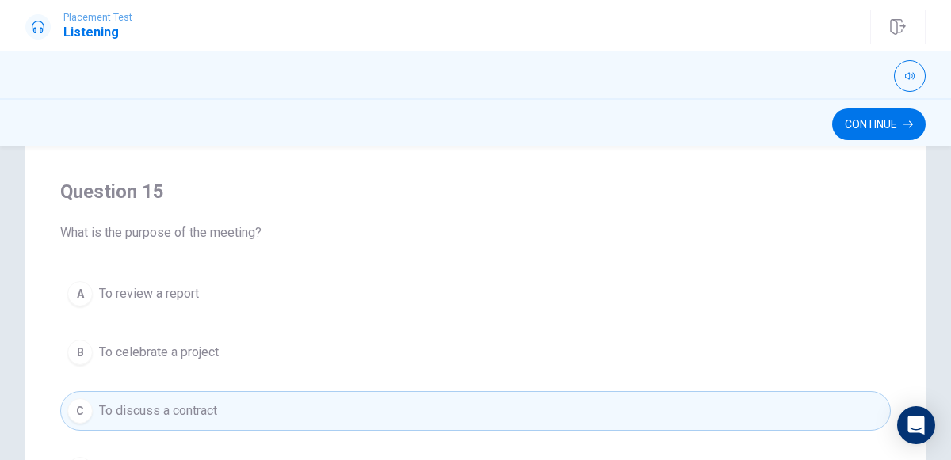
scroll to position [1270, 0]
click at [859, 128] on button "Continue" at bounding box center [879, 125] width 94 height 32
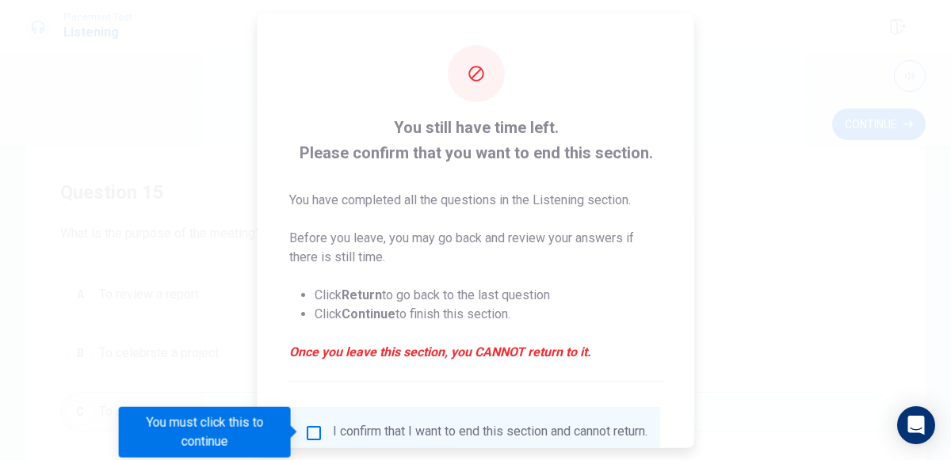
click at [430, 423] on div "I confirm that I want to end this section and cannot return." at bounding box center [490, 432] width 315 height 19
click at [338, 413] on div "I confirm that I want to end this section and cannot return." at bounding box center [476, 433] width 369 height 52
click at [311, 426] on input "You must click this to continue" at bounding box center [313, 432] width 19 height 19
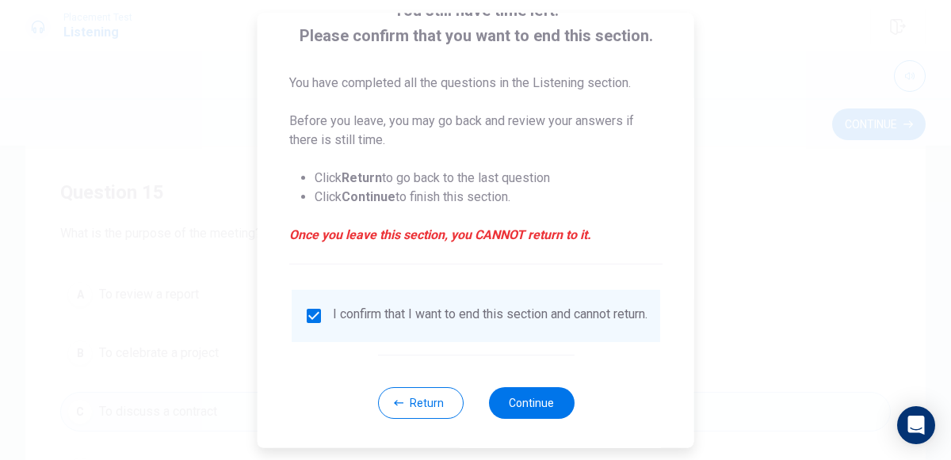
scroll to position [129, 0]
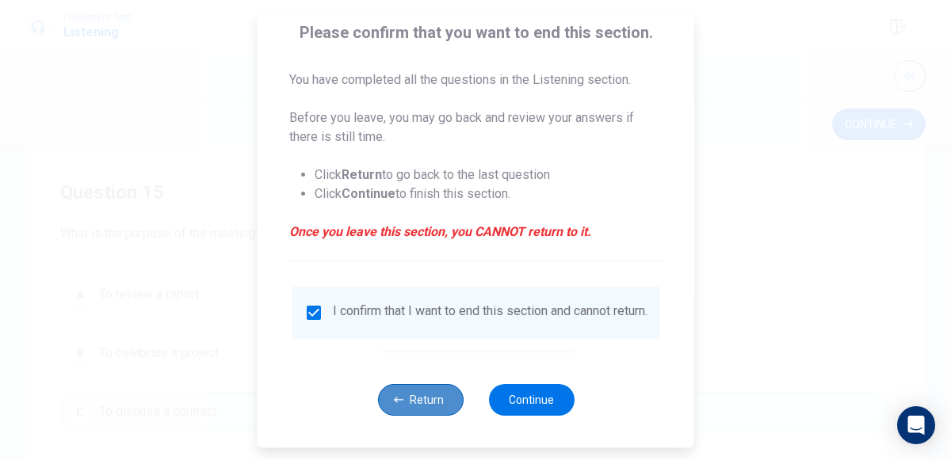
click at [423, 409] on button "Return" at bounding box center [420, 400] width 86 height 32
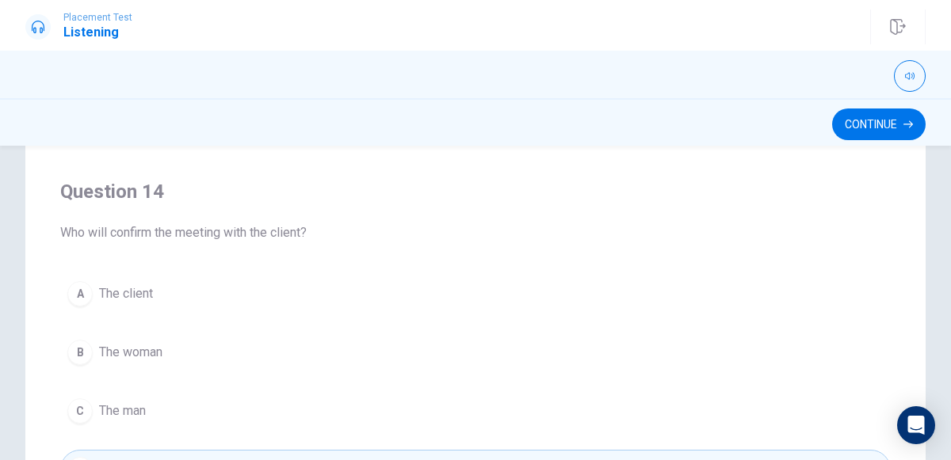
scroll to position [898, 0]
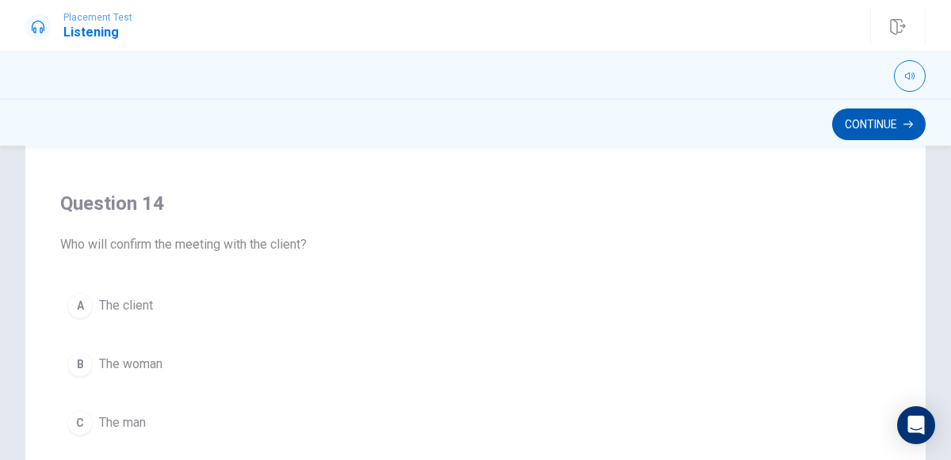
click at [888, 124] on button "Continue" at bounding box center [879, 125] width 94 height 32
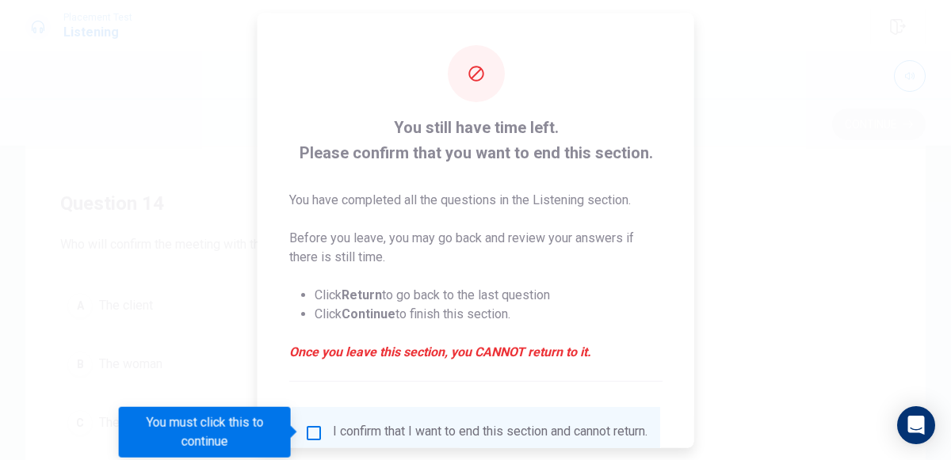
scroll to position [129, 0]
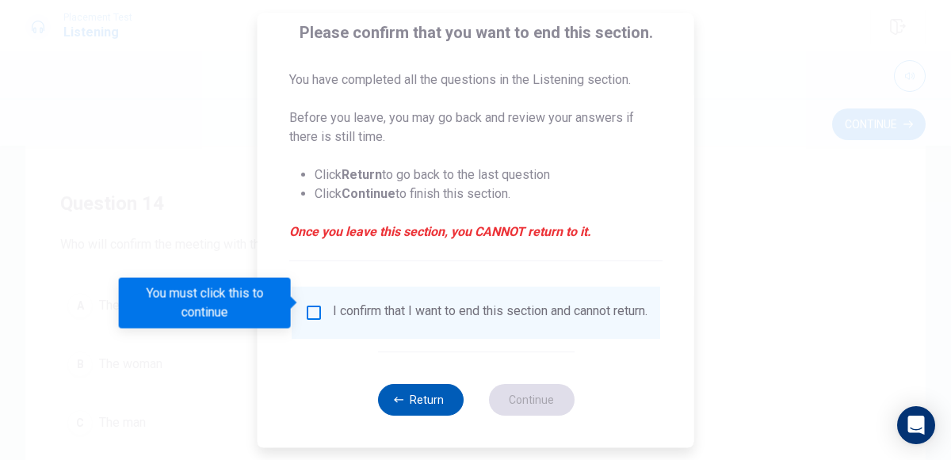
click at [431, 400] on button "Return" at bounding box center [420, 400] width 86 height 32
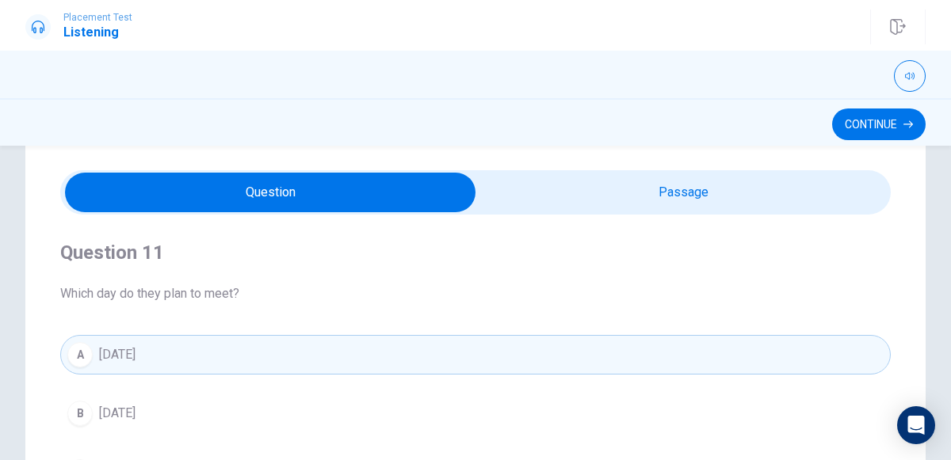
scroll to position [0, 0]
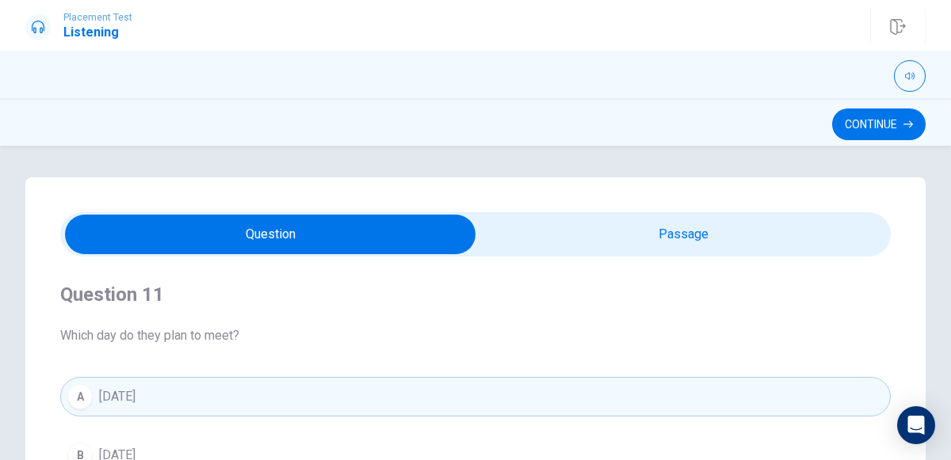
click at [774, 223] on input "checkbox" at bounding box center [270, 235] width 1246 height 40
checkbox input "true"
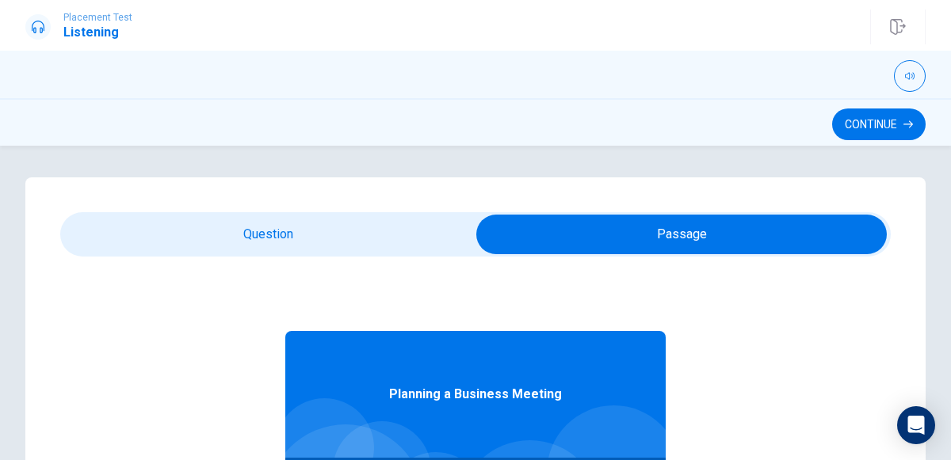
type input "9"
click at [400, 243] on input "checkbox" at bounding box center [682, 235] width 1246 height 40
checkbox input "false"
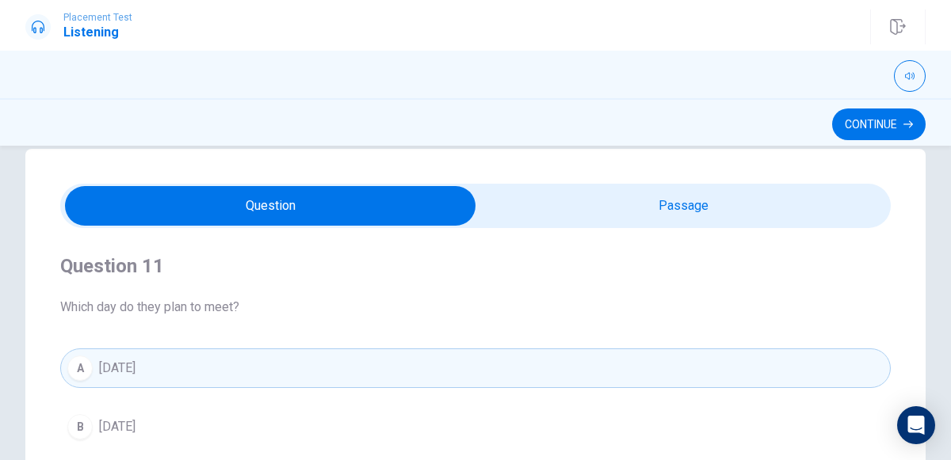
scroll to position [32, 0]
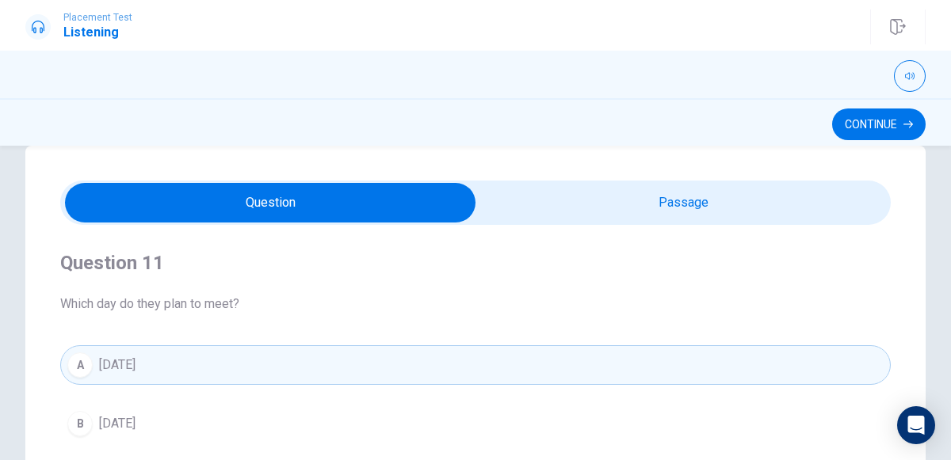
click at [256, 434] on button "B [DATE]" at bounding box center [475, 424] width 831 height 40
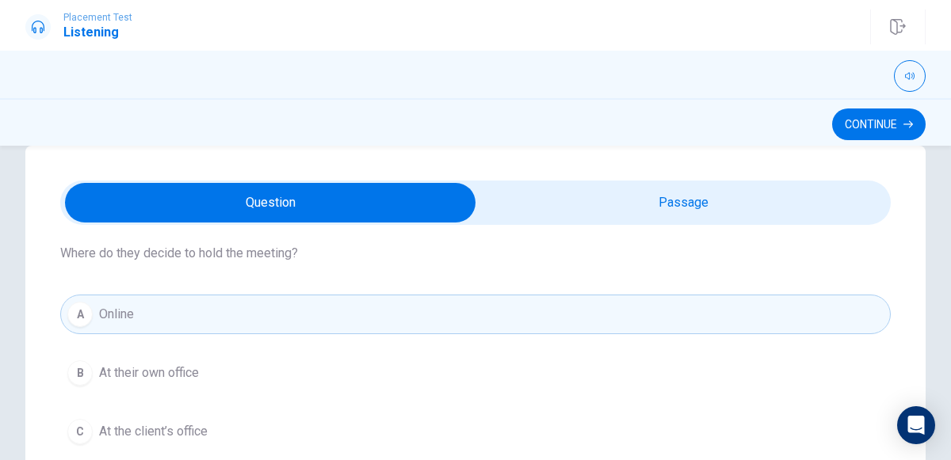
scroll to position [444, 0]
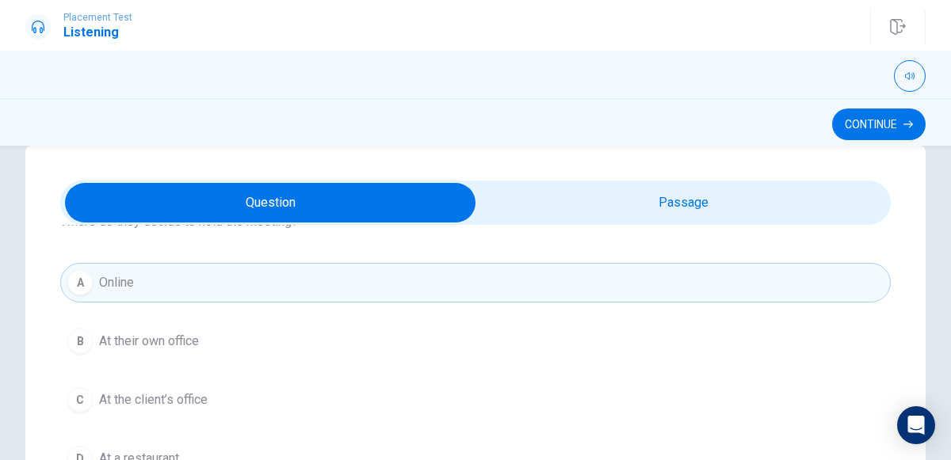
click at [206, 327] on button "B At their own office" at bounding box center [475, 342] width 831 height 40
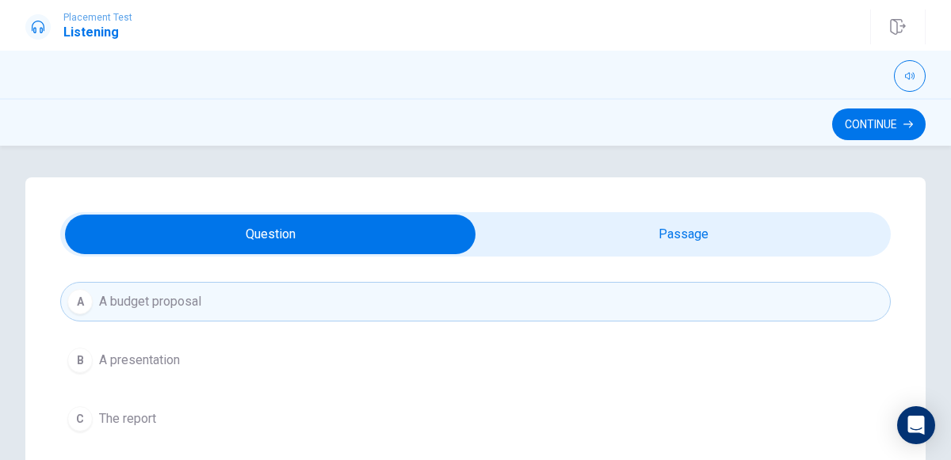
scroll to position [824, 0]
click at [108, 334] on button "B A presentation" at bounding box center [475, 354] width 831 height 40
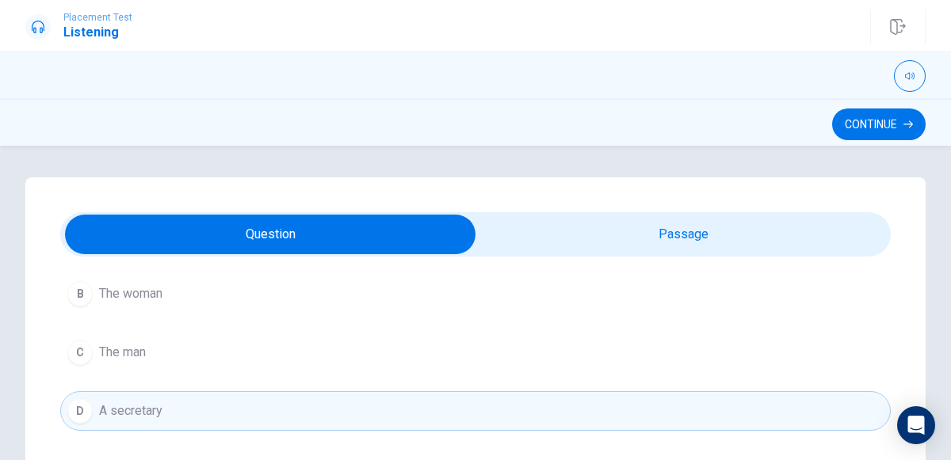
scroll to position [1268, 0]
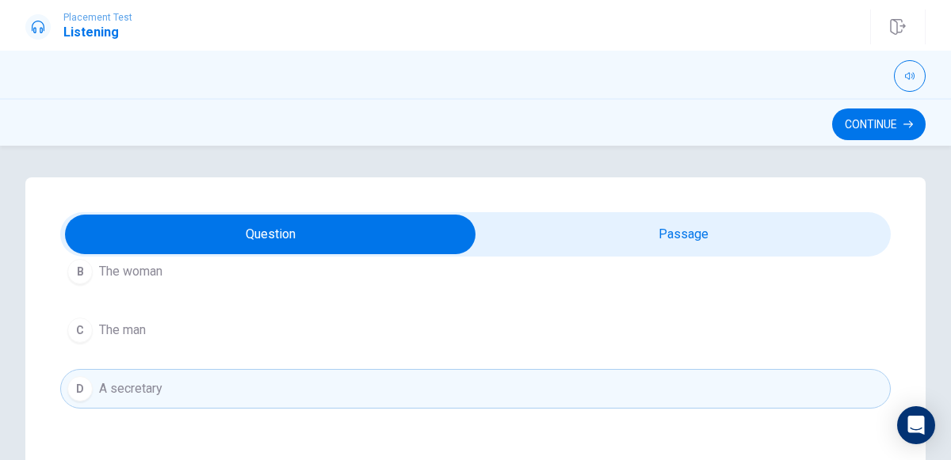
click at [885, 107] on div "Continue" at bounding box center [475, 122] width 951 height 48
click at [884, 116] on button "Continue" at bounding box center [879, 125] width 94 height 32
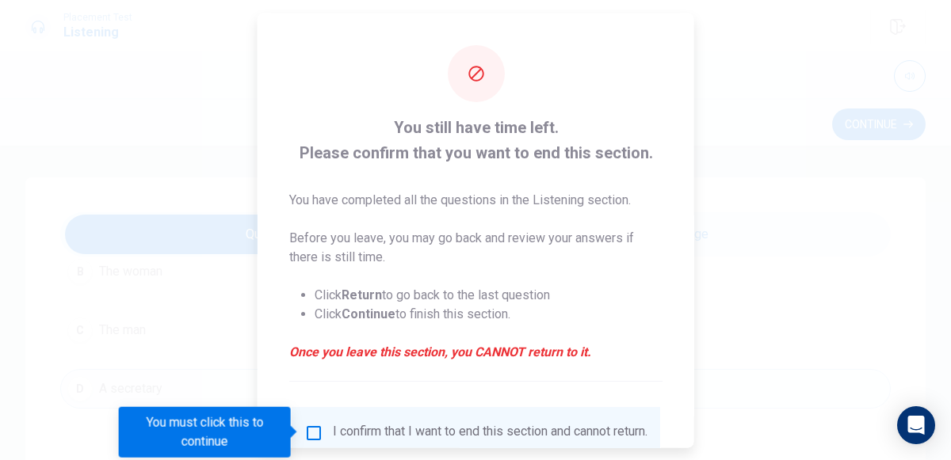
click at [480, 430] on div "I confirm that I want to end this section and cannot return." at bounding box center [490, 432] width 315 height 19
click at [318, 423] on input "You must click this to continue" at bounding box center [313, 432] width 19 height 19
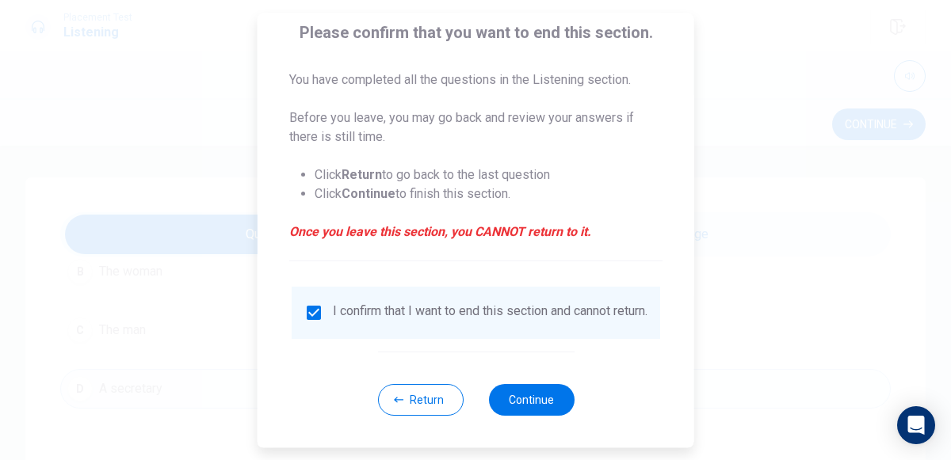
scroll to position [129, 0]
click at [544, 385] on button "Continue" at bounding box center [531, 400] width 86 height 32
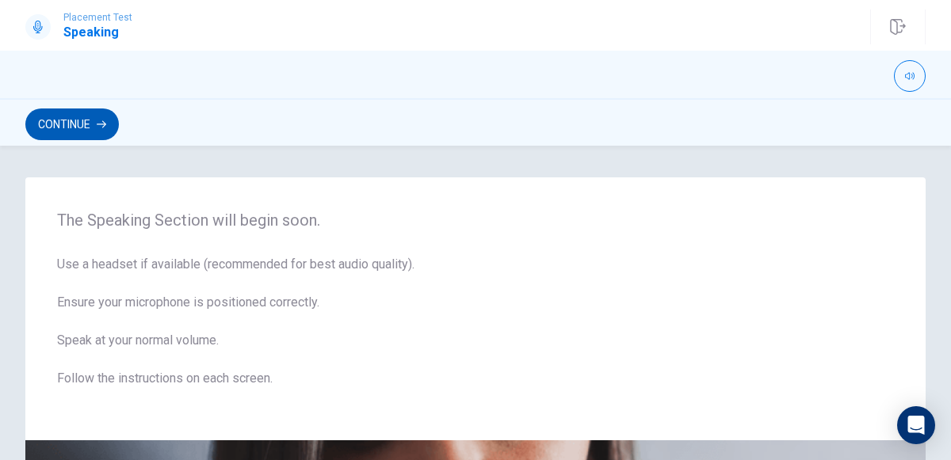
click at [56, 110] on button "Continue" at bounding box center [72, 125] width 94 height 32
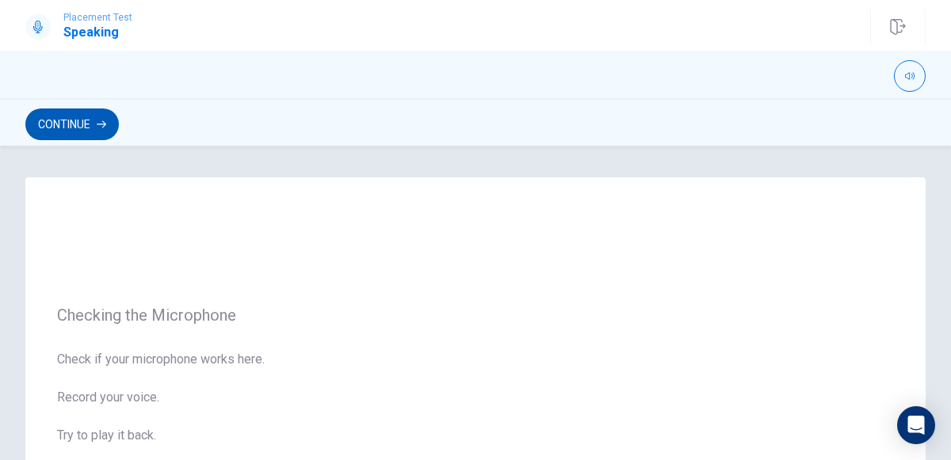
click at [56, 110] on button "Continue" at bounding box center [72, 125] width 94 height 32
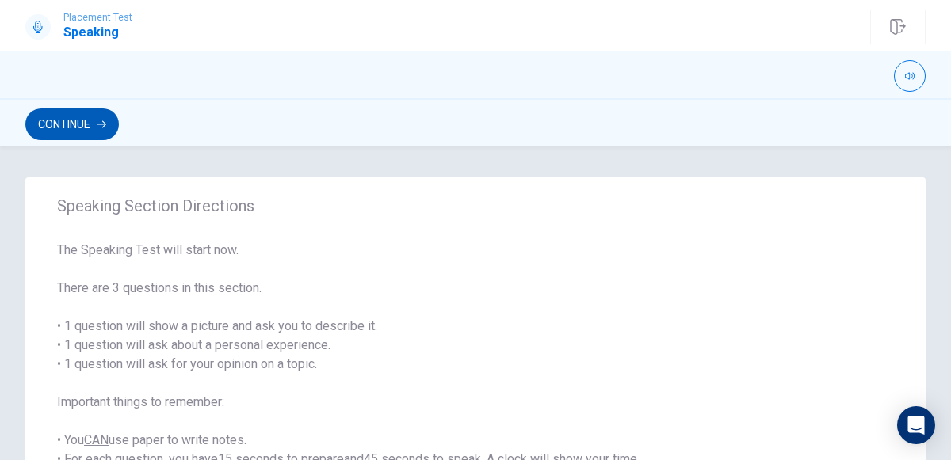
click at [56, 110] on button "Continue" at bounding box center [72, 125] width 94 height 32
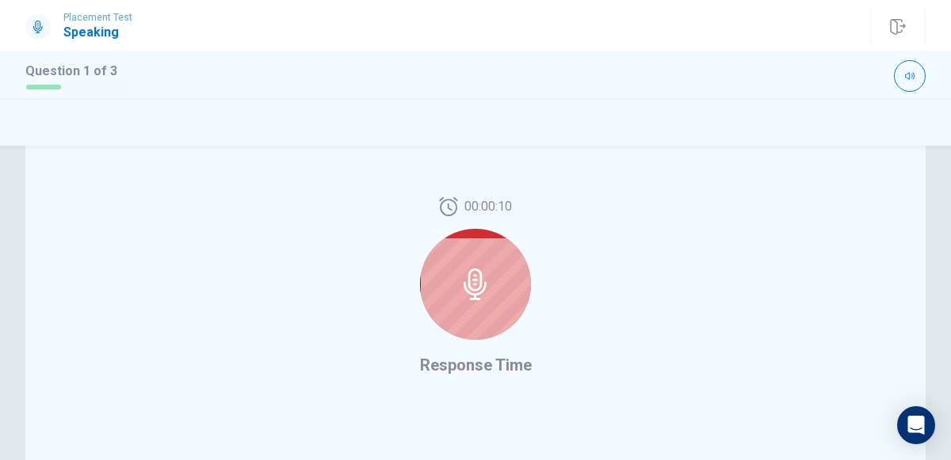
scroll to position [392, 0]
click at [482, 284] on icon at bounding box center [476, 285] width 32 height 32
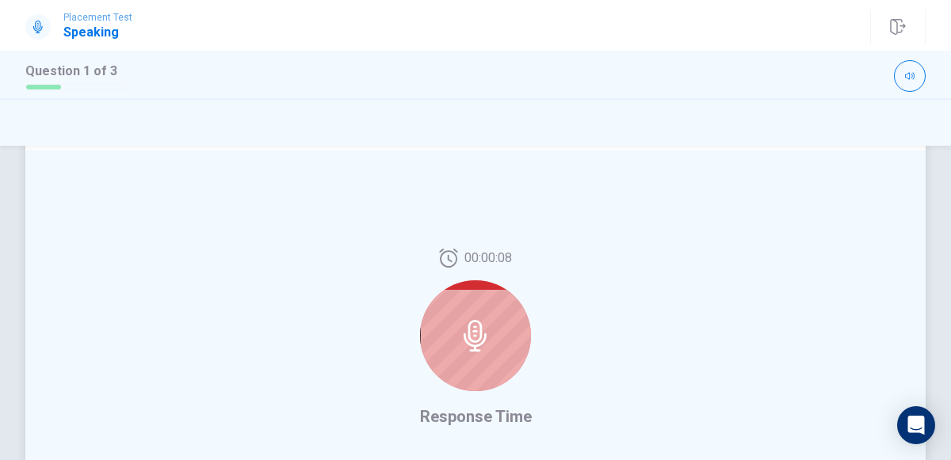
scroll to position [335, 0]
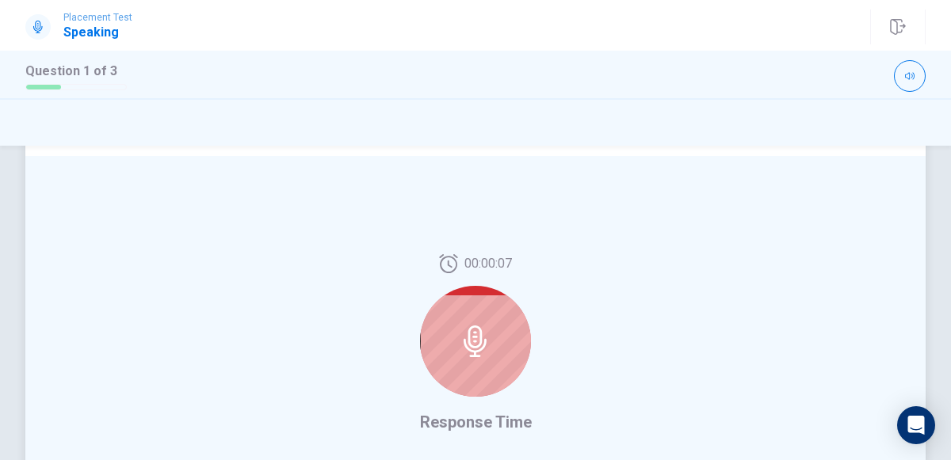
click at [486, 339] on icon at bounding box center [475, 342] width 23 height 32
click at [481, 333] on icon at bounding box center [475, 342] width 23 height 32
click at [483, 346] on icon at bounding box center [475, 342] width 23 height 32
click at [518, 353] on div at bounding box center [475, 341] width 111 height 111
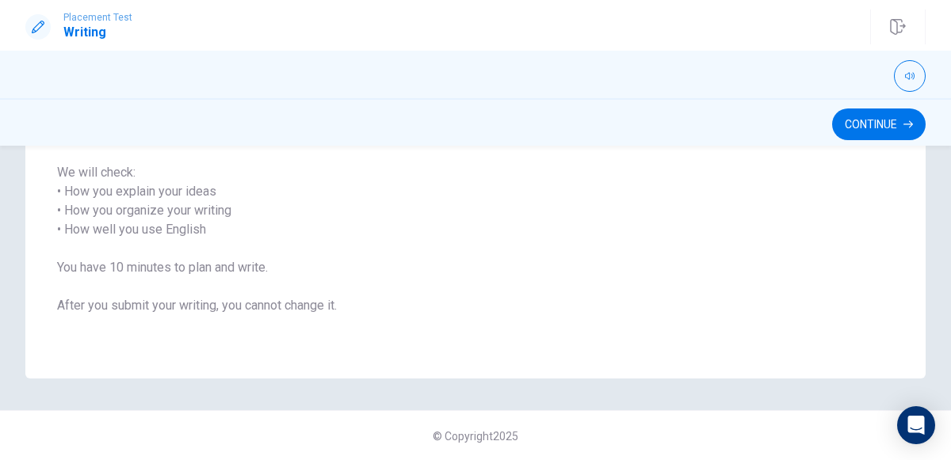
scroll to position [267, 0]
click at [869, 122] on button "Continue" at bounding box center [879, 125] width 94 height 32
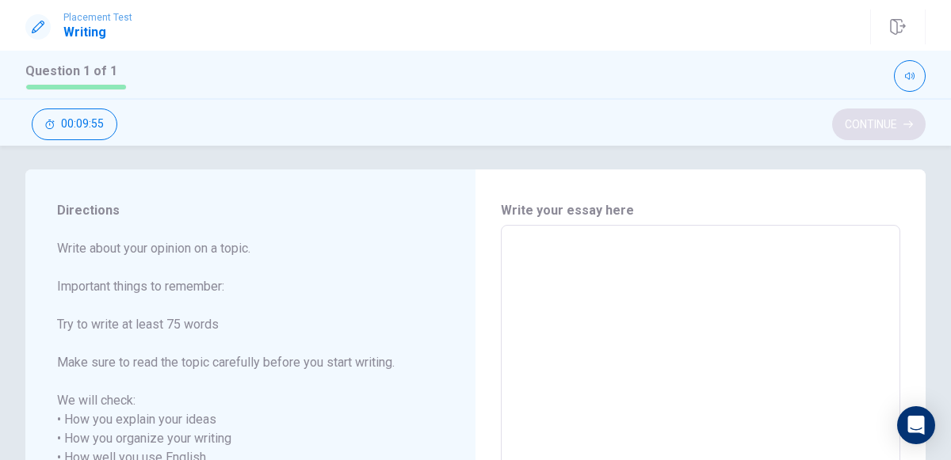
scroll to position [0, 0]
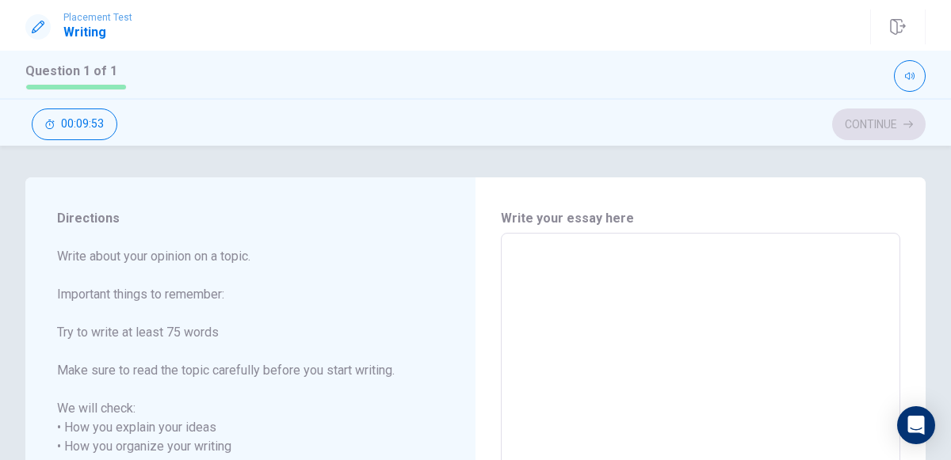
type textarea "m"
type textarea "x"
type textarea "my"
type textarea "x"
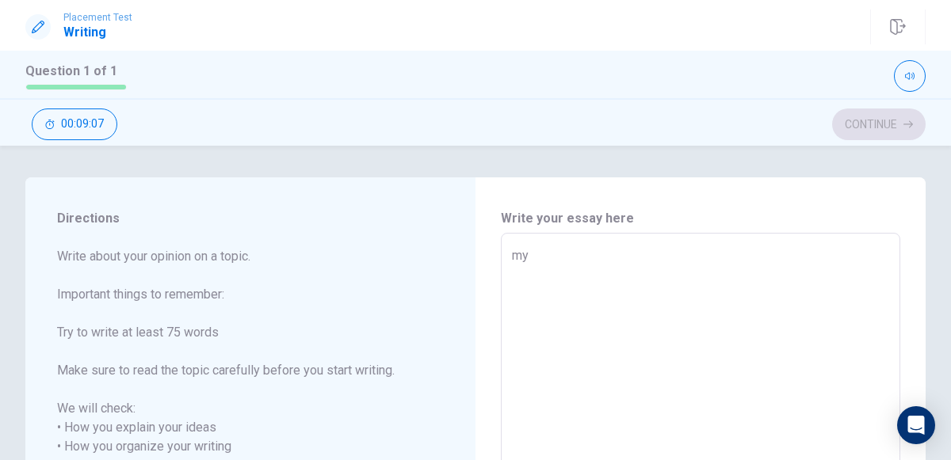
type textarea "my"
type textarea "x"
type textarea "my f"
type textarea "x"
type textarea "my fa"
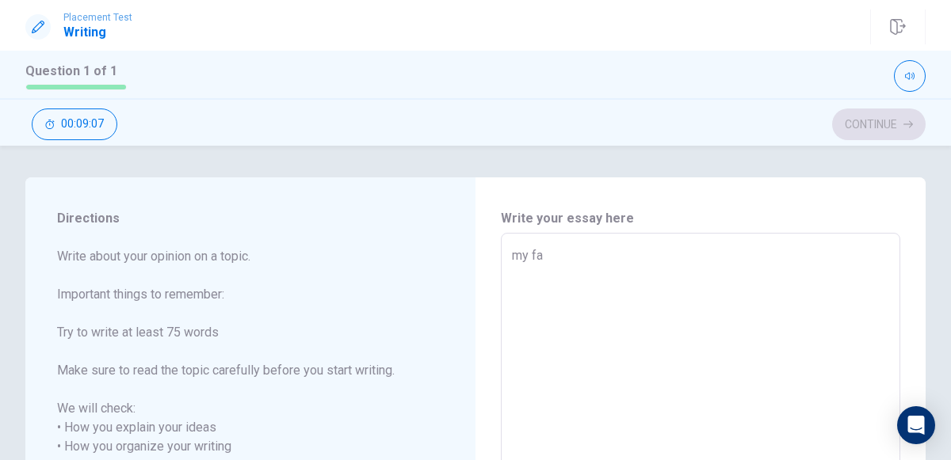
type textarea "x"
type textarea "my fam"
type textarea "x"
type textarea "my fami"
type textarea "x"
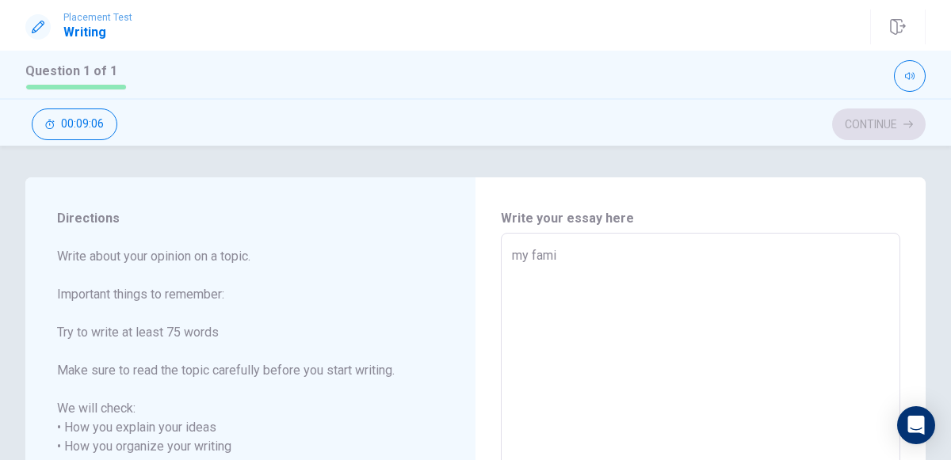
type textarea "my famil"
type textarea "x"
type textarea "my famile"
type textarea "x"
type textarea "my famile"
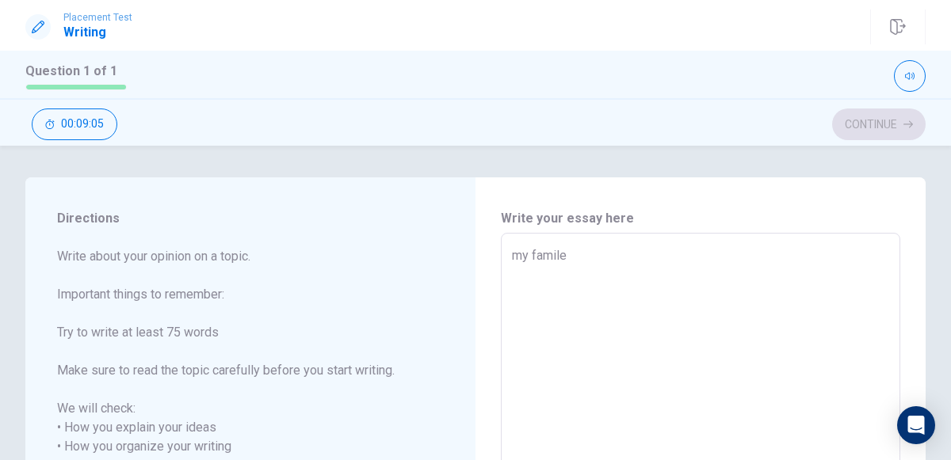
type textarea "x"
type textarea "my famile"
type textarea "x"
type textarea "my famil"
type textarea "x"
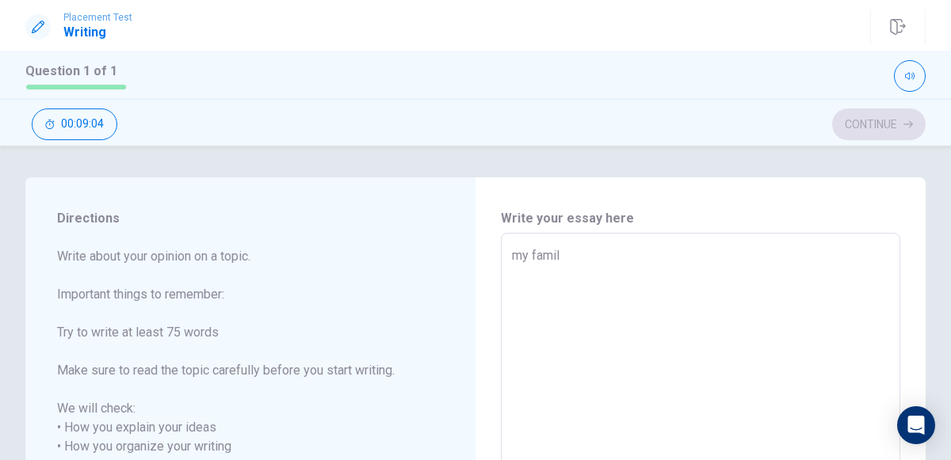
type textarea "my fami"
type textarea "x"
type textarea "my fam"
type textarea "x"
type textarea "my fa"
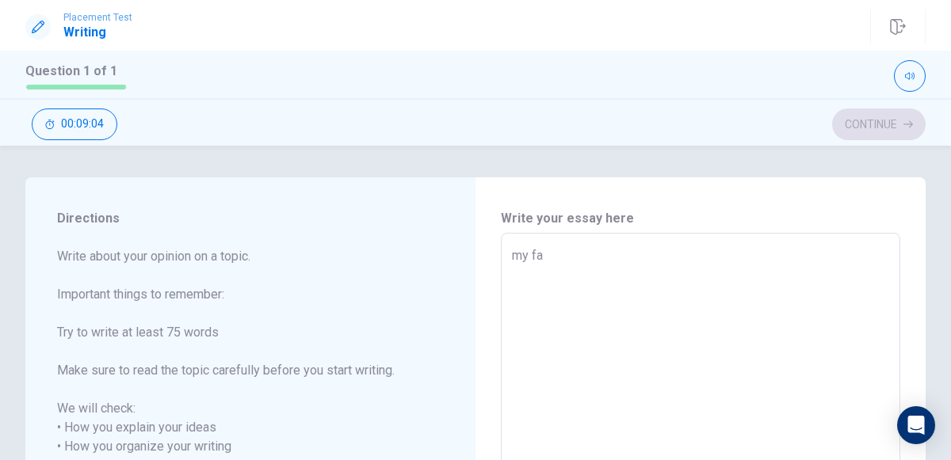
type textarea "x"
type textarea "my f"
type textarea "x"
type textarea "my fa"
type textarea "x"
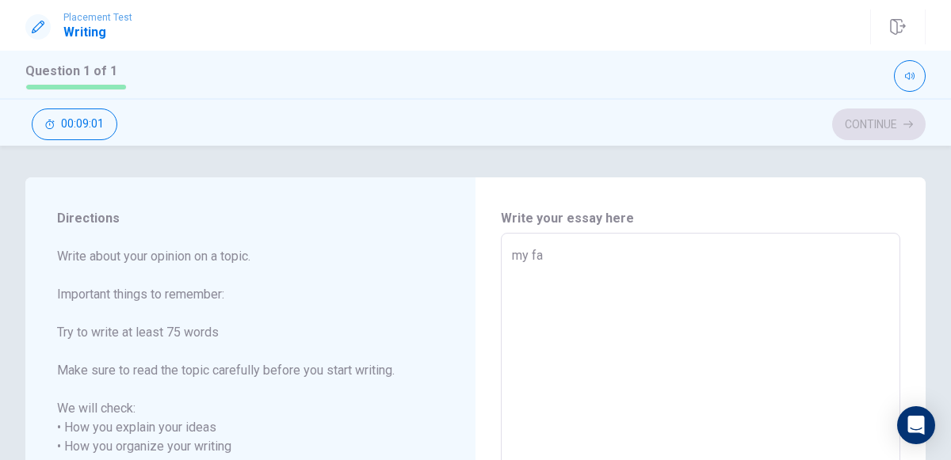
type textarea "my fam"
type textarea "x"
type textarea "my fami"
type textarea "x"
type textarea "my famil"
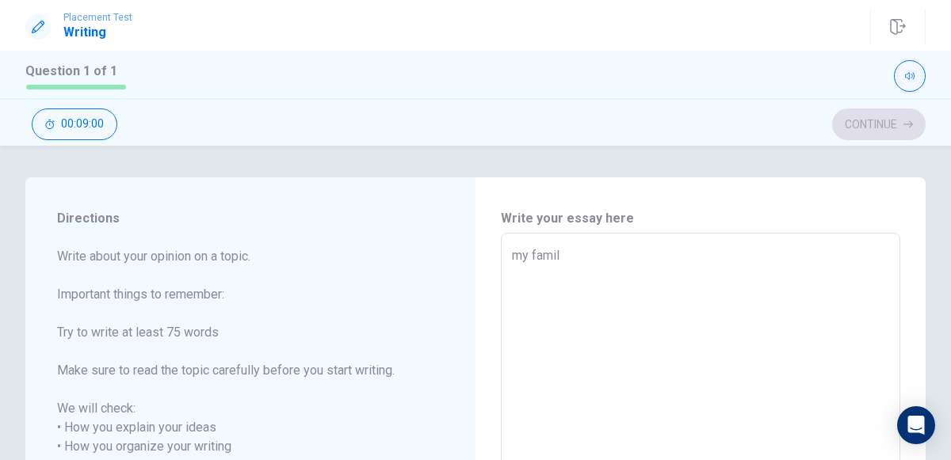
type textarea "x"
type textarea "my family"
type textarea "x"
type textarea "my family"
type textarea "x"
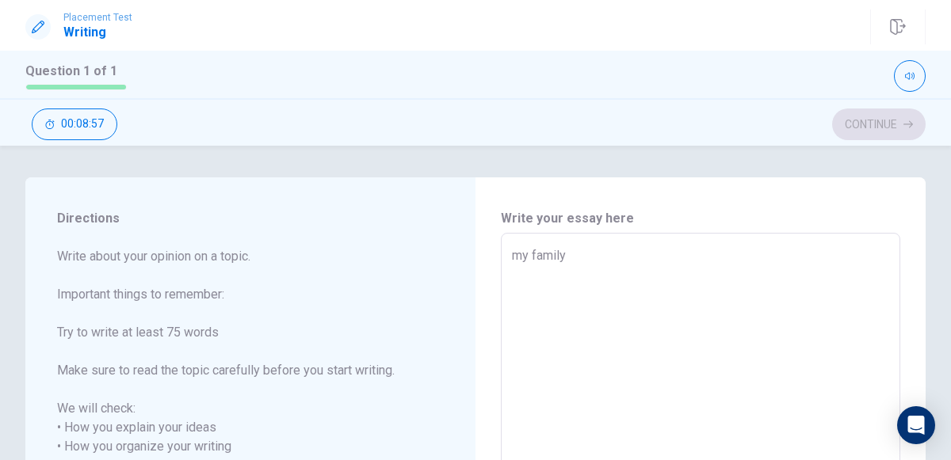
type textarea "my family i"
type textarea "x"
type textarea "my family is"
type textarea "x"
type textarea "my family is"
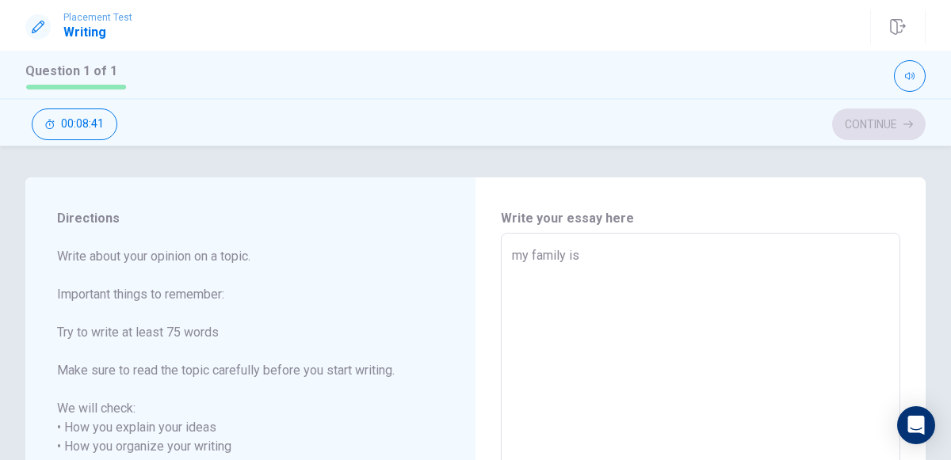
type textarea "x"
type textarea "my family is j"
type textarea "x"
type textarea "my family is [PERSON_NAME]"
type textarea "x"
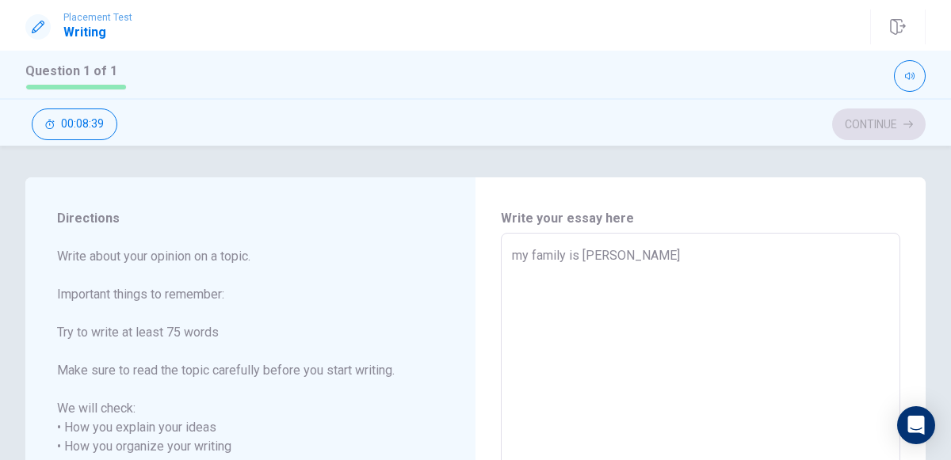
type textarea "my family is jud"
type textarea "x"
type textarea "my family is [DEMOGRAPHIC_DATA]"
type textarea "x"
type textarea "my family is [DEMOGRAPHIC_DATA]"
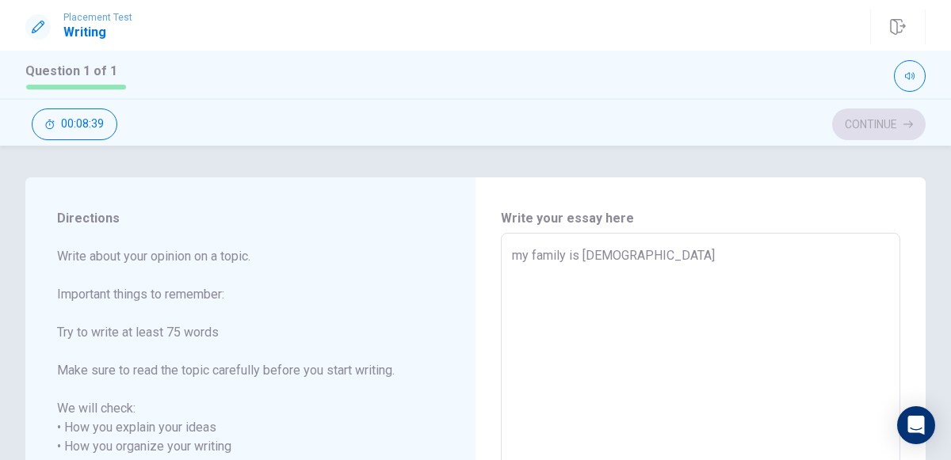
type textarea "x"
type textarea "my family is [DEMOGRAPHIC_DATA]"
type textarea "x"
type textarea "my family is [DEMOGRAPHIC_DATA]"
type textarea "x"
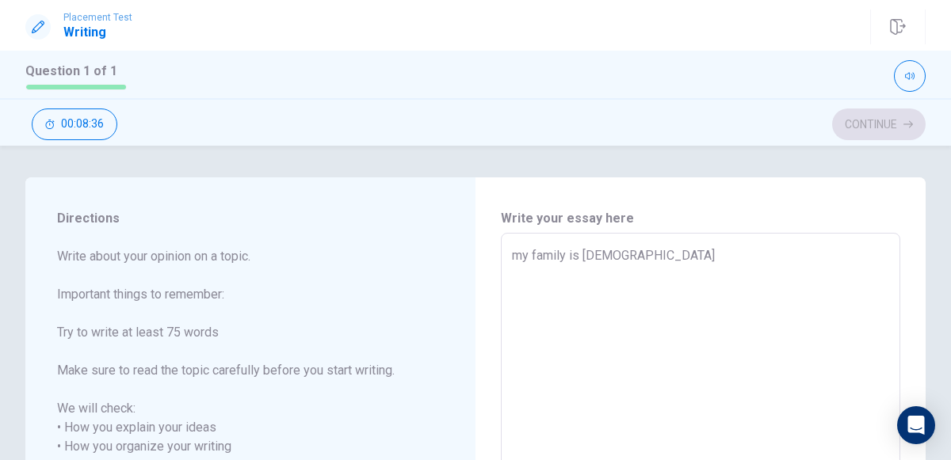
type textarea "my family is [DEMOGRAPHIC_DATA]"
type textarea "x"
type textarea "my family is jud"
type textarea "x"
type textarea "my family is [PERSON_NAME]"
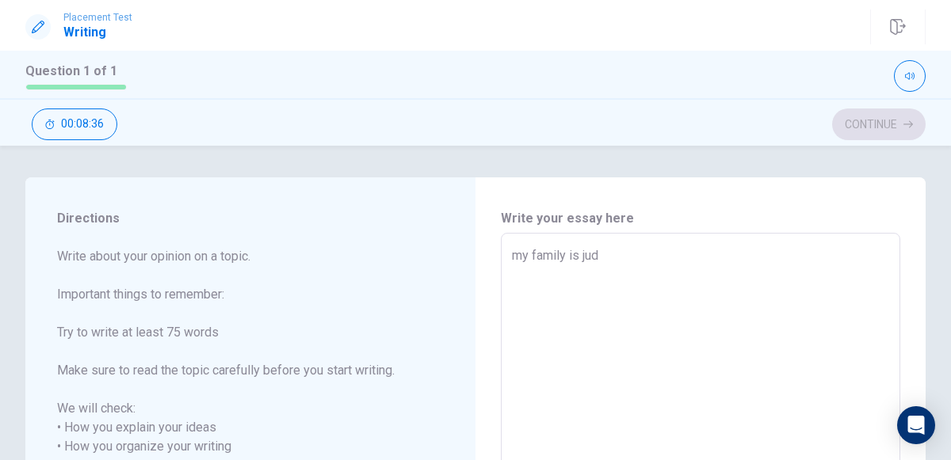
type textarea "x"
type textarea "my family is j"
type textarea "x"
type textarea "my family is"
type textarea "x"
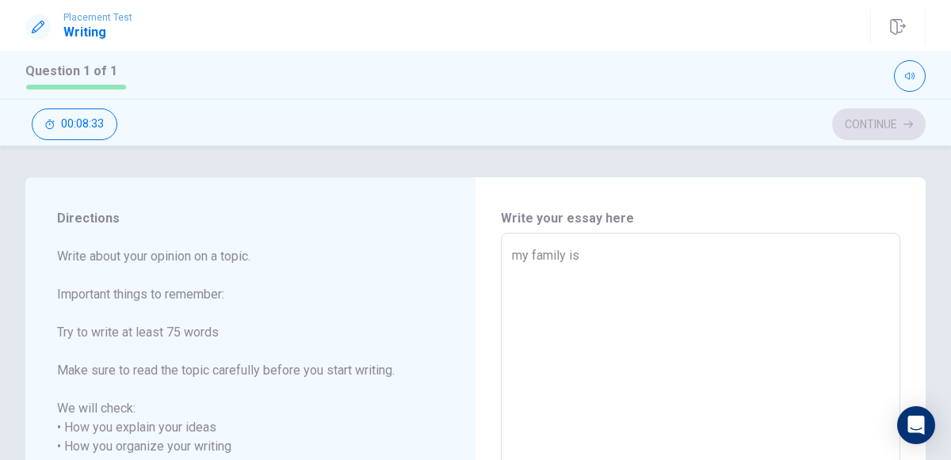
type textarea "my family is j"
type textarea "x"
type textarea "my family is [PERSON_NAME]"
type textarea "x"
type textarea "my family is jud"
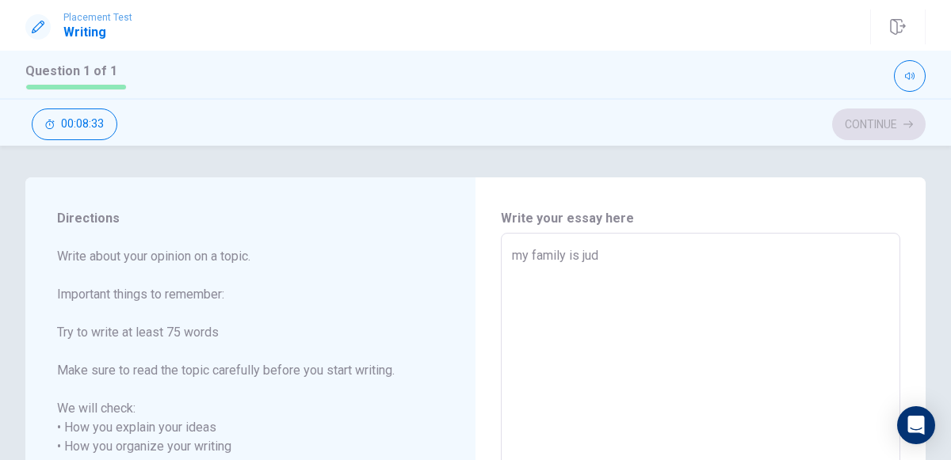
type textarea "x"
type textarea "my family is [DEMOGRAPHIC_DATA]"
type textarea "x"
type textarea "my family is [DEMOGRAPHIC_DATA]"
type textarea "x"
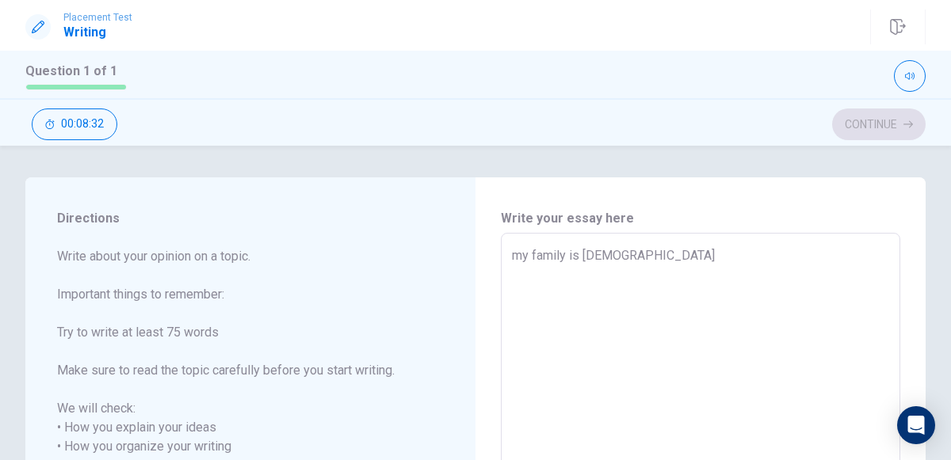
type textarea "my family is [DEMOGRAPHIC_DATA]"
type textarea "x"
type textarea "my family is [DEMOGRAPHIC_DATA] a"
type textarea "x"
type textarea "my family is [DEMOGRAPHIC_DATA] an"
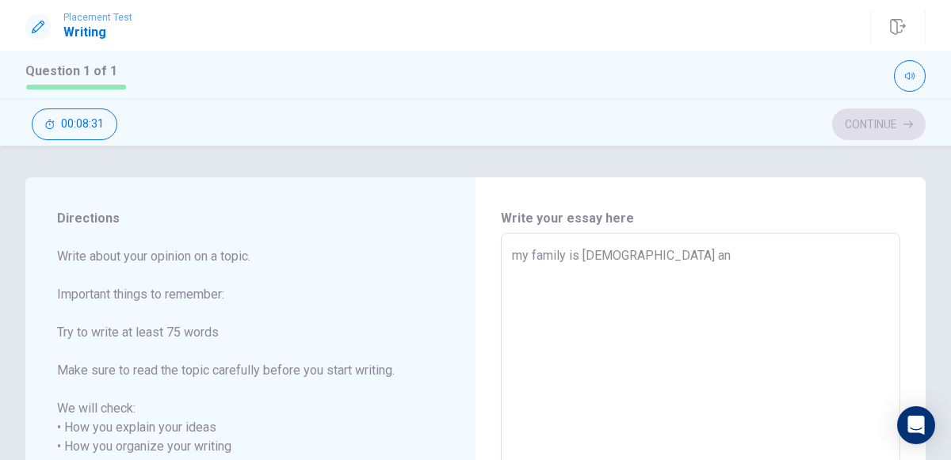
type textarea "x"
type textarea "my family is [DEMOGRAPHIC_DATA] and"
type textarea "x"
type textarea "my family is [DEMOGRAPHIC_DATA] and"
type textarea "x"
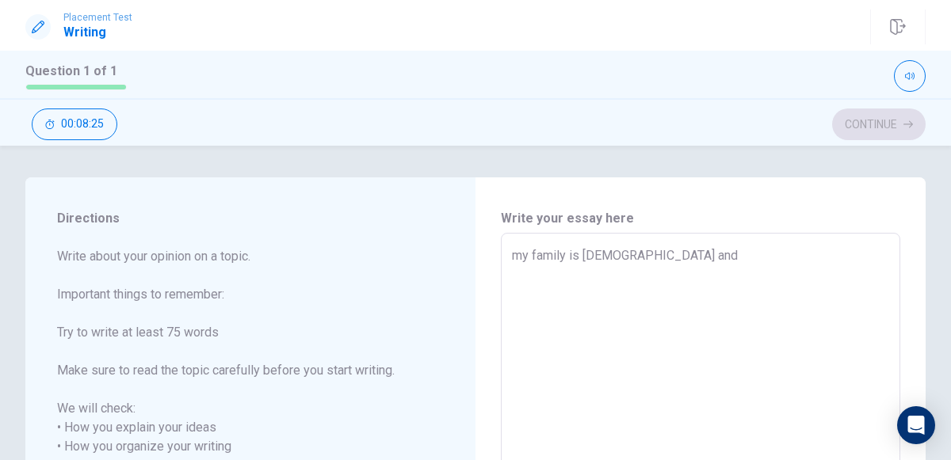
type textarea "my family is [DEMOGRAPHIC_DATA] and m"
type textarea "x"
type textarea "my family is [DEMOGRAPHIC_DATA] and my"
type textarea "x"
type textarea "my family is [DEMOGRAPHIC_DATA] and my"
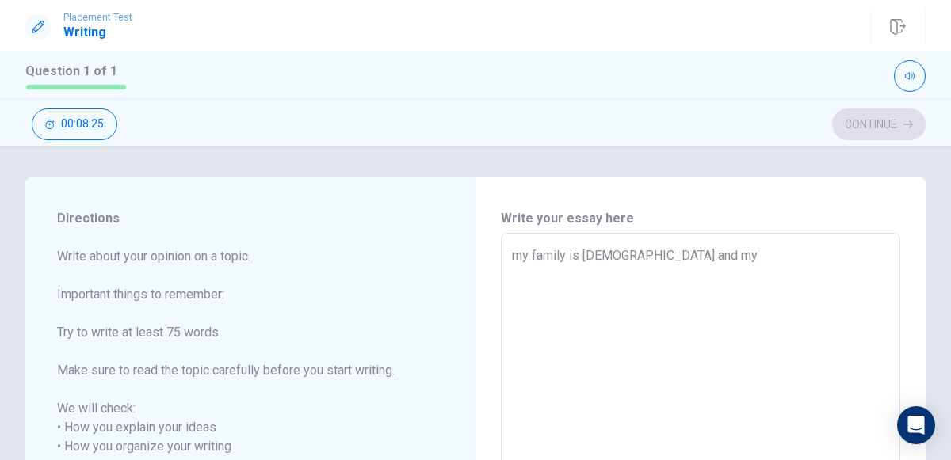
type textarea "x"
type textarea "my family is [DEMOGRAPHIC_DATA] and my f"
type textarea "x"
type textarea "my family is [DEMOGRAPHIC_DATA] and my fa"
type textarea "x"
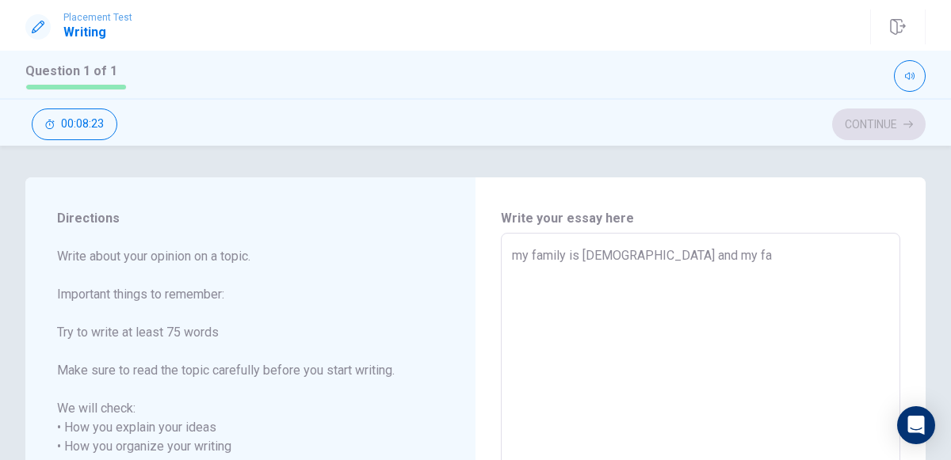
type textarea "my family is [DEMOGRAPHIC_DATA] and my fam"
type textarea "x"
type textarea "my family is [DEMOGRAPHIC_DATA] and my fami"
type textarea "x"
type textarea "my family is [DEMOGRAPHIC_DATA] and my famil"
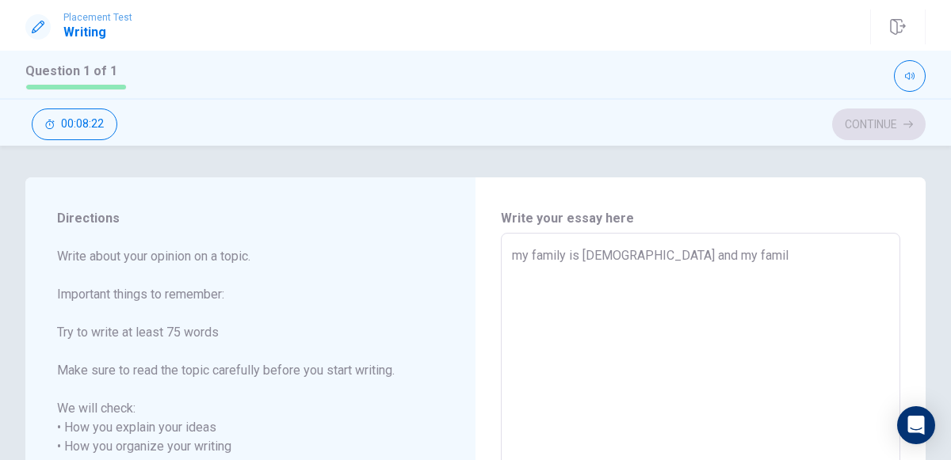
type textarea "x"
type textarea "my family is [DEMOGRAPHIC_DATA] and my family"
type textarea "x"
type textarea "my family is [DEMOGRAPHIC_DATA] and my family"
type textarea "x"
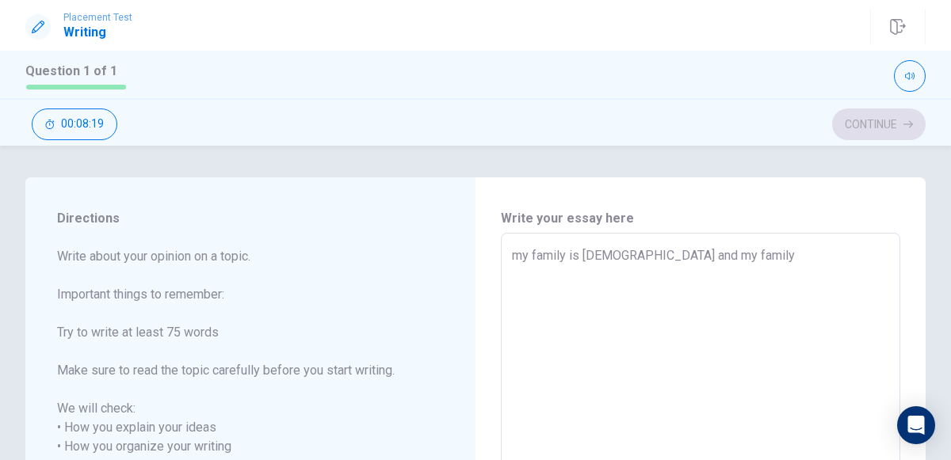
type textarea "my family is [DEMOGRAPHIC_DATA] and my family l"
type textarea "x"
type textarea "my family is [DEMOGRAPHIC_DATA] and my family li"
type textarea "x"
type textarea "my family is [DEMOGRAPHIC_DATA] and my family lik"
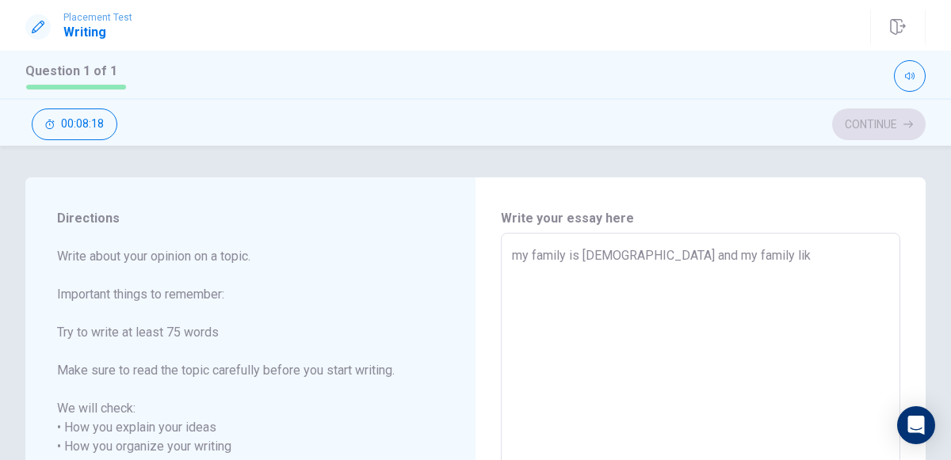
type textarea "x"
type textarea "my family is [DEMOGRAPHIC_DATA] and my family like"
type textarea "x"
type textarea "my family is [DEMOGRAPHIC_DATA] and my family likes"
type textarea "x"
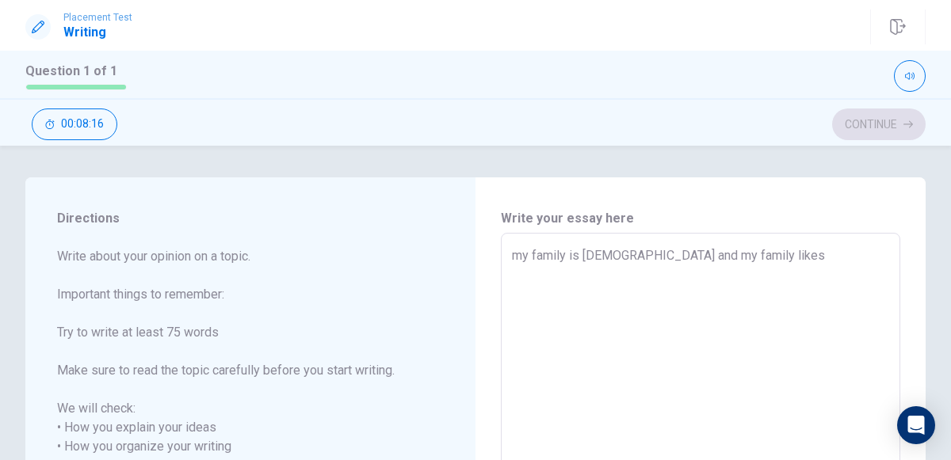
type textarea "my family is [DEMOGRAPHIC_DATA] and my family likes"
type textarea "x"
type textarea "my family is [DEMOGRAPHIC_DATA] and my family likes t"
type textarea "x"
type textarea "my family is [DEMOGRAPHIC_DATA] and my family likes to"
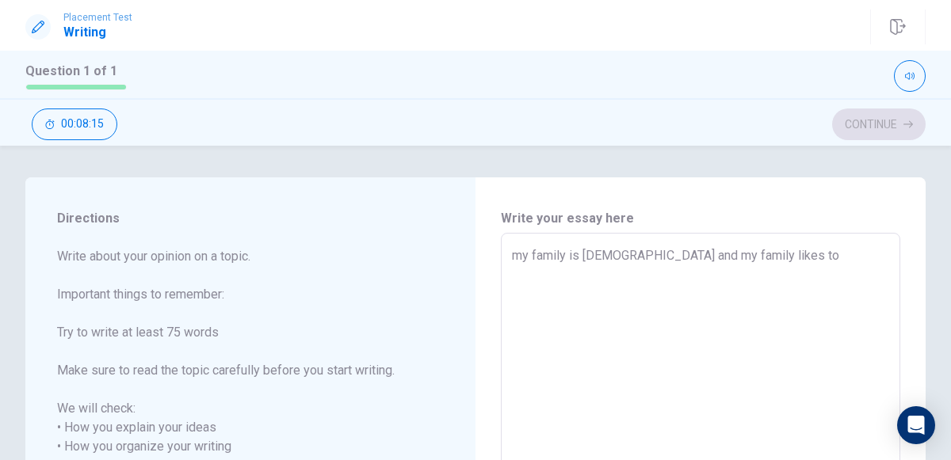
type textarea "x"
type textarea "my family is [DEMOGRAPHIC_DATA] and my family likes to"
type textarea "x"
type textarea "my family is [DEMOGRAPHIC_DATA] and my family likes to s"
type textarea "x"
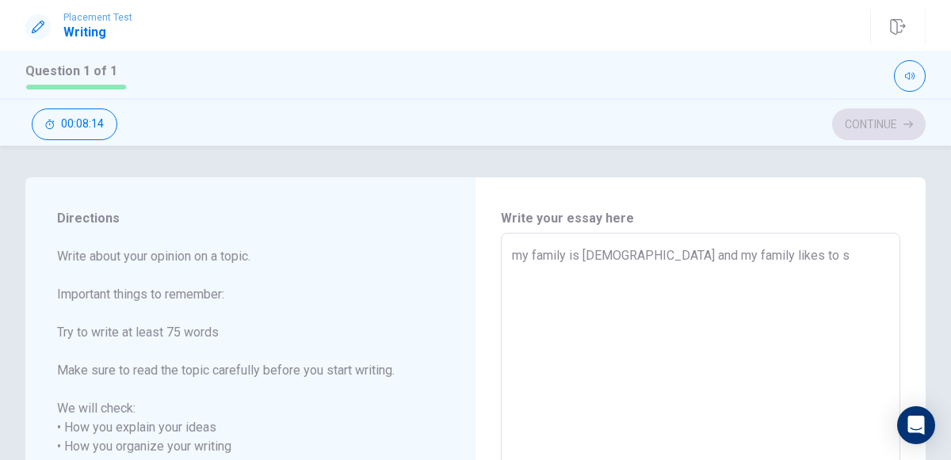
type textarea "my family is [DEMOGRAPHIC_DATA] and my family likes to se"
type textarea "x"
type textarea "my family is [DEMOGRAPHIC_DATA] and my family likes to see"
type textarea "x"
type textarea "my family is [DEMOGRAPHIC_DATA] and my family likes to see"
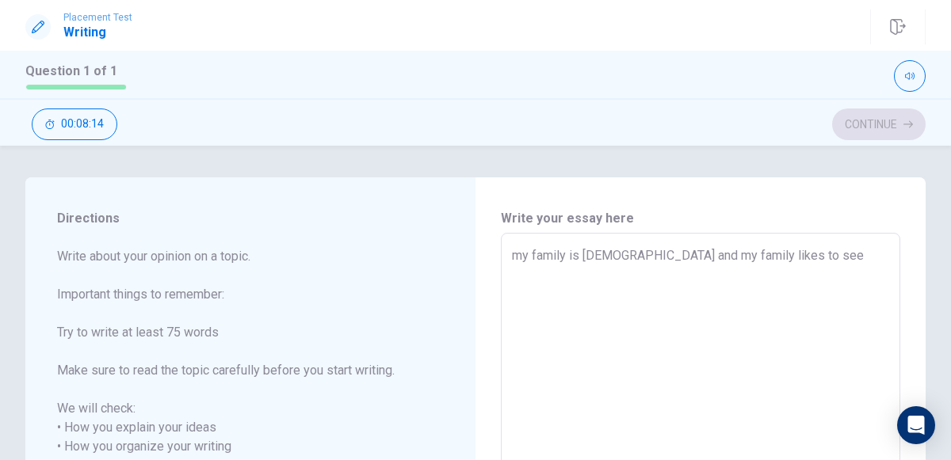
type textarea "x"
type textarea "my family is [DEMOGRAPHIC_DATA] and my family likes to see c"
type textarea "x"
type textarea "my family is [DEMOGRAPHIC_DATA] and my family likes to see co"
type textarea "x"
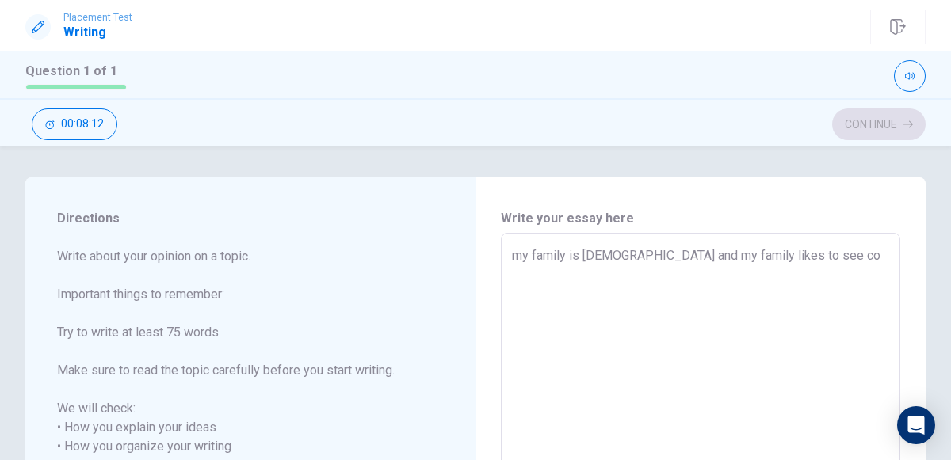
type textarea "my family is [DEMOGRAPHIC_DATA] and my family likes to see cor"
type textarea "x"
type textarea "my family is [DEMOGRAPHIC_DATA] and my family likes to see [PERSON_NAME]"
type textarea "x"
type textarea "my family is [DEMOGRAPHIC_DATA] and my family likes to see [PERSON_NAME]"
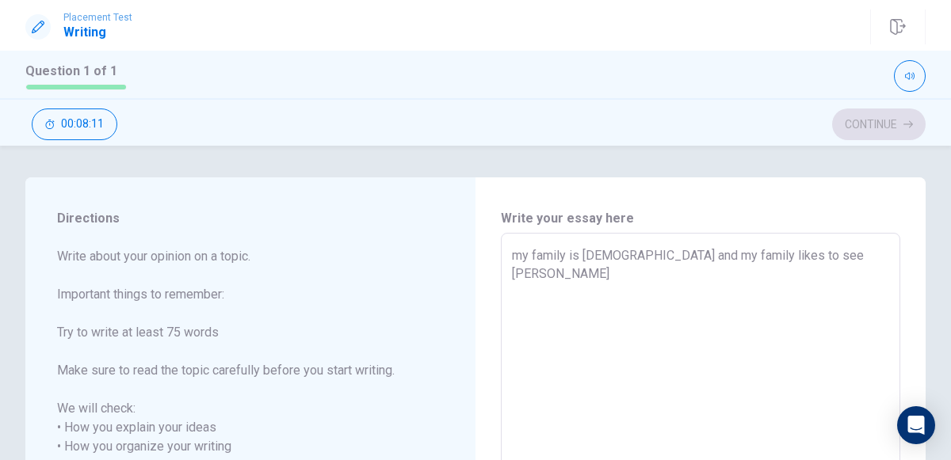
type textarea "x"
type textarea "my family is [DEMOGRAPHIC_DATA] and my family likes to see [PERSON_NAME]"
type textarea "x"
type textarea "my family is [DEMOGRAPHIC_DATA] and my family likes to see [PERSON_NAME]"
type textarea "x"
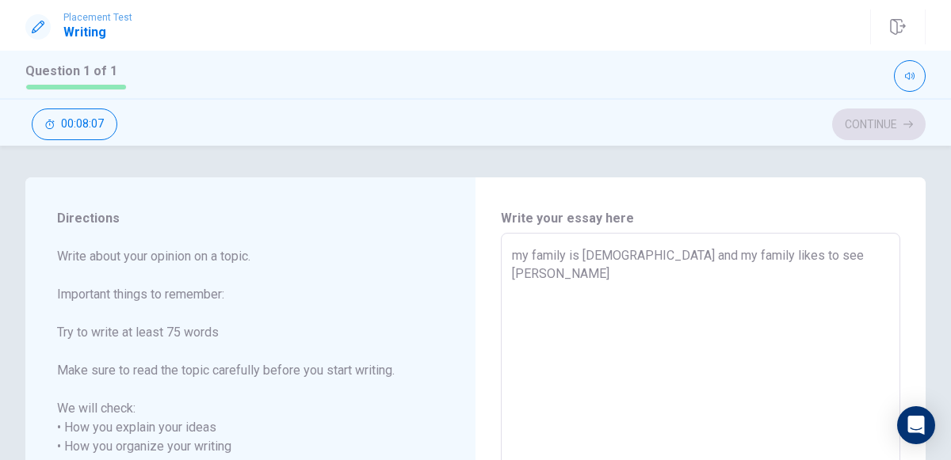
type textarea "my family is [DEMOGRAPHIC_DATA] and my family likes to see [PERSON_NAME]"
type textarea "x"
type textarea "my family is [DEMOGRAPHIC_DATA] and my family likes to see [PERSON_NAME]"
type textarea "x"
type textarea "my family is [DEMOGRAPHIC_DATA] and my family likes to see corint"
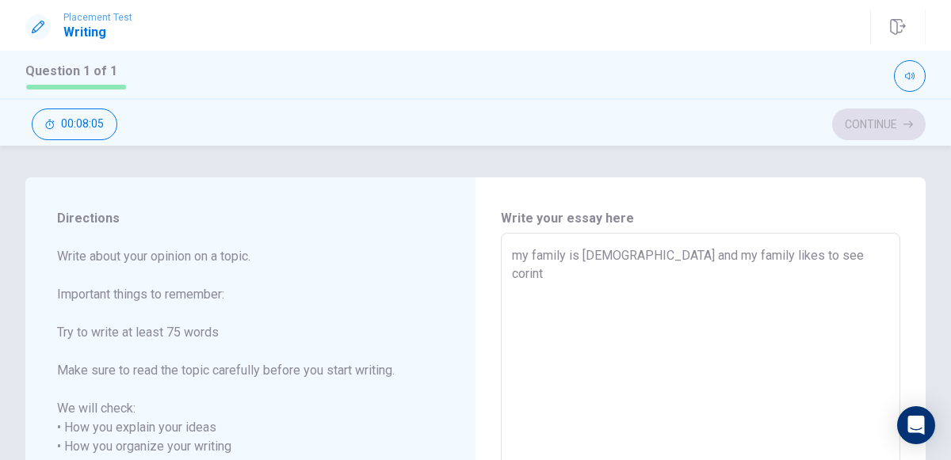
type textarea "x"
type textarea "my family is [DEMOGRAPHIC_DATA] and my family likes to see [PERSON_NAME]"
type textarea "x"
type textarea "my family is [DEMOGRAPHIC_DATA] and my family likes to see [PERSON_NAME]"
type textarea "x"
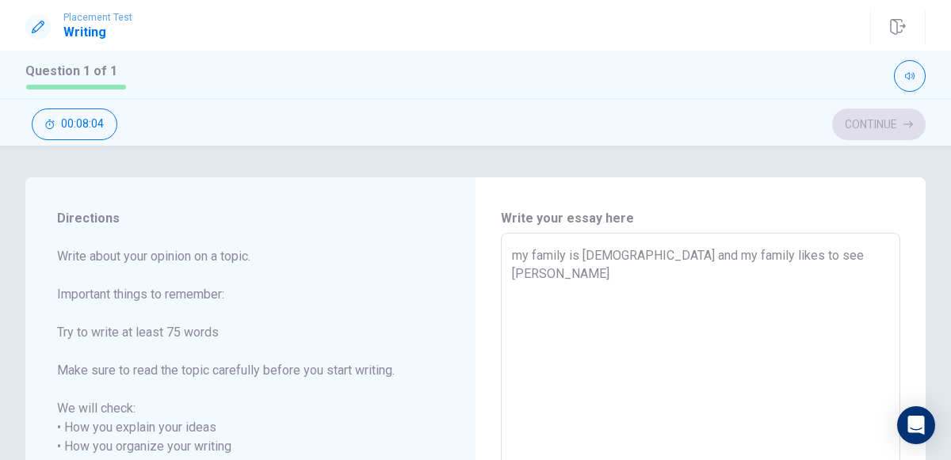
type textarea "my family is [DEMOGRAPHIC_DATA] and my family likes to see corinthia"
type textarea "x"
type textarea "my family is [DEMOGRAPHIC_DATA] and my family likes to see corinthias"
type textarea "x"
type textarea "my family is [DEMOGRAPHIC_DATA] and my family likes to see corinthias"
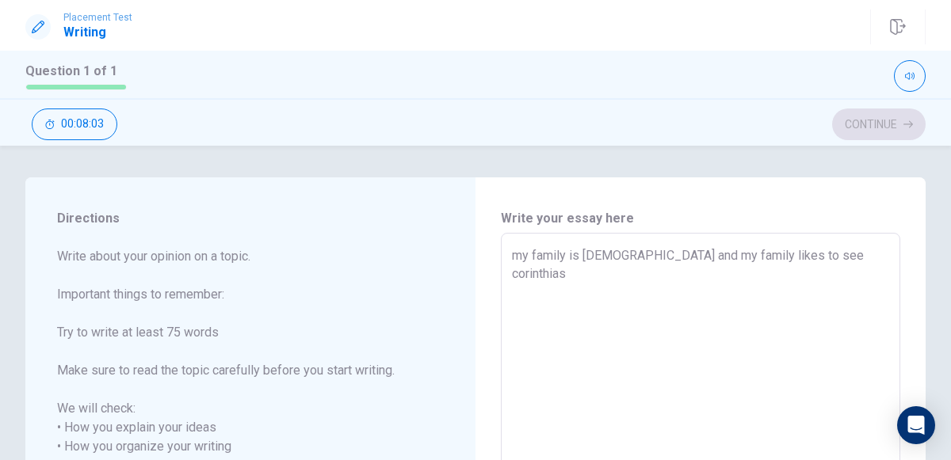
type textarea "x"
type textarea "my family is [DEMOGRAPHIC_DATA] and my family likes to see [PERSON_NAME]"
type textarea "x"
type textarea "my family is [DEMOGRAPHIC_DATA] and my family likes to see corinthias pl"
type textarea "x"
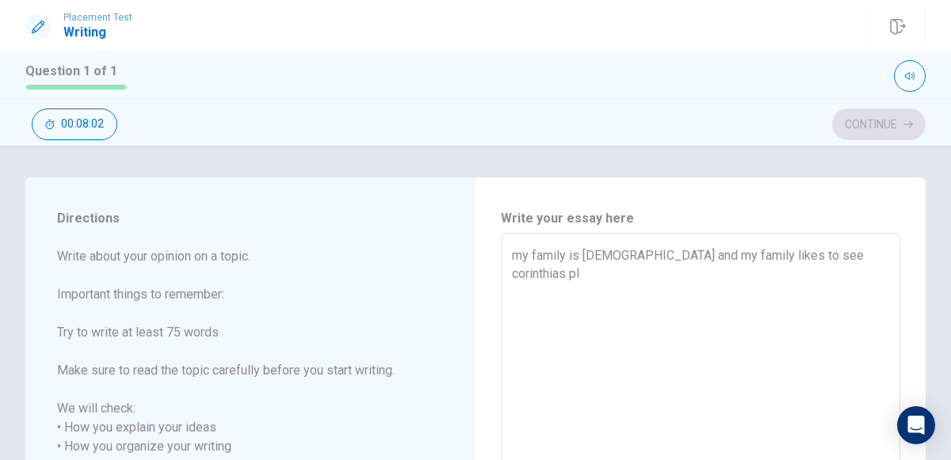
type textarea "my family is [DEMOGRAPHIC_DATA] and my family likes to see [PERSON_NAME]"
type textarea "x"
type textarea "my family is [DEMOGRAPHIC_DATA] and my family likes to see corinthias play"
type textarea "x"
type textarea "my family is [DEMOGRAPHIC_DATA] and my family likes to see [PERSON_NAME]"
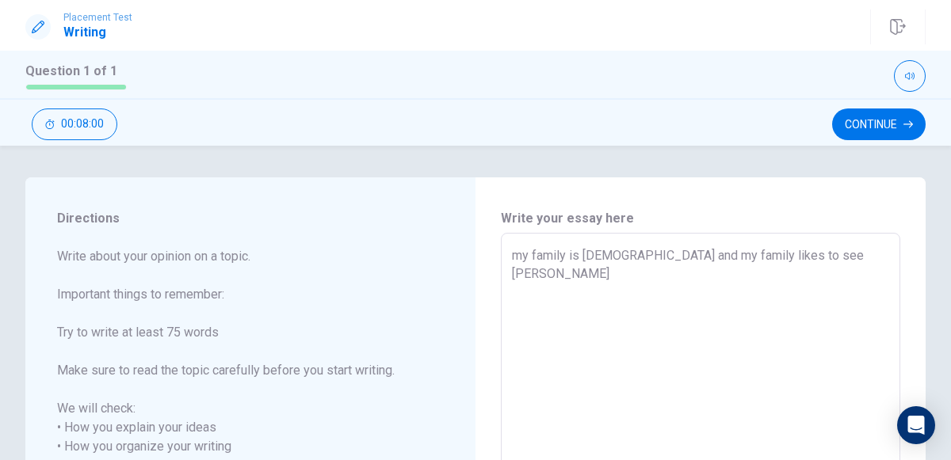
type textarea "x"
type textarea "my family is [DEMOGRAPHIC_DATA] and my family likes to see [PERSON_NAME]"
type textarea "x"
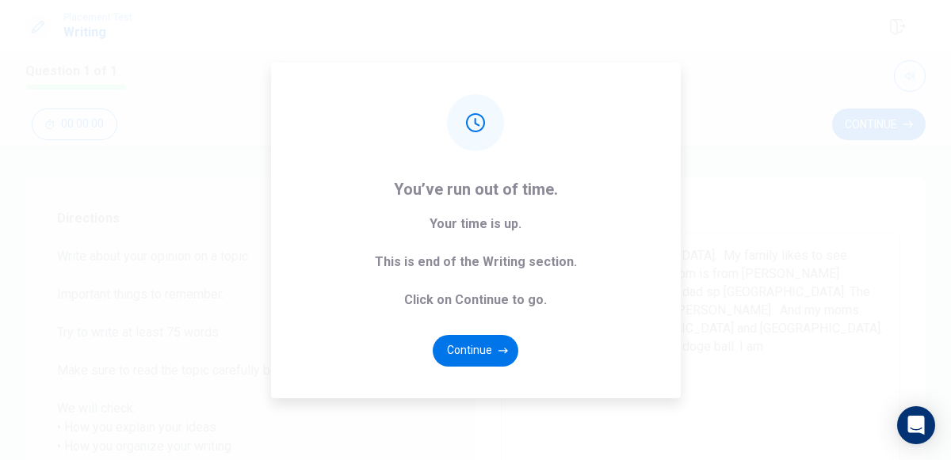
click at [519, 293] on b "Your time is up. This is end of the Writing section. Click on Continue to go." at bounding box center [476, 262] width 202 height 95
click at [507, 306] on b "Your time is up. This is end of the Writing section. Click on Continue to go." at bounding box center [476, 262] width 202 height 95
click at [507, 296] on b "Your time is up. This is end of the Writing section. Click on Continue to go." at bounding box center [476, 262] width 202 height 95
click at [508, 296] on b "Your time is up. This is end of the Writing section. Click on Continue to go." at bounding box center [476, 262] width 202 height 95
click at [483, 349] on button "Continue" at bounding box center [476, 351] width 86 height 32
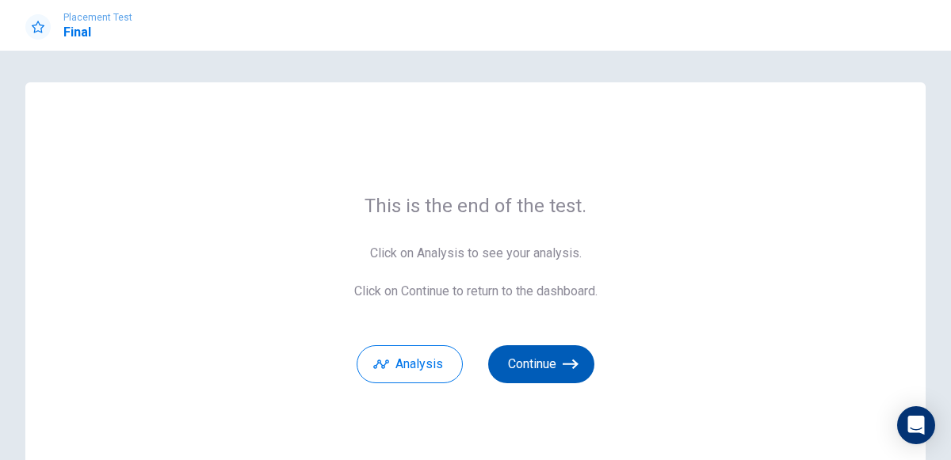
click at [564, 364] on icon "button" at bounding box center [571, 365] width 16 height 10
